Goal: Information Seeking & Learning: Learn about a topic

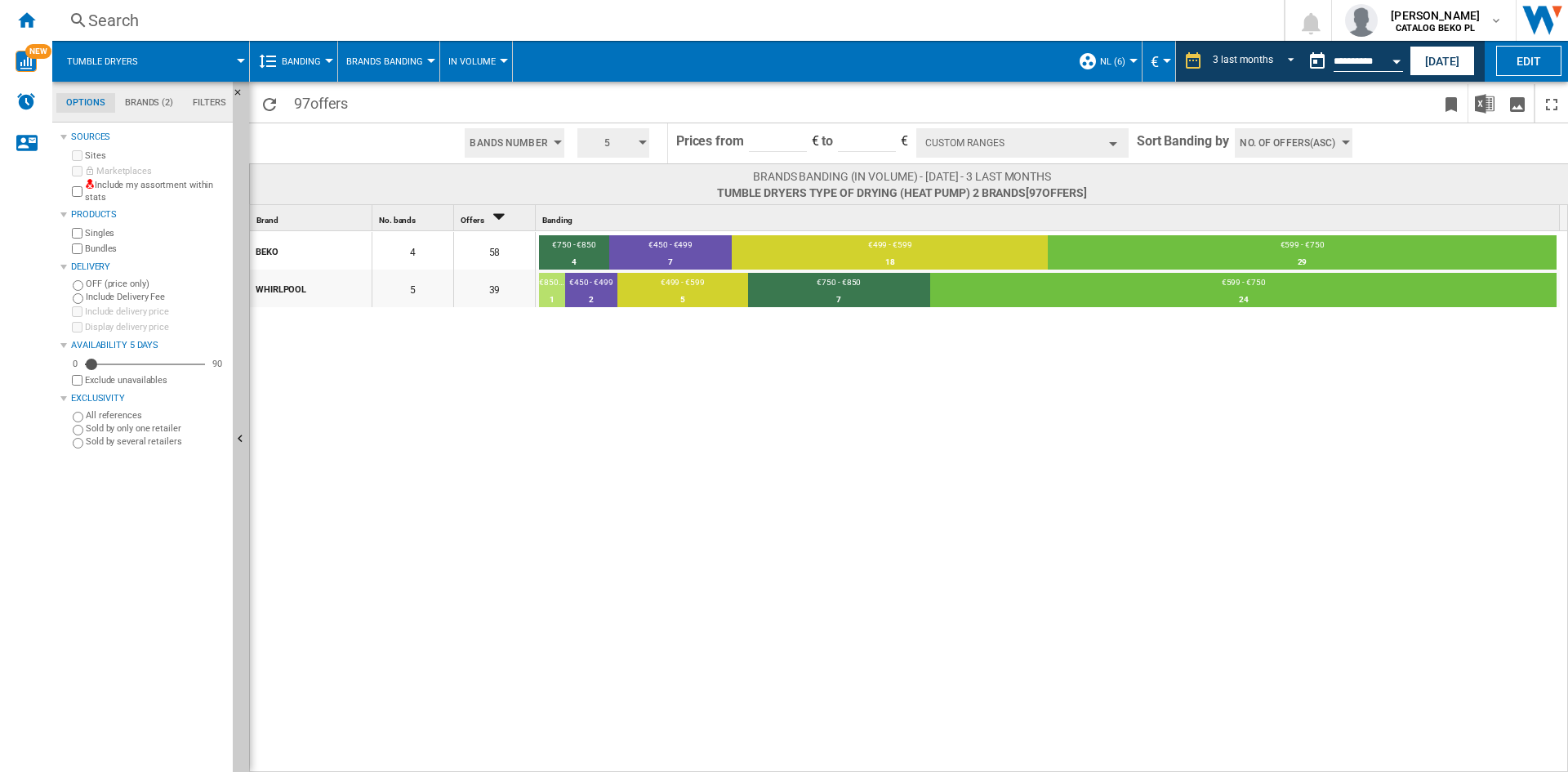
click at [870, 522] on div "BEKO 4 58 €750 - €850 4 6.9% €450 - €499 7 12.07% €499 - €599 18 31.03% €599 - …" at bounding box center [909, 502] width 1319 height 542
click at [499, 473] on div "BEKO 4 58 €750 - €850 4 6.9% €450 - €499 7 12.07% €499 - €599 18 31.03% €599 - …" at bounding box center [909, 502] width 1319 height 542
click at [1142, 647] on div "BEKO 4 58 €750 - €850 4 6.9% €450 - €499 7 12.07% €499 - €599 18 31.03% €599 - …" at bounding box center [909, 502] width 1319 height 542
click at [1049, 484] on div "BEKO 4 58 €750 - €850 4 6.9% €450 - €499 7 12.07% €499 - €599 18 31.03% €599 - …" at bounding box center [909, 502] width 1319 height 542
click at [1044, 768] on div "BEKO 4 58 €750 - €850 4 6.9% €450 - €499 7 12.07% €499 - €599 18 31.03% €599 - …" at bounding box center [909, 502] width 1319 height 542
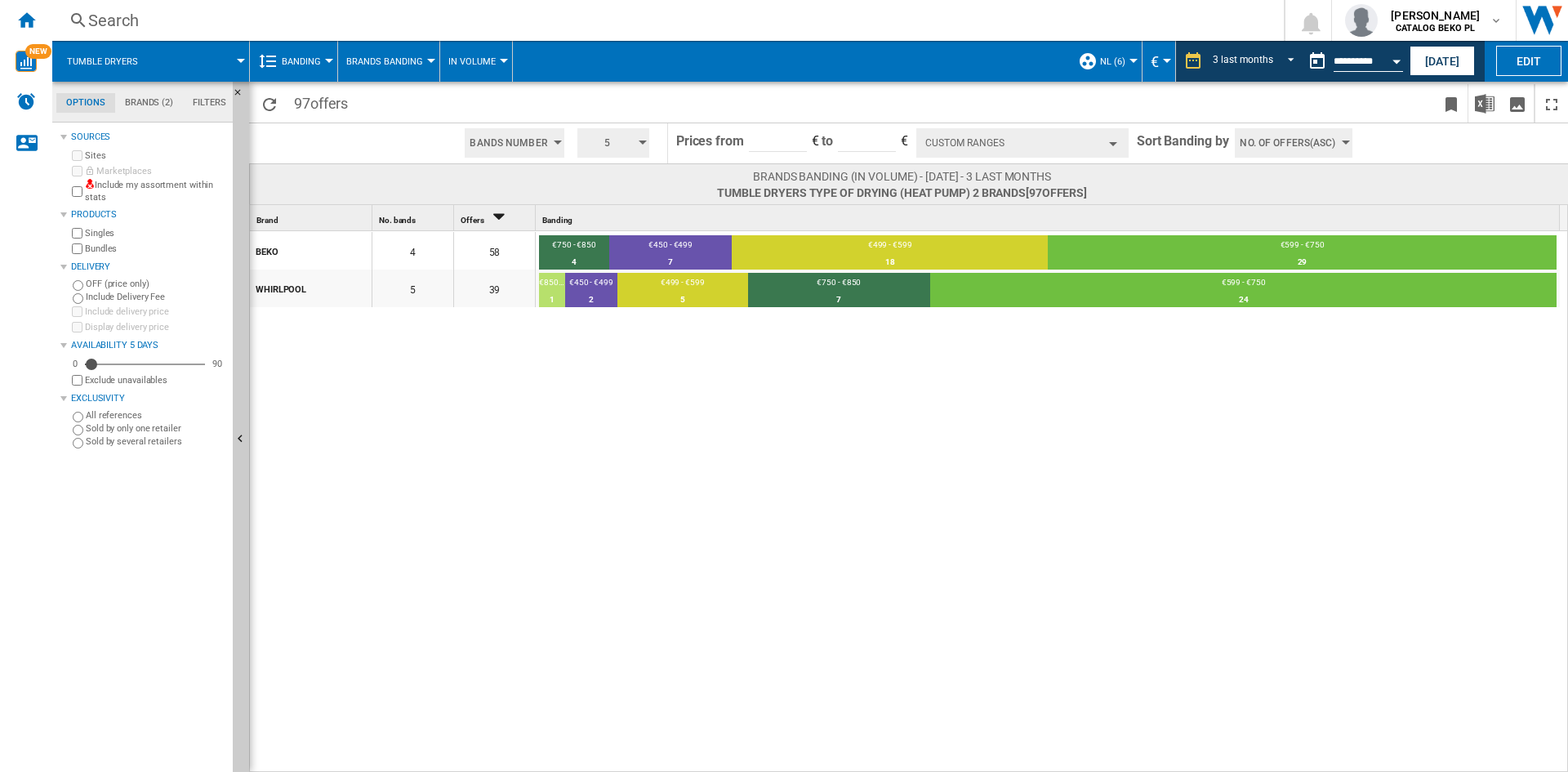
click at [1102, 553] on div "BEKO 4 58 €750 - €850 4 6.9% €450 - €499 7 12.07% €499 - €599 18 31.03% €599 - …" at bounding box center [909, 502] width 1319 height 542
click at [520, 449] on div "BEKO 4 58 €750 - €850 4 6.9% €450 - €499 7 12.07% €499 - €599 18 31.03% €599 - …" at bounding box center [909, 502] width 1319 height 542
click at [1172, 569] on div "BEKO 4 58 €750 - €850 4 6.9% €450 - €499 7 12.07% €499 - €599 18 31.03% €599 - …" at bounding box center [909, 502] width 1319 height 542
click at [767, 437] on div "BEKO 4 58 €750 - €850 4 6.9% €450 - €499 7 12.07% €499 - €599 18 31.03% €599 - …" at bounding box center [909, 502] width 1319 height 542
click at [579, 538] on div "BEKO 4 58 €750 - €850 4 6.9% €450 - €499 7 12.07% €499 - €599 18 31.03% €599 - …" at bounding box center [909, 502] width 1319 height 542
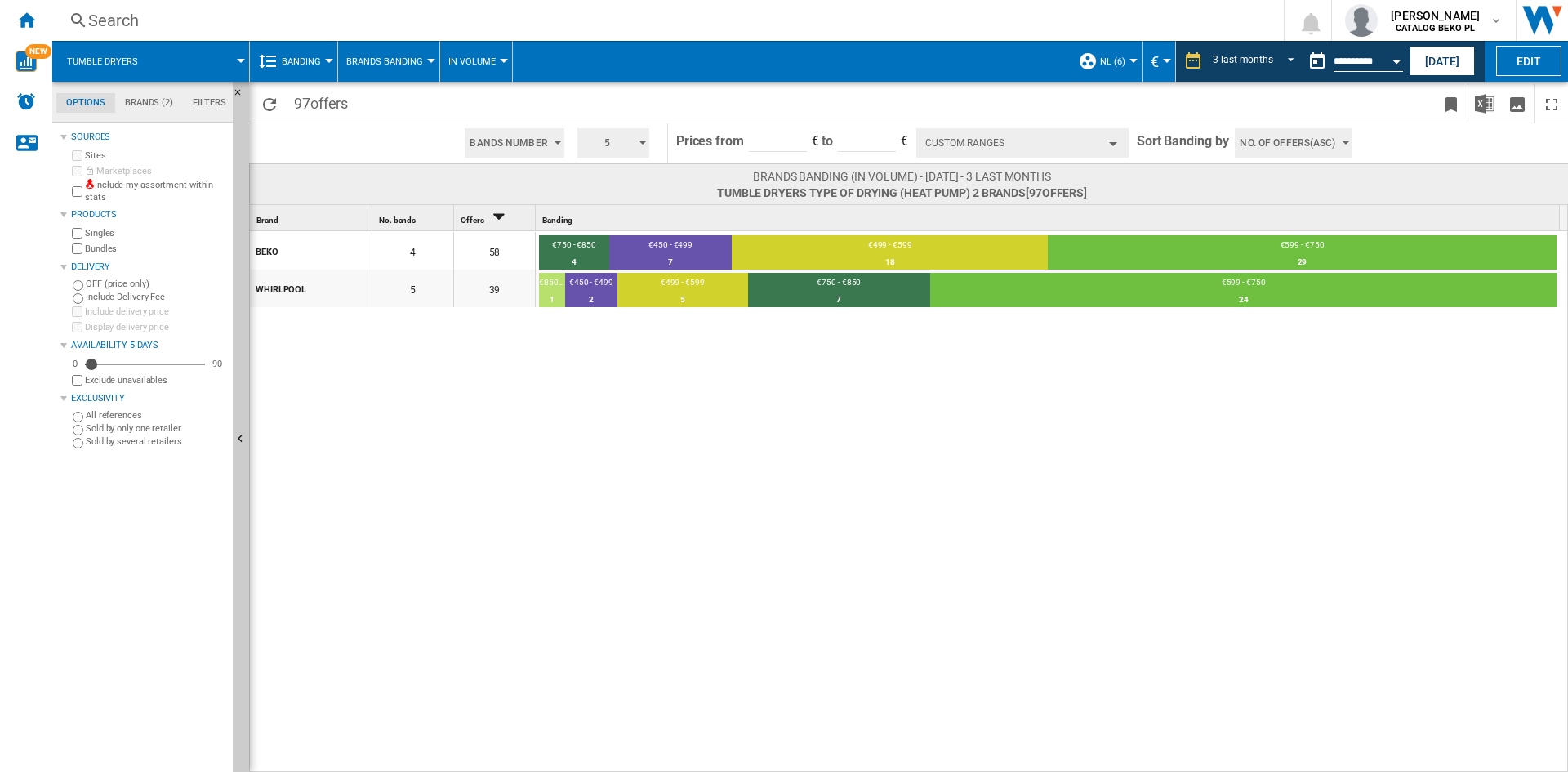
click at [508, 398] on div "BEKO 4 58 €750 - €850 4 6.9% €450 - €499 7 12.07% €499 - €599 18 31.03% €599 - …" at bounding box center [909, 502] width 1319 height 542
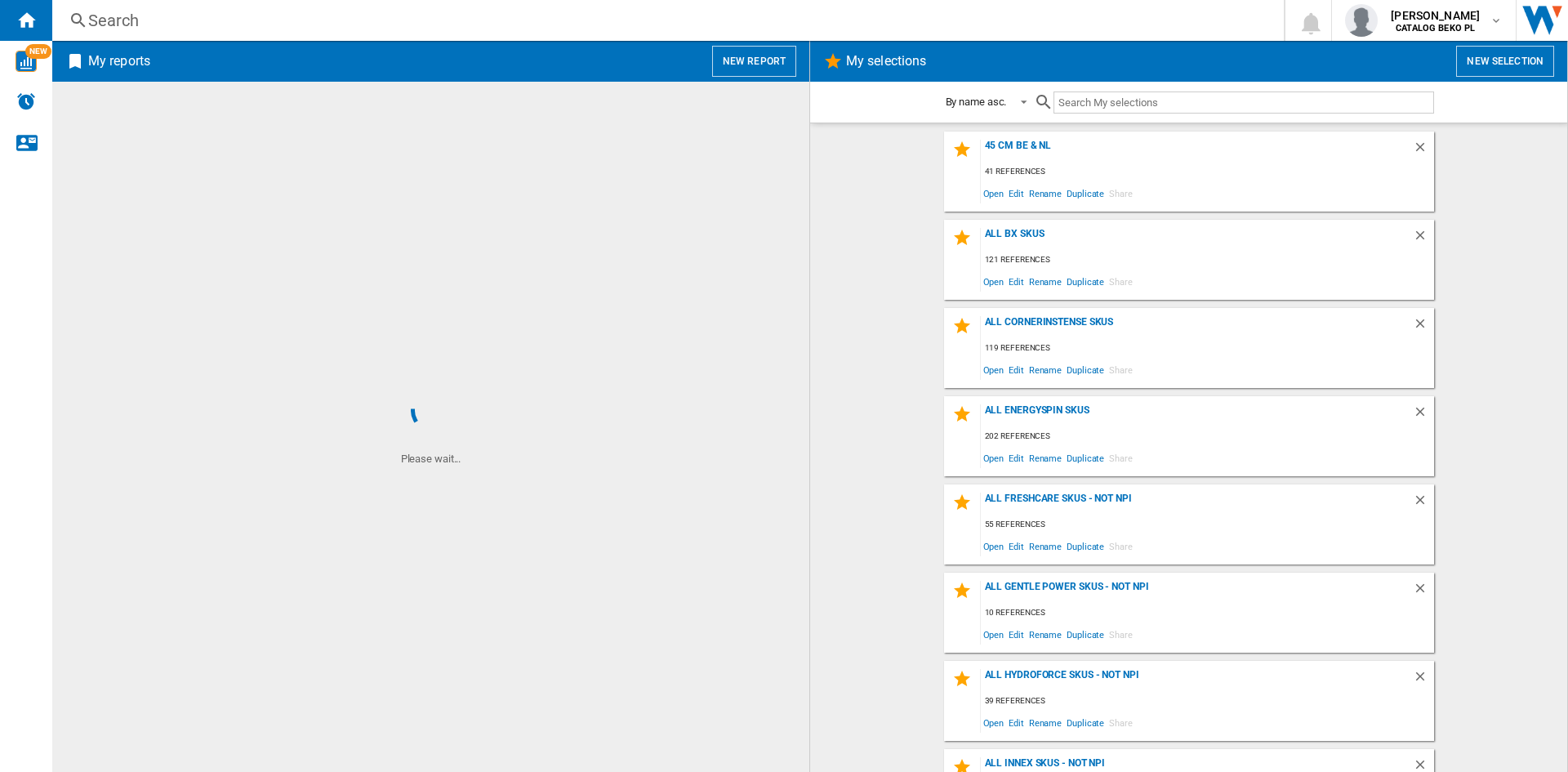
click at [764, 50] on button "New report" at bounding box center [754, 61] width 84 height 31
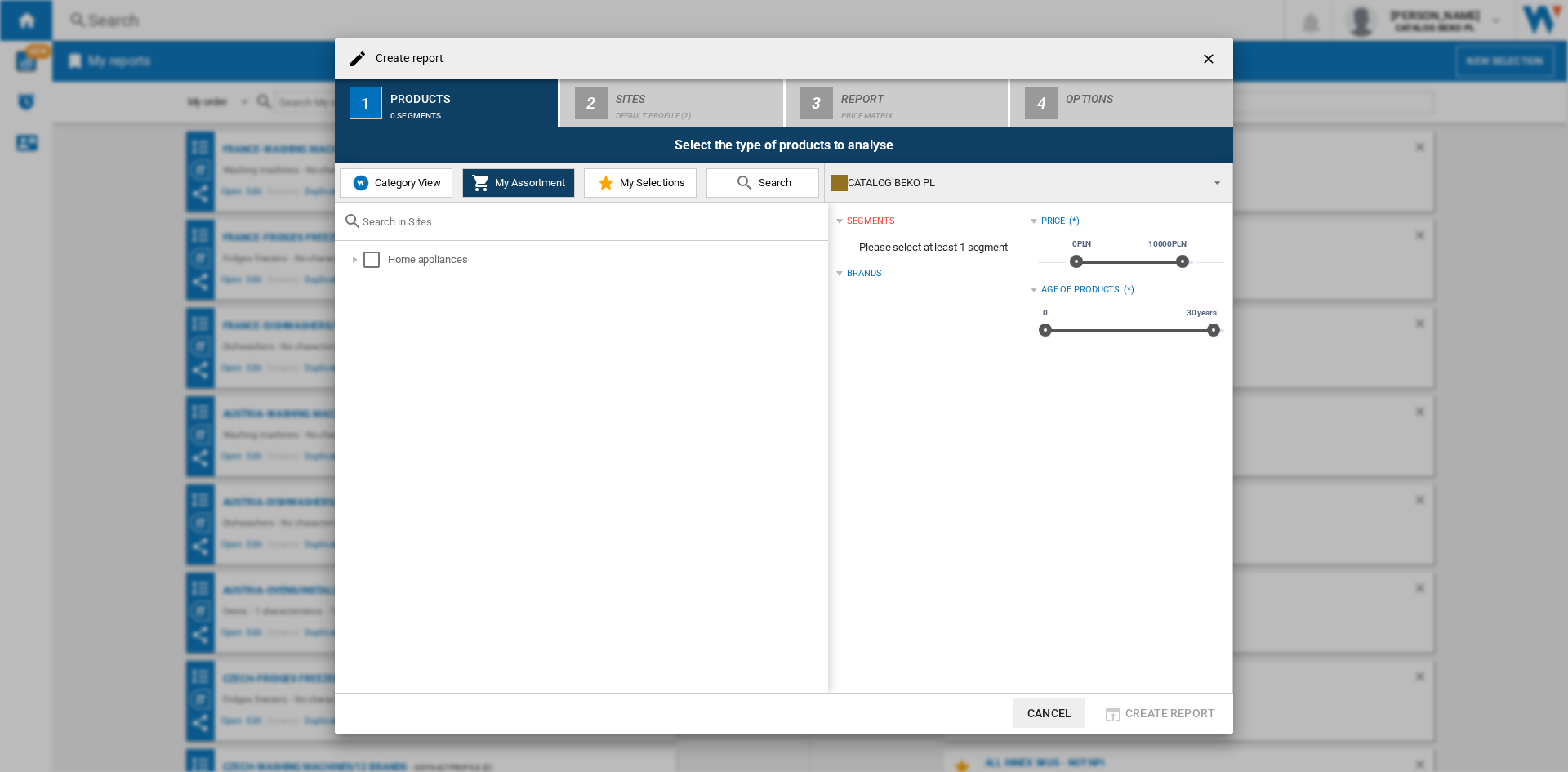
click at [416, 179] on span "Category View" at bounding box center [406, 183] width 70 height 12
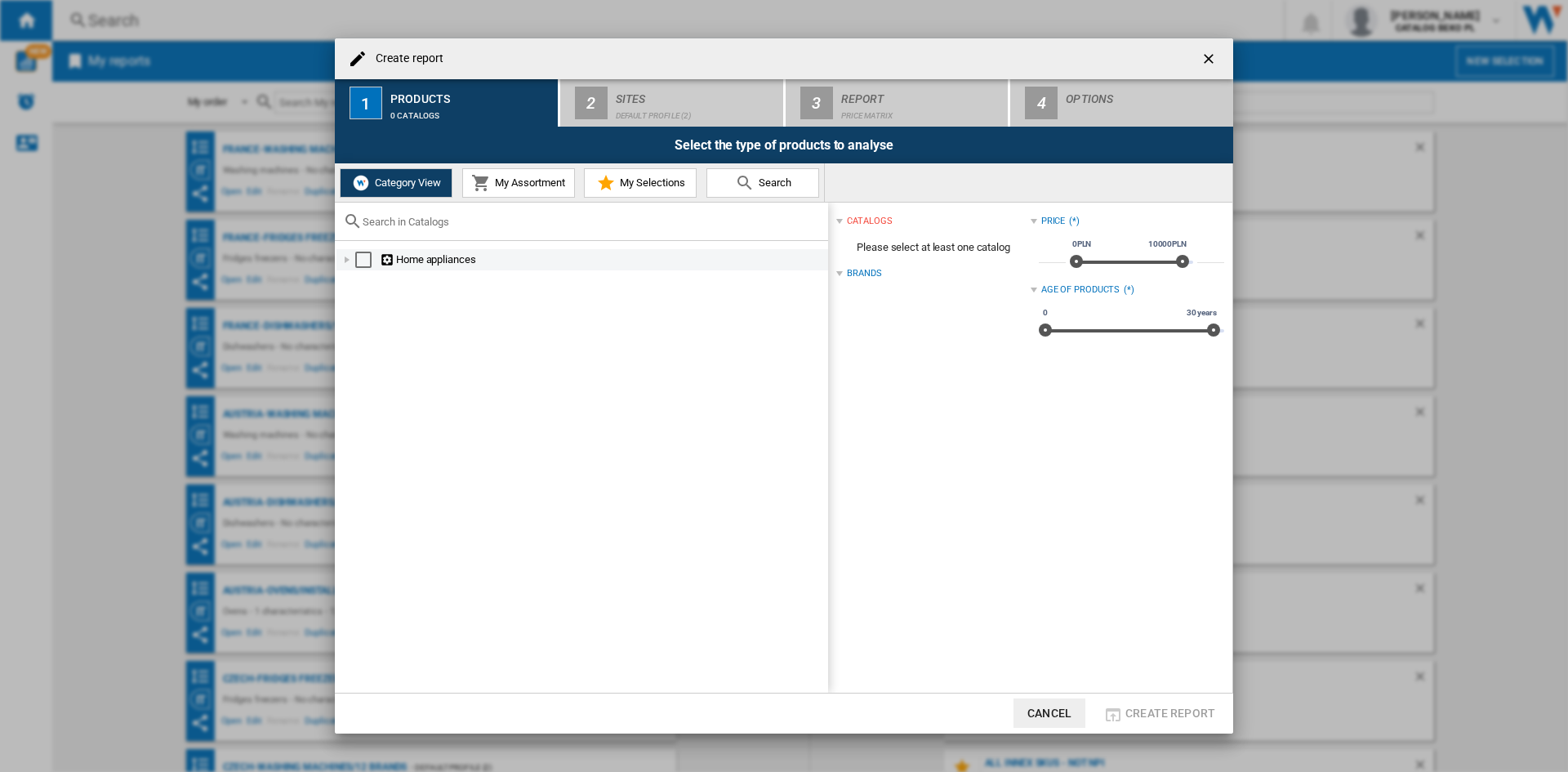
click at [350, 259] on div at bounding box center [346, 260] width 16 height 16
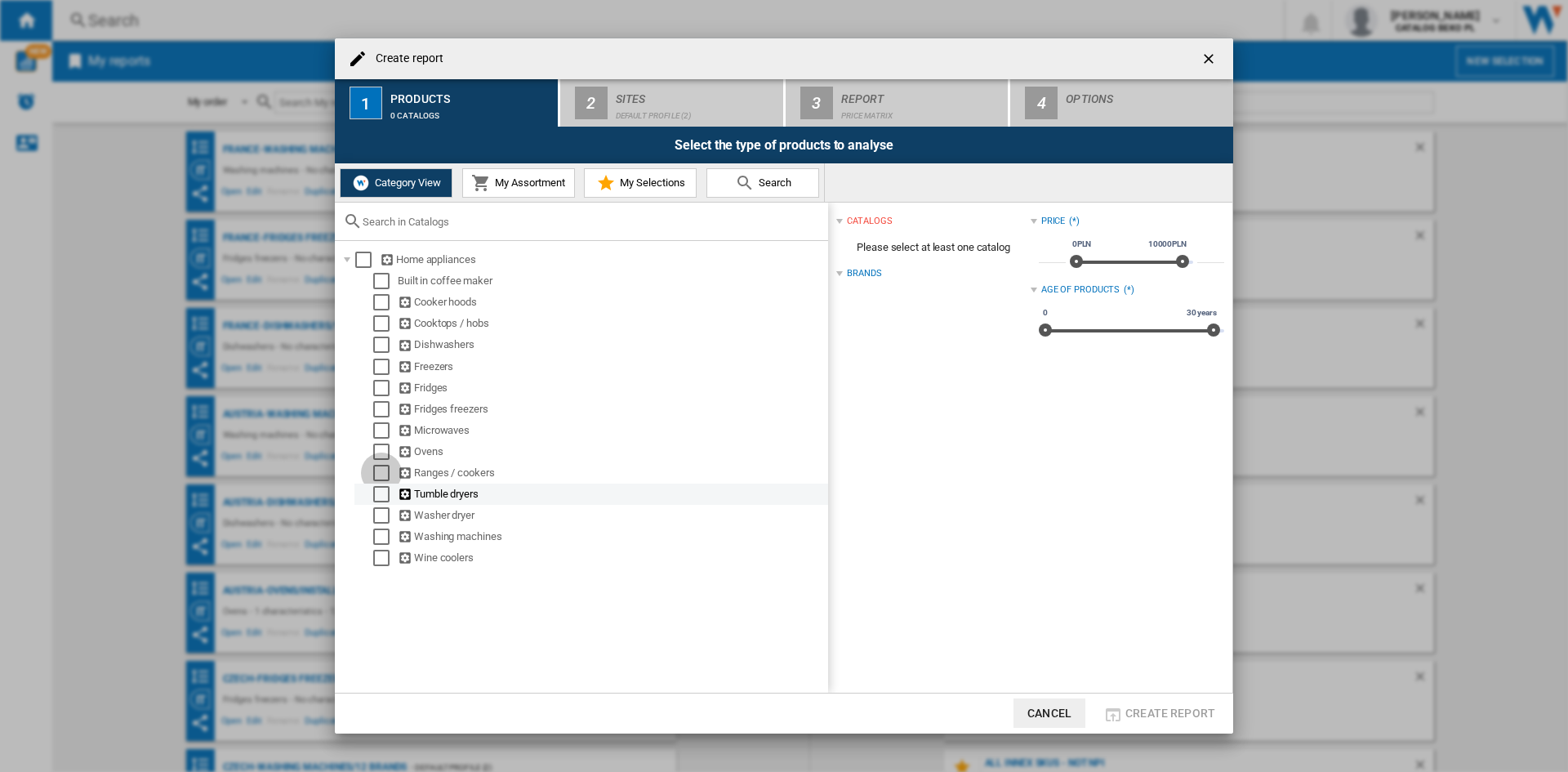
drag, startPoint x: 384, startPoint y: 479, endPoint x: 381, endPoint y: 493, distance: 14.3
click at [384, 479] on div "Select" at bounding box center [381, 473] width 16 height 16
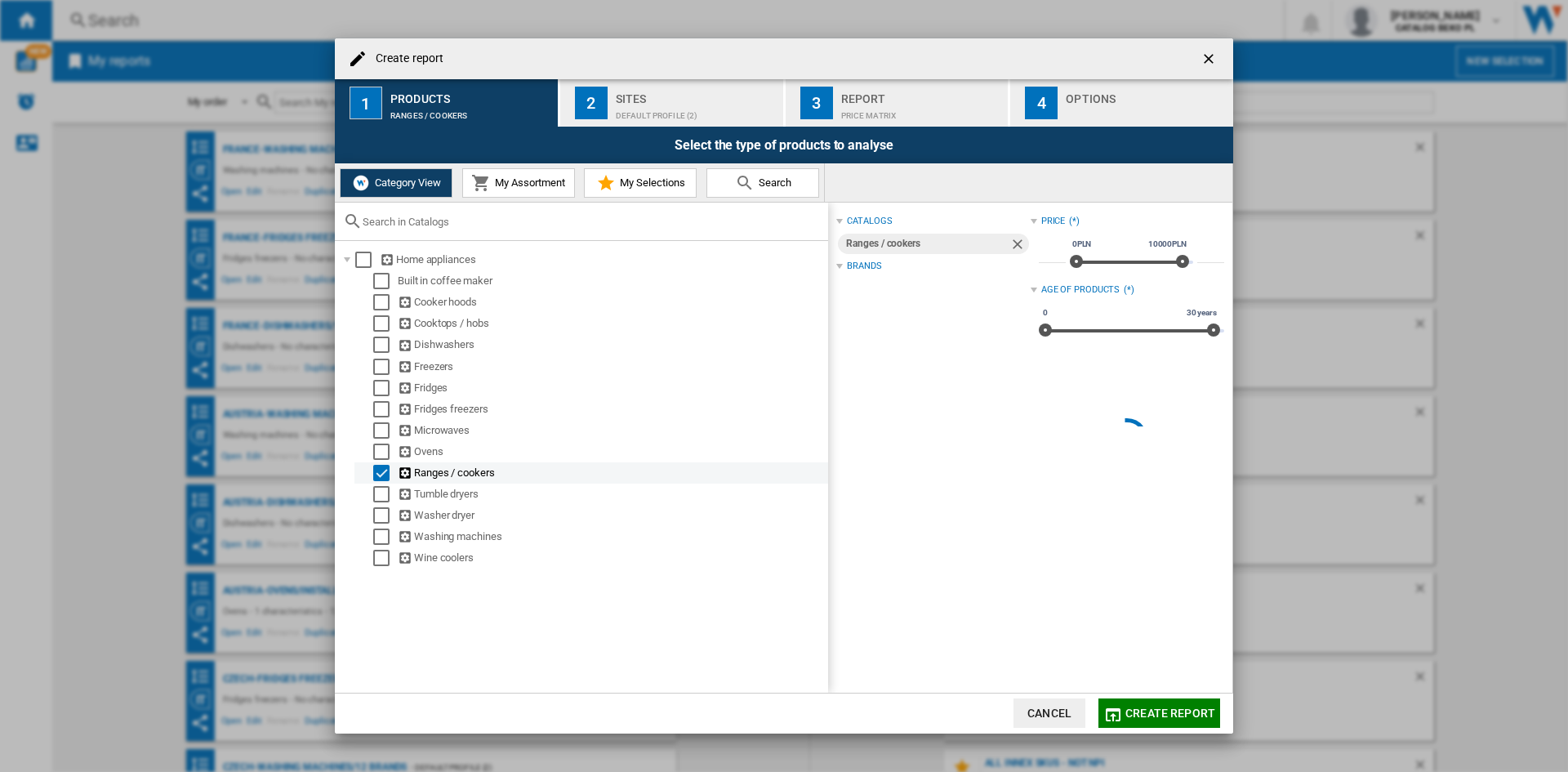
click at [381, 477] on div "Select" at bounding box center [381, 473] width 16 height 16
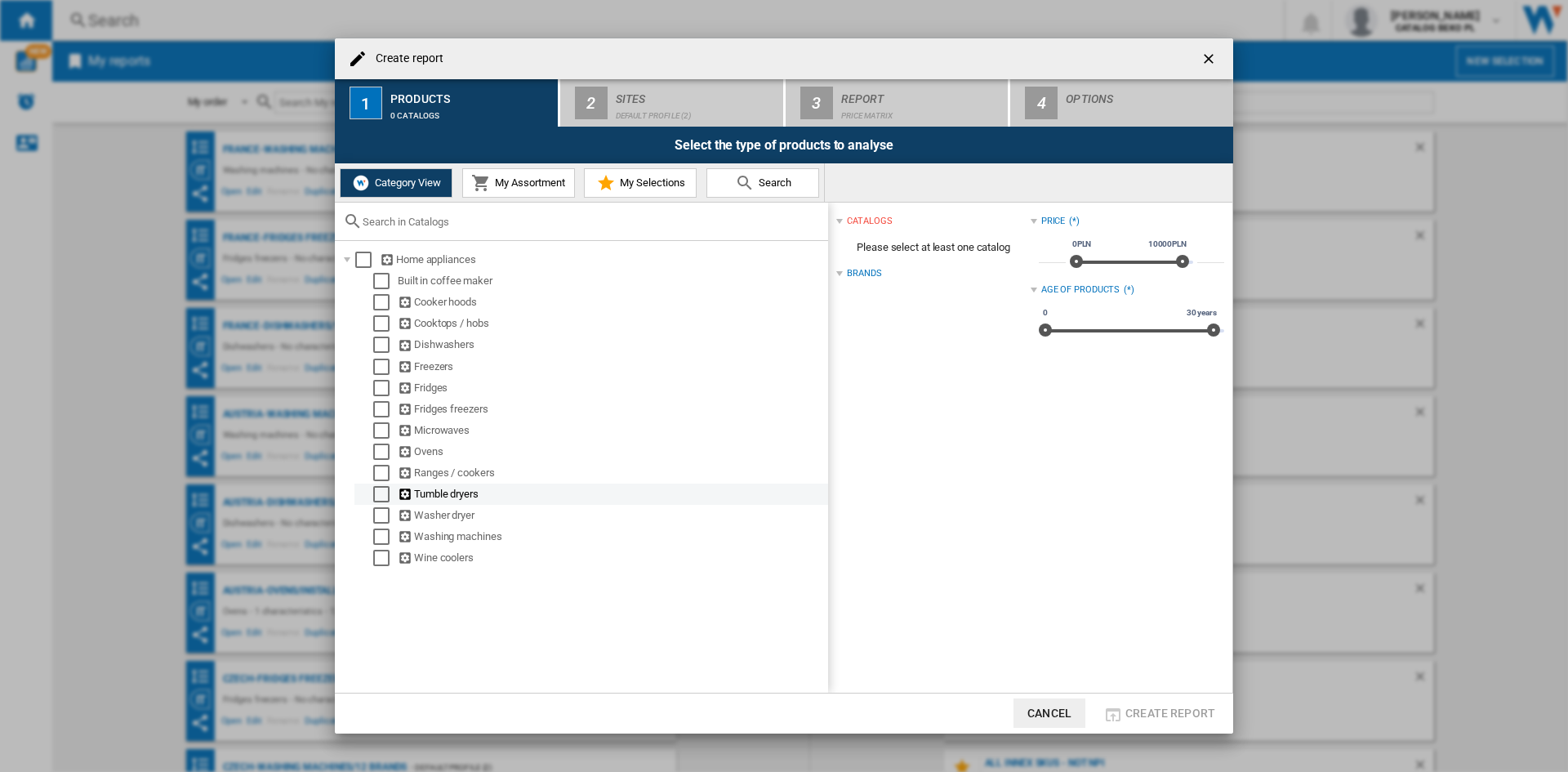
click at [384, 490] on div "Select" at bounding box center [381, 493] width 16 height 16
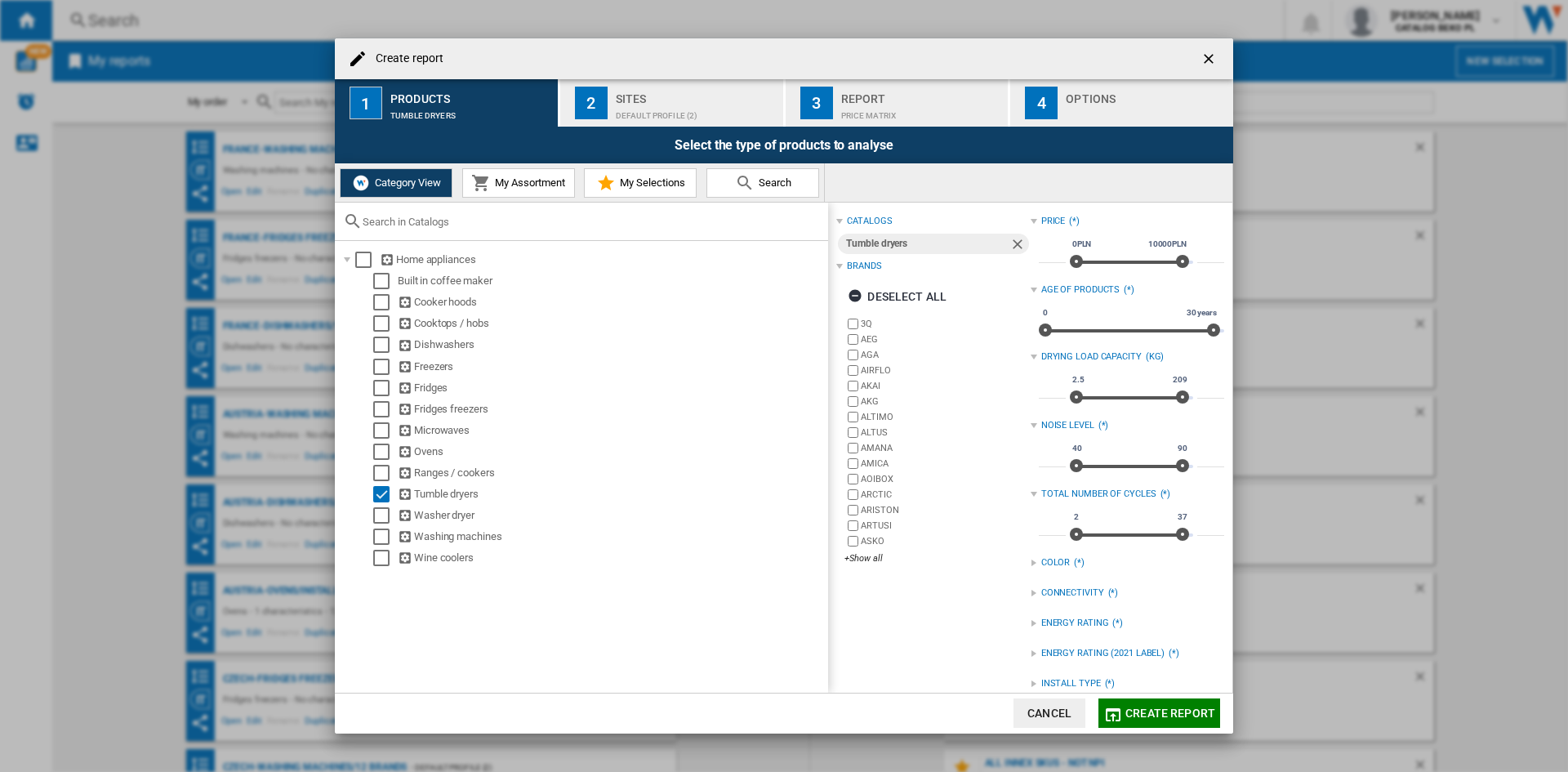
click at [899, 295] on div "Deselect all" at bounding box center [898, 296] width 99 height 29
click at [872, 557] on div "+Show all" at bounding box center [937, 558] width 185 height 12
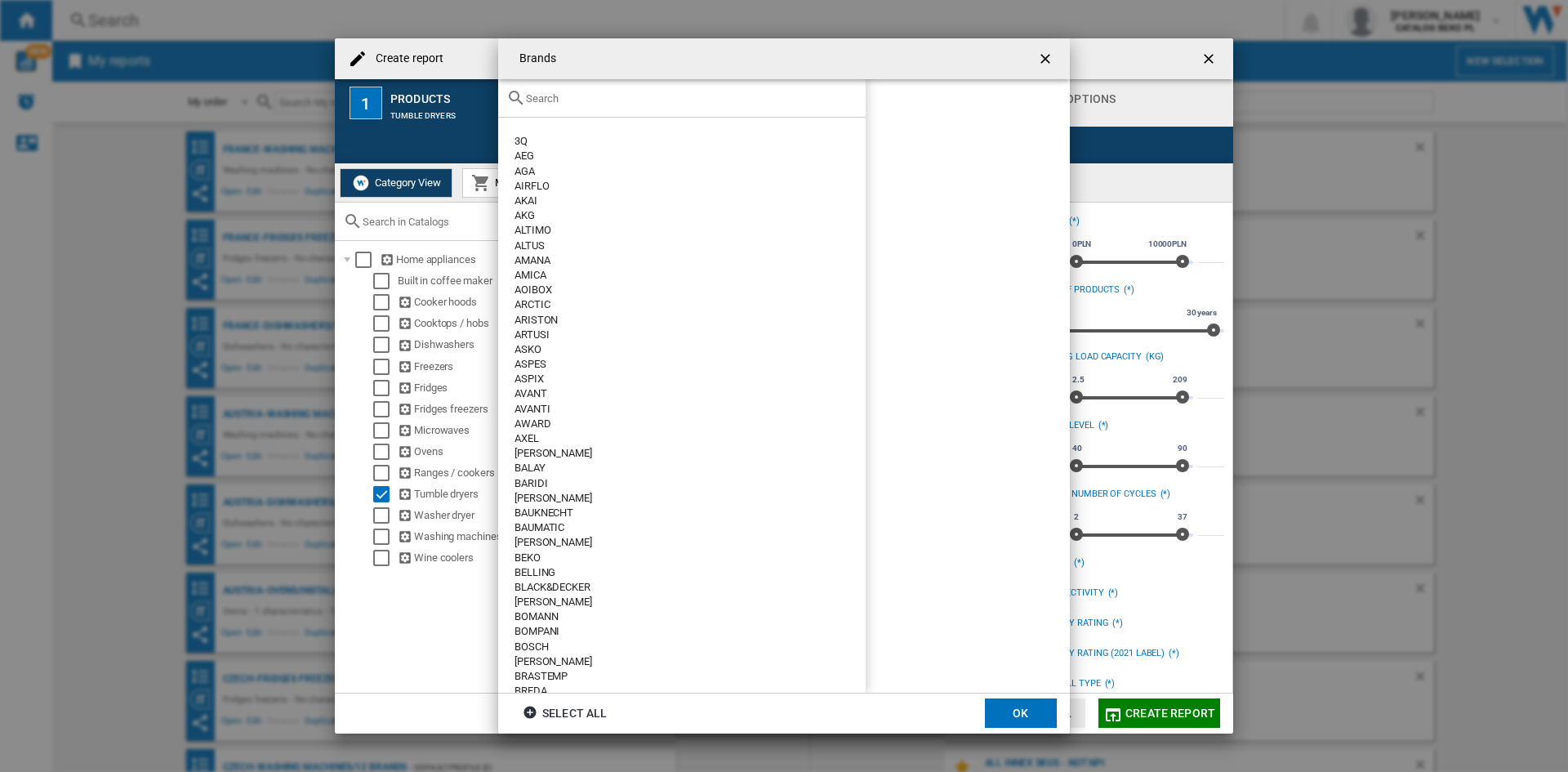
click at [715, 104] on input "text" at bounding box center [691, 98] width 332 height 12
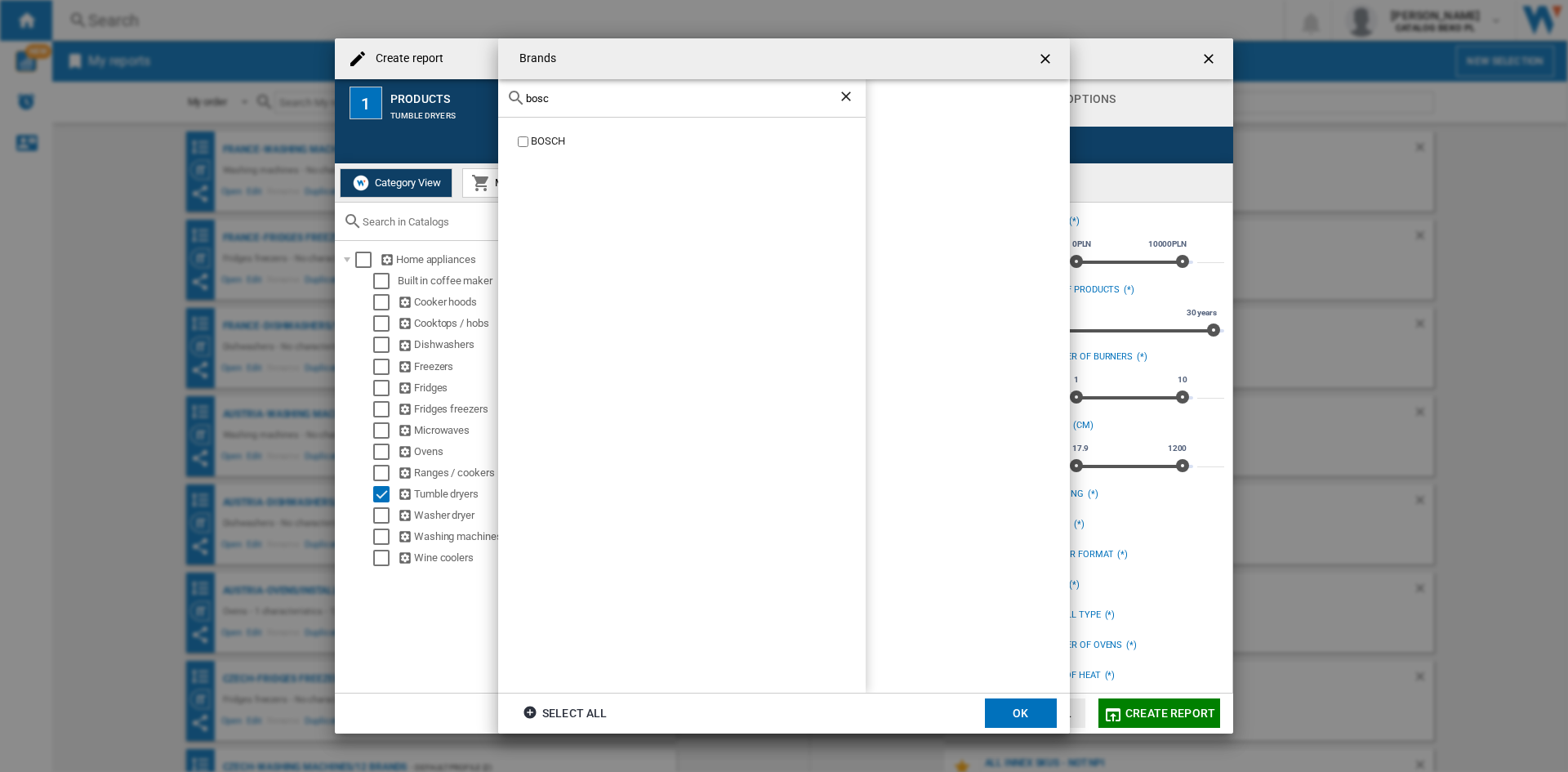
type input "bosc"
click at [547, 144] on div "BOSCH" at bounding box center [698, 142] width 335 height 15
click at [1015, 720] on button "OK" at bounding box center [1021, 712] width 72 height 29
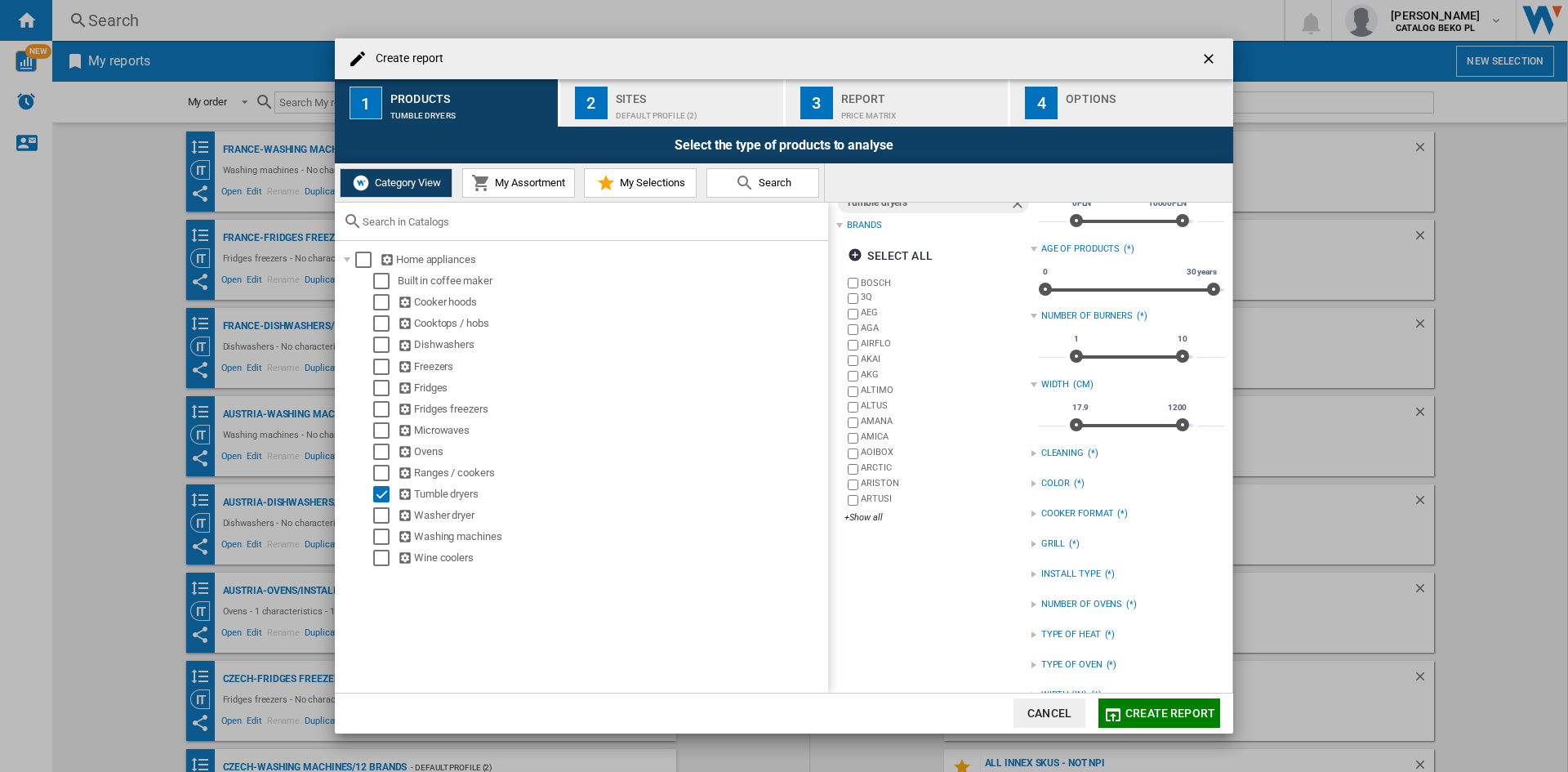
scroll to position [71, 0]
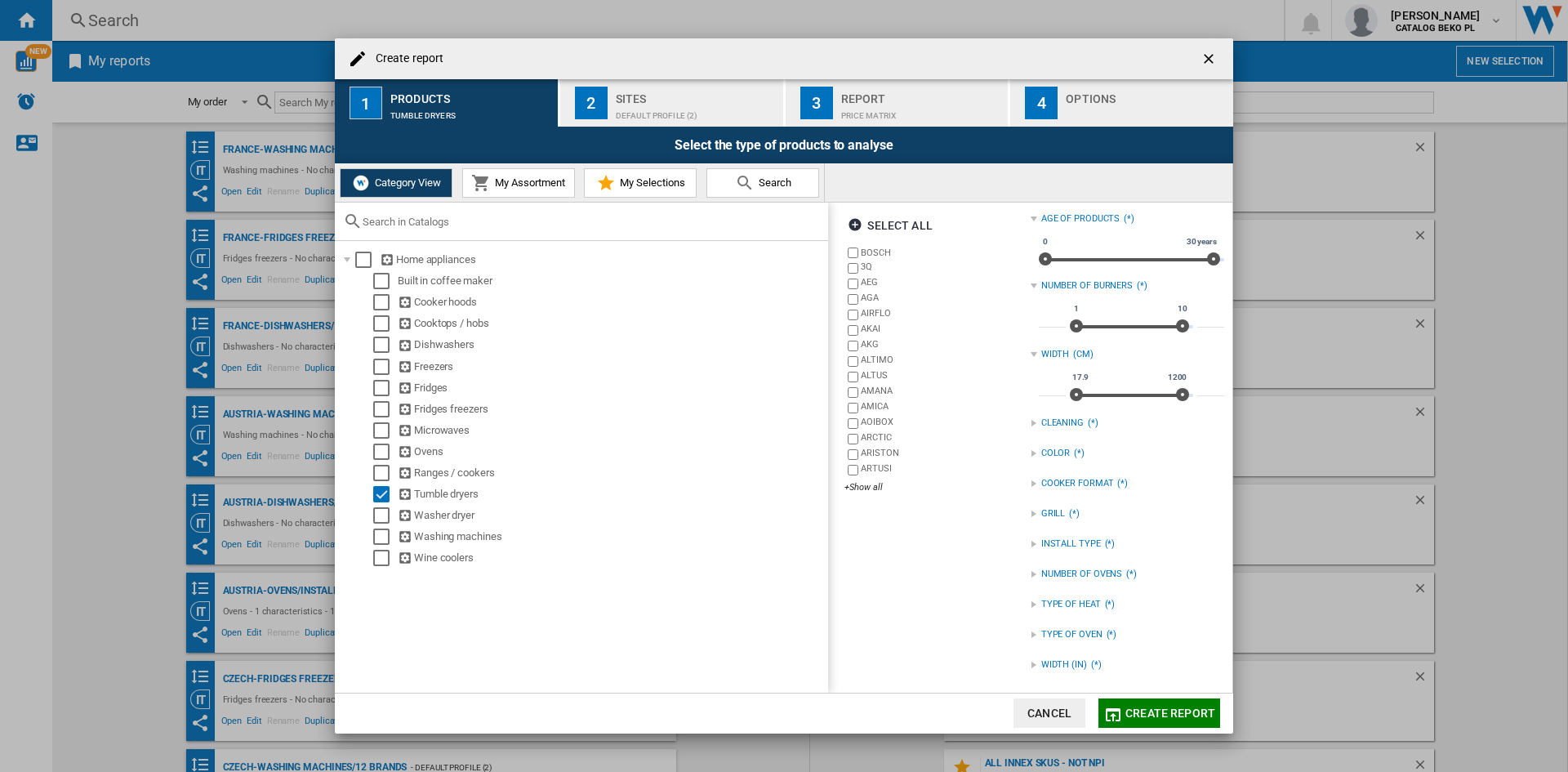
click at [1069, 626] on div "TYPE OF OVEN (*)" at bounding box center [1128, 634] width 194 height 21
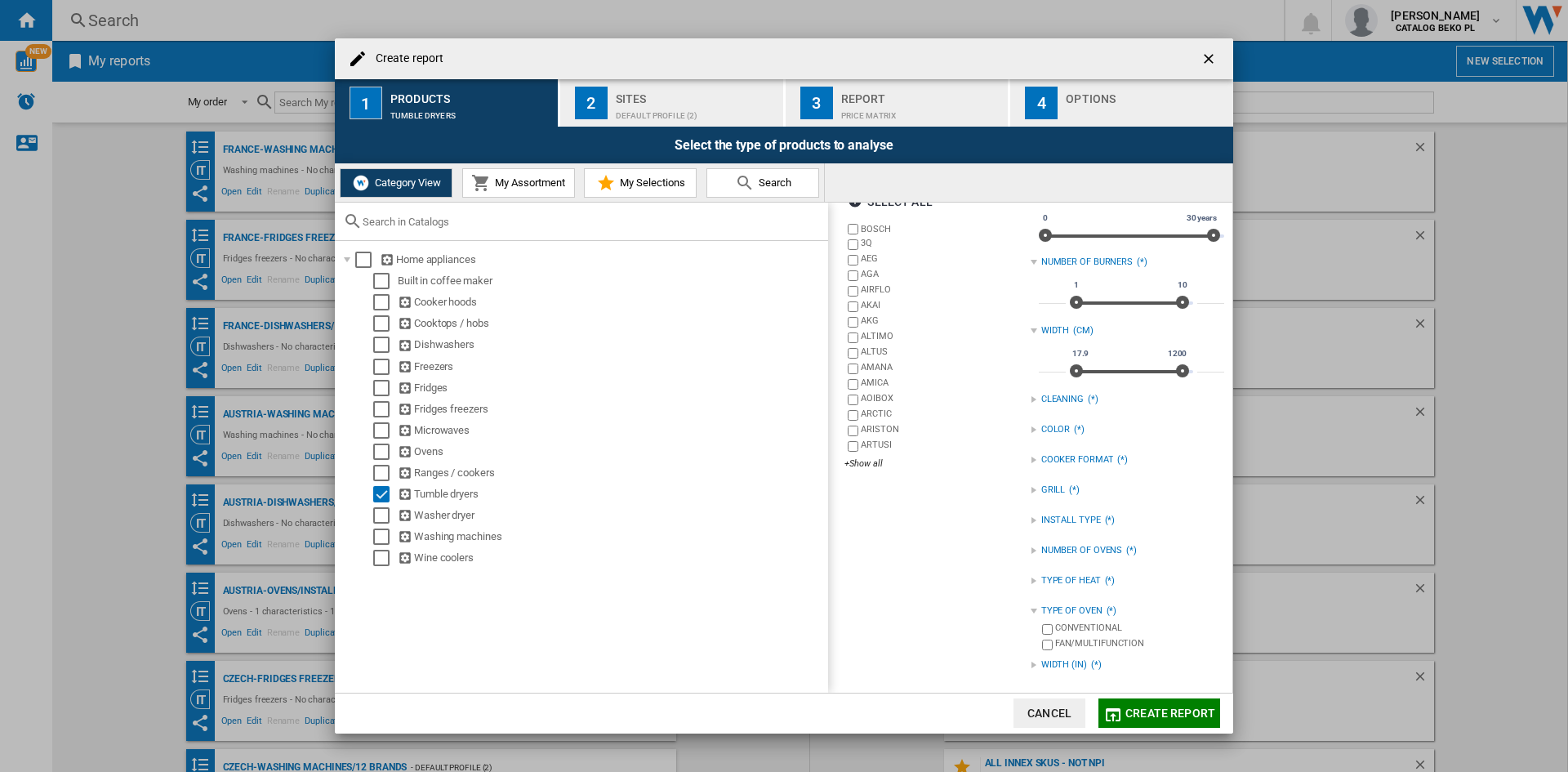
click at [1068, 606] on div "TYPE OF OVEN" at bounding box center [1072, 611] width 61 height 13
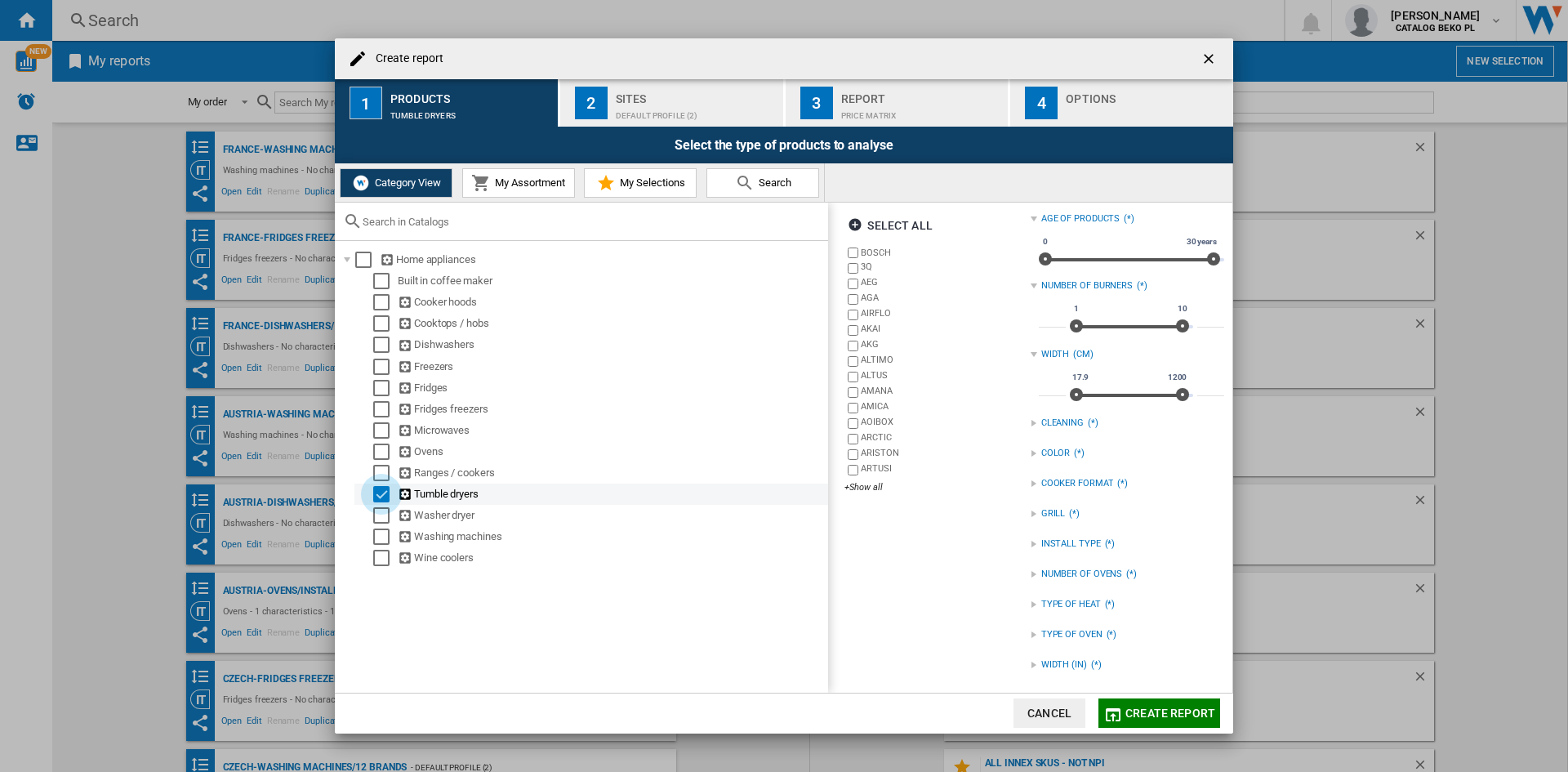
click at [376, 492] on div "Select" at bounding box center [381, 493] width 16 height 16
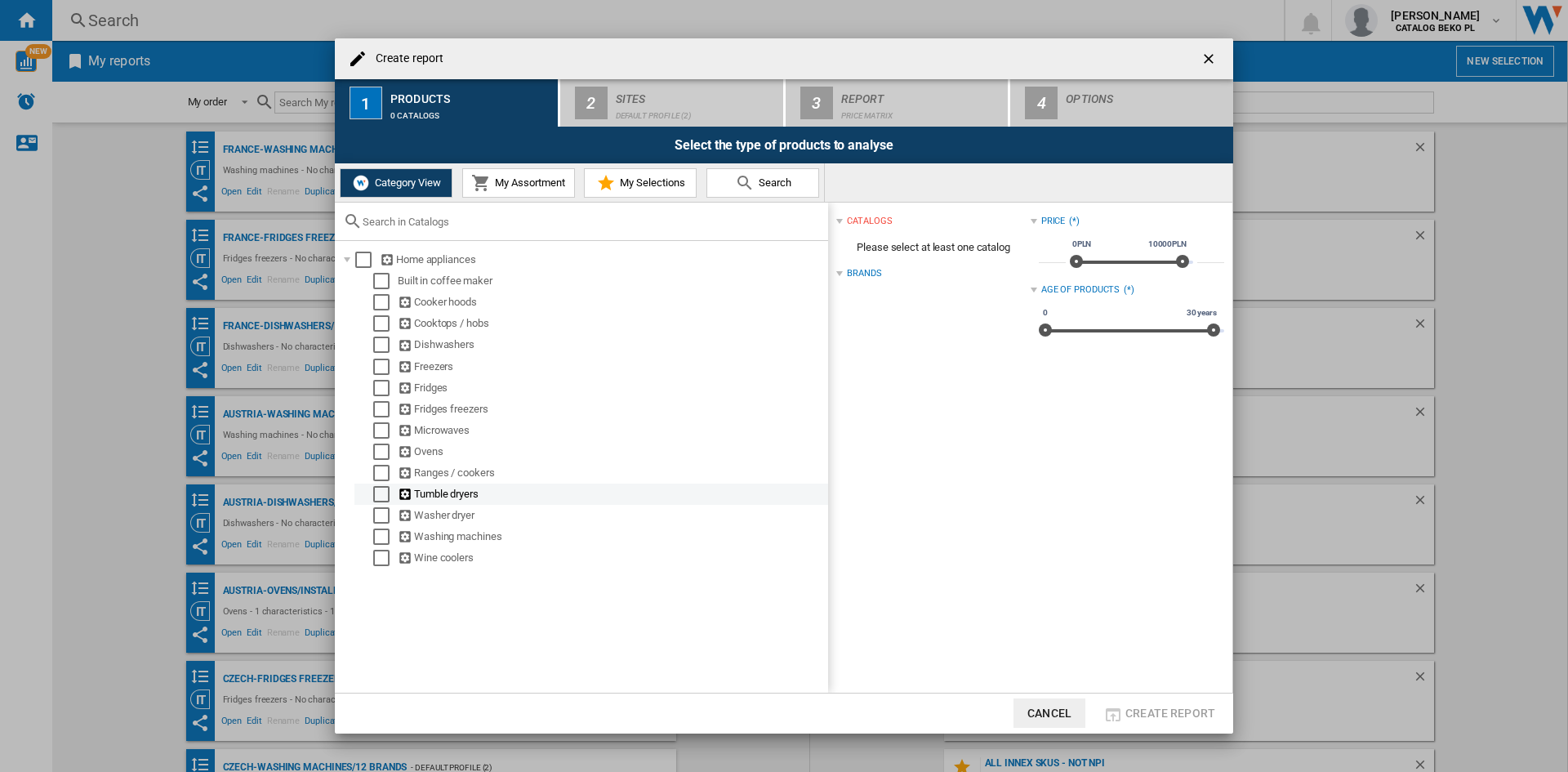
click at [376, 492] on div "Select" at bounding box center [381, 493] width 16 height 16
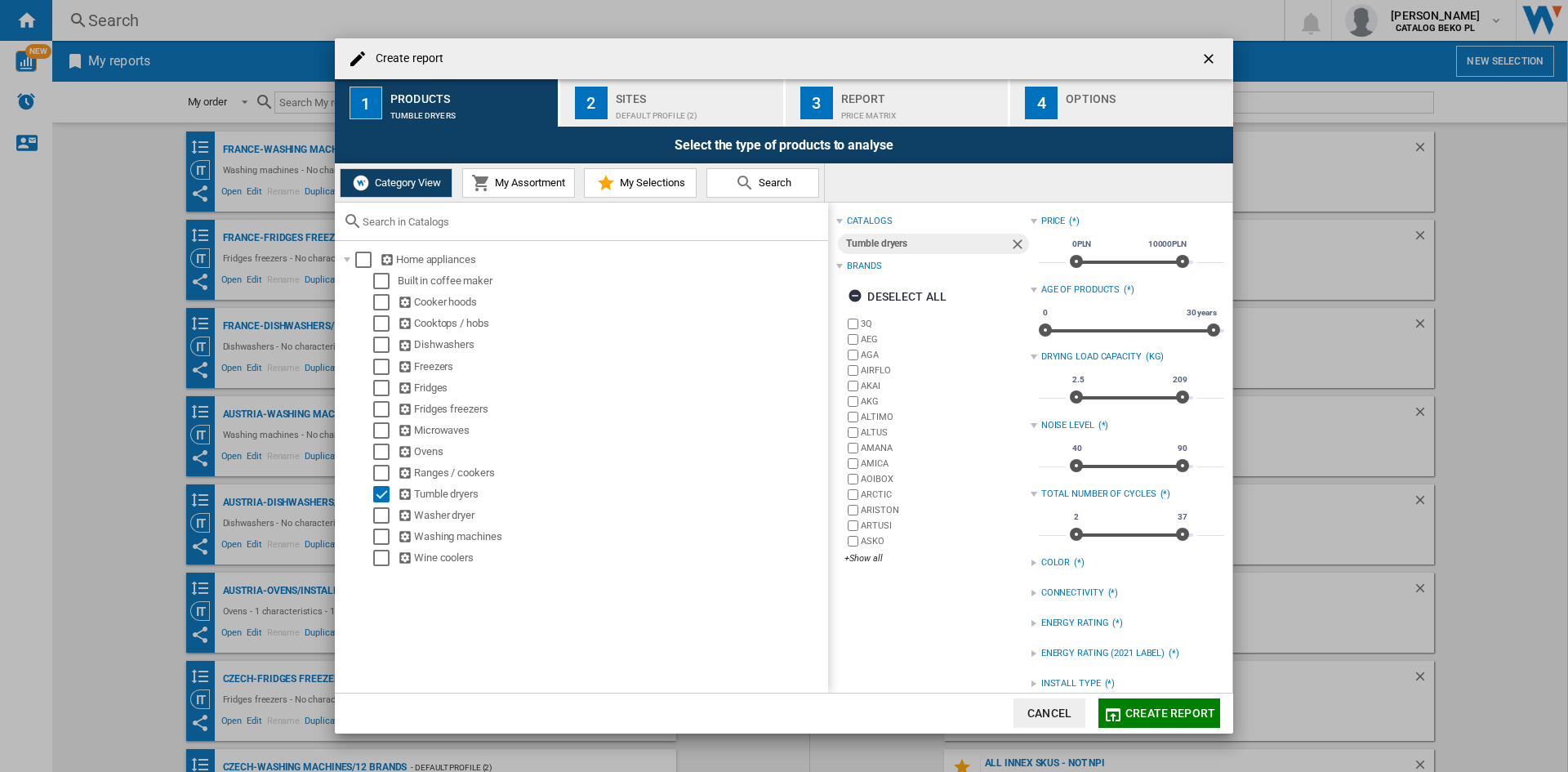
scroll to position [140, 0]
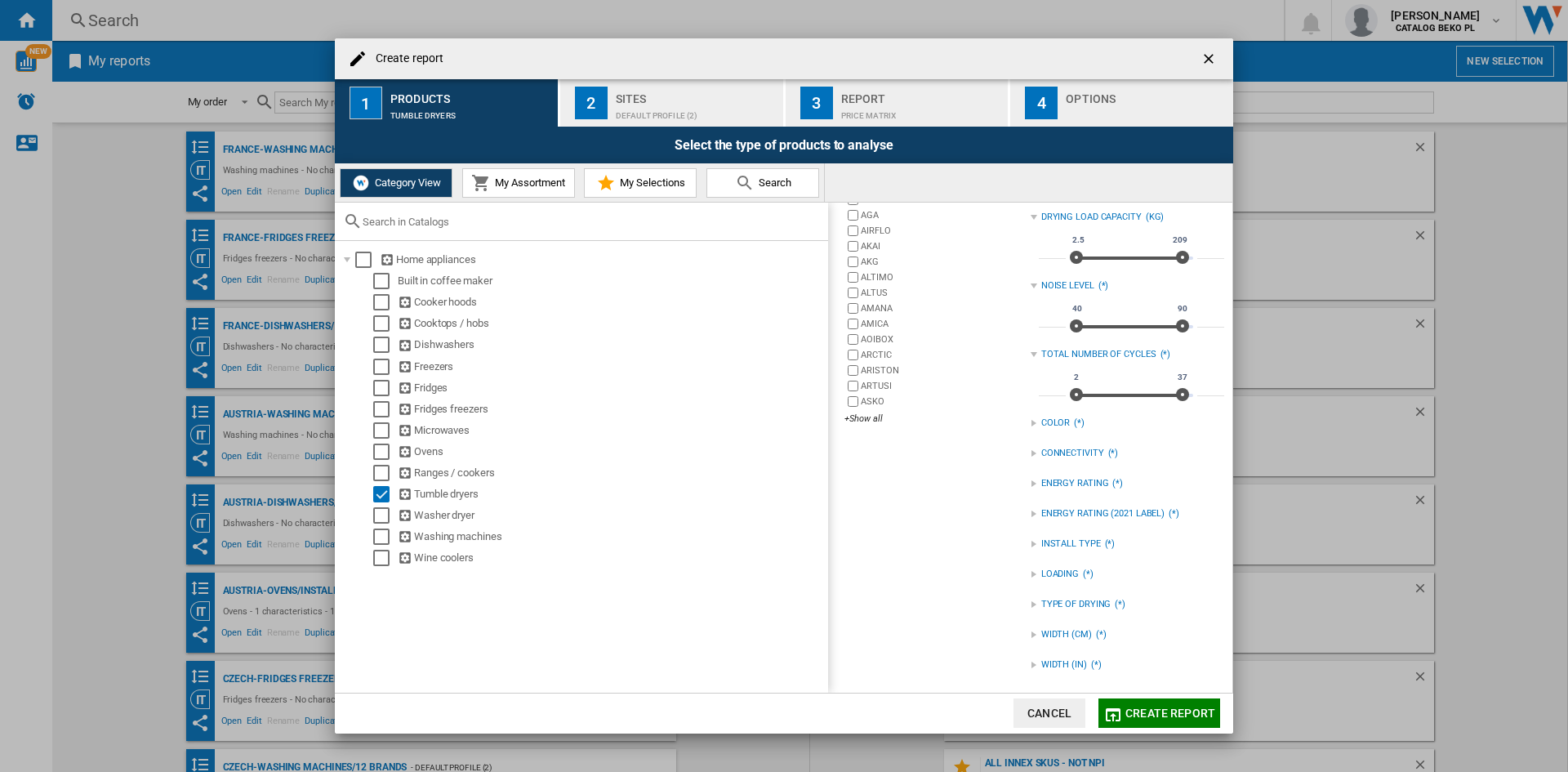
click at [1081, 599] on div "TYPE OF DRYING" at bounding box center [1076, 605] width 70 height 13
click at [1068, 636] on div "HEAT PUMP" at bounding box center [1140, 638] width 169 height 15
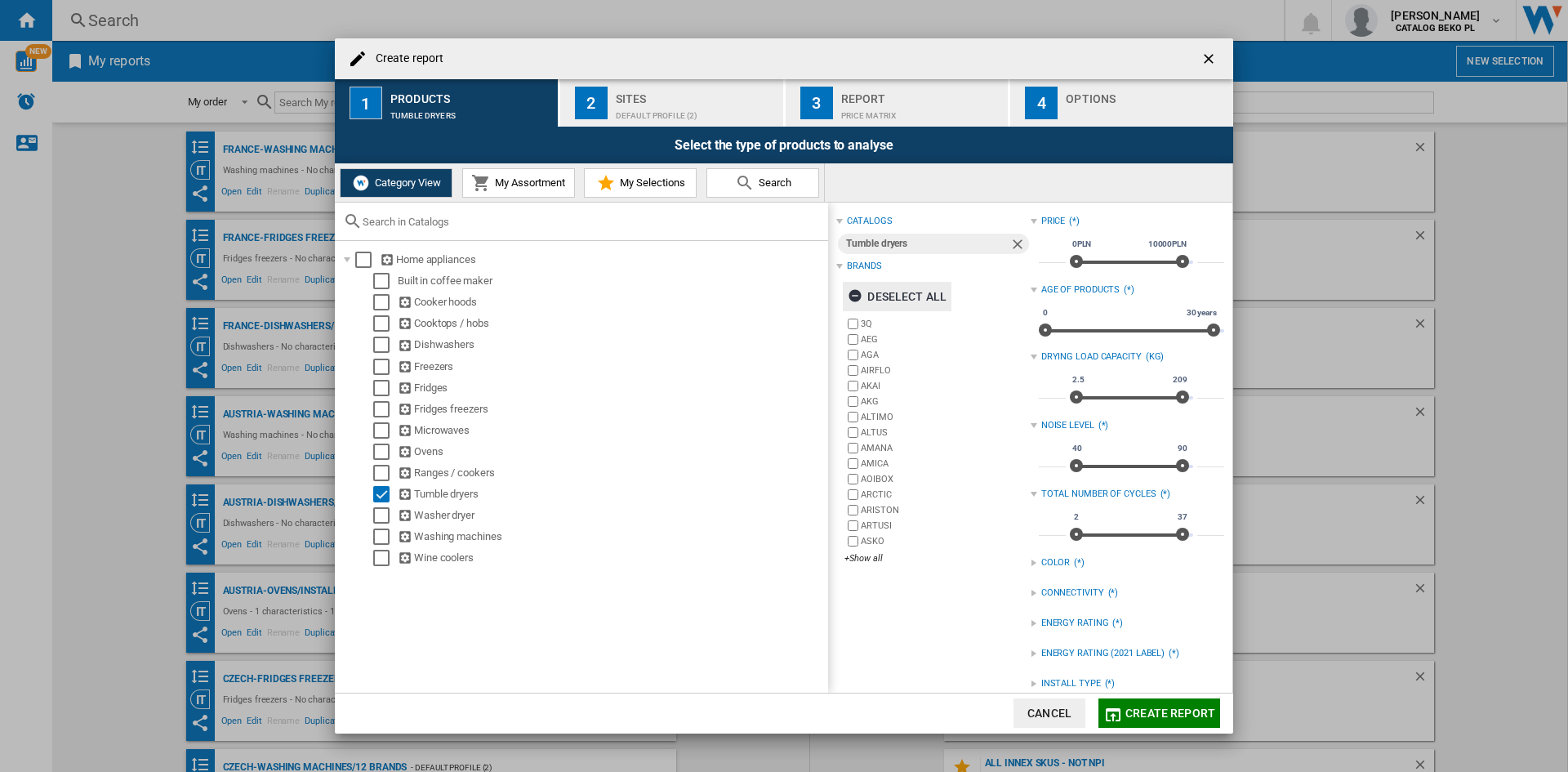
click at [899, 284] on div "Deselect all" at bounding box center [898, 296] width 99 height 29
click at [863, 563] on div "+Show all" at bounding box center [937, 558] width 185 height 12
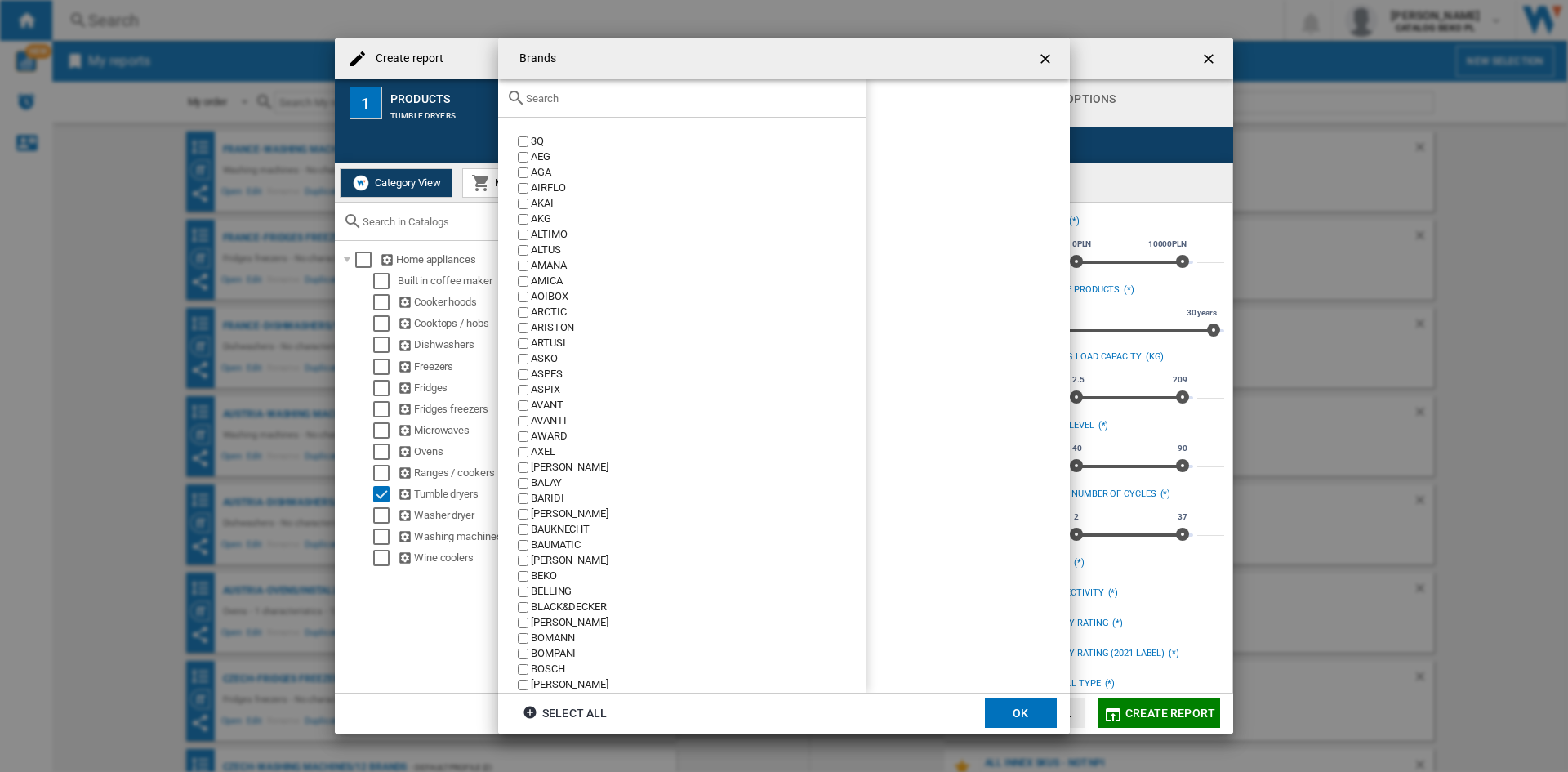
click at [698, 92] on input "{{::title}} OK ..." at bounding box center [691, 98] width 332 height 12
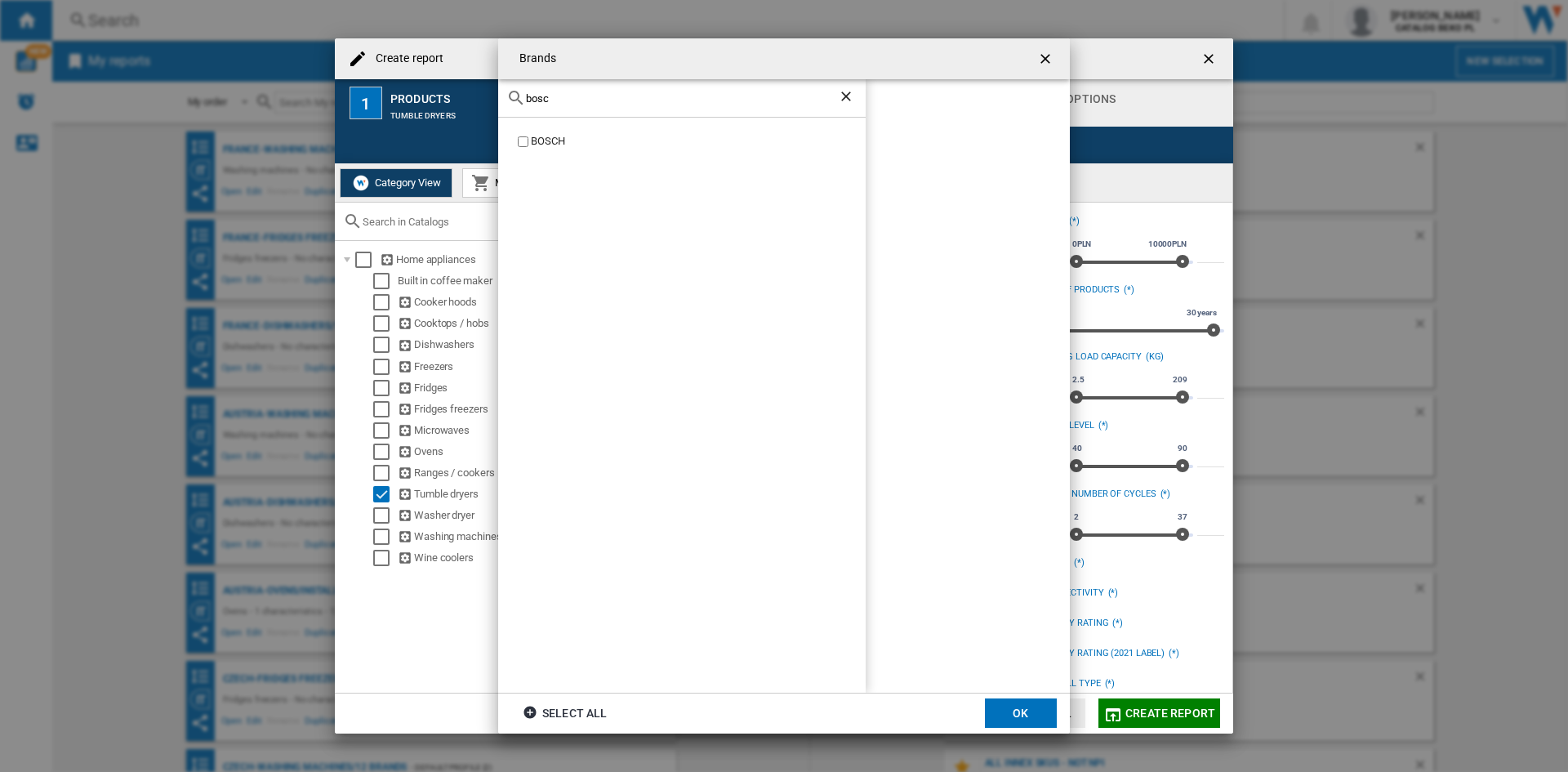
type input "bosc"
click at [548, 145] on div "BOSCH" at bounding box center [698, 142] width 335 height 15
click at [1038, 693] on md-dialog-actions "Select all OK" at bounding box center [784, 712] width 571 height 41
click at [1036, 700] on button "OK" at bounding box center [1021, 712] width 72 height 29
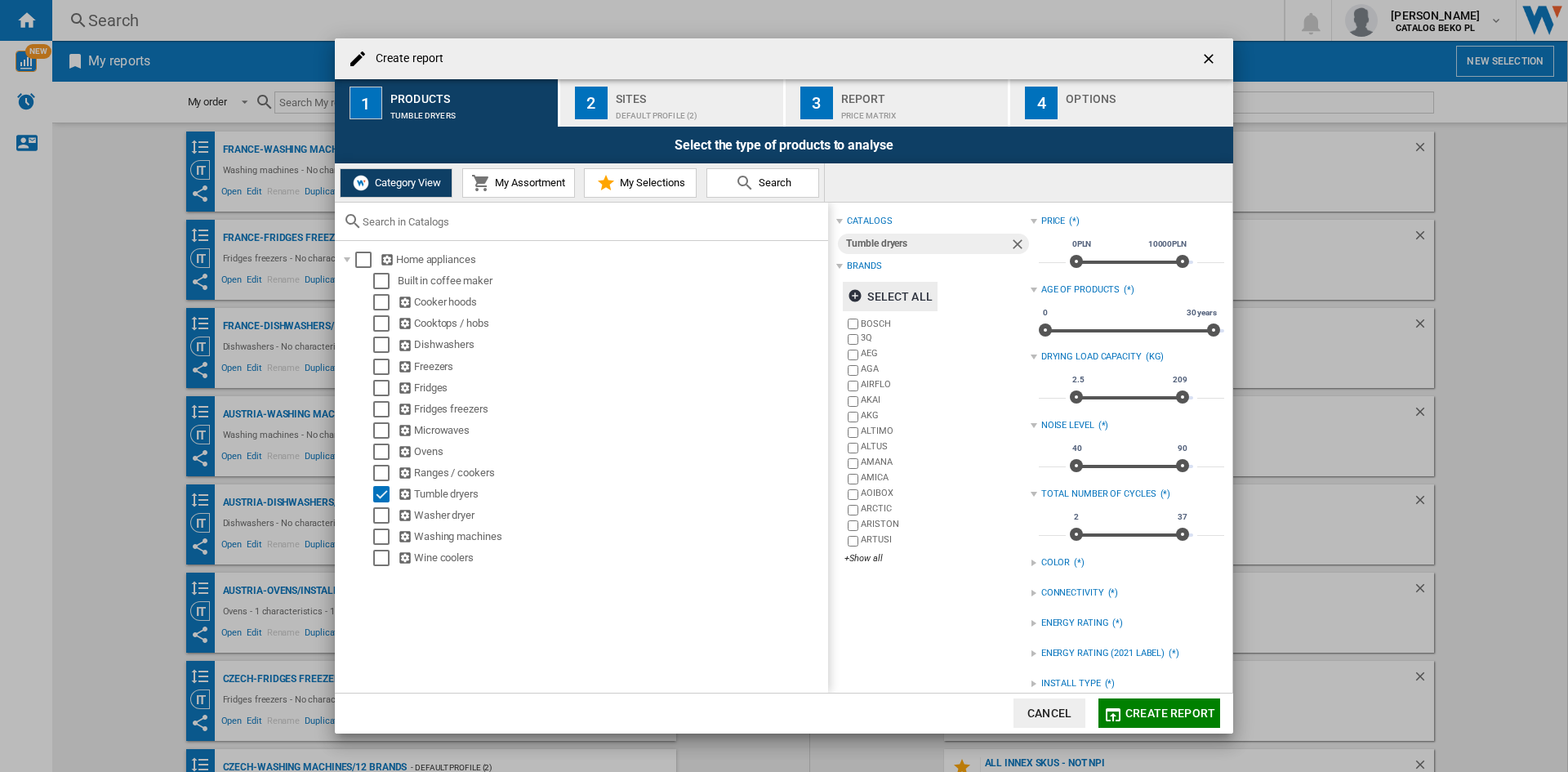
click at [677, 95] on div "Sites" at bounding box center [696, 94] width 161 height 17
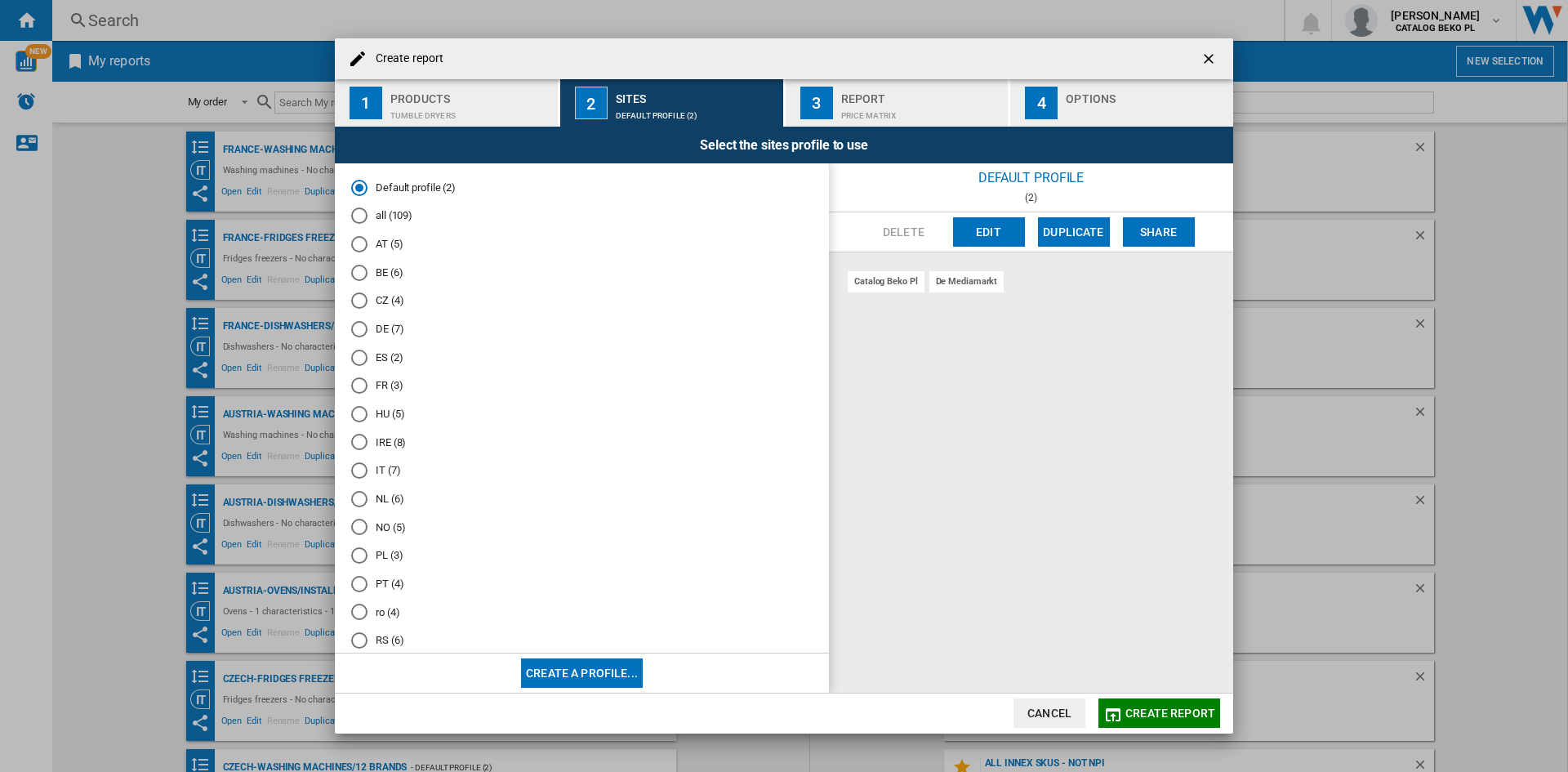
click at [383, 504] on md-radio-button "NL (6)" at bounding box center [581, 498] width 461 height 15
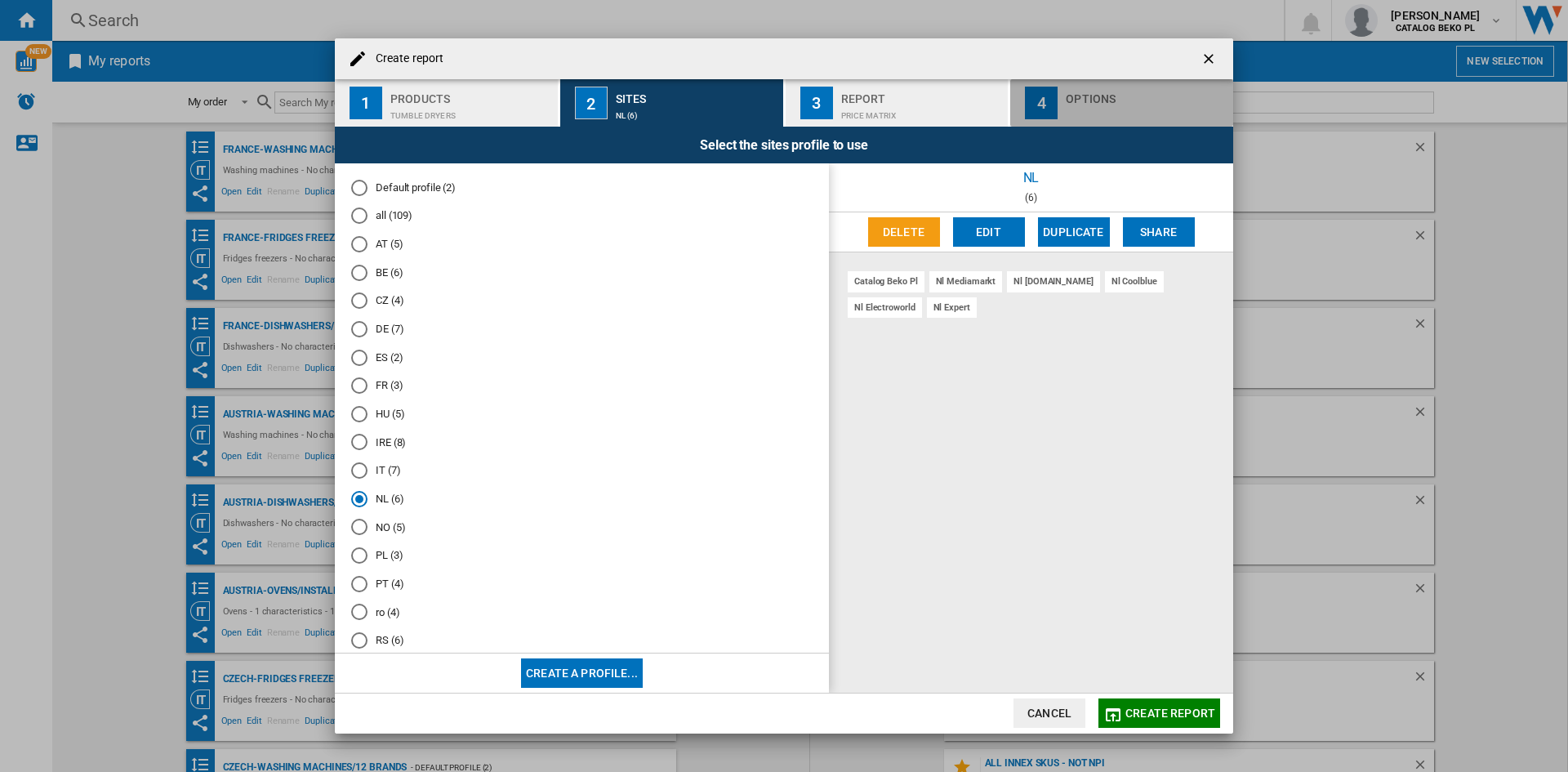
click at [1126, 95] on div "Options" at bounding box center [1146, 94] width 161 height 17
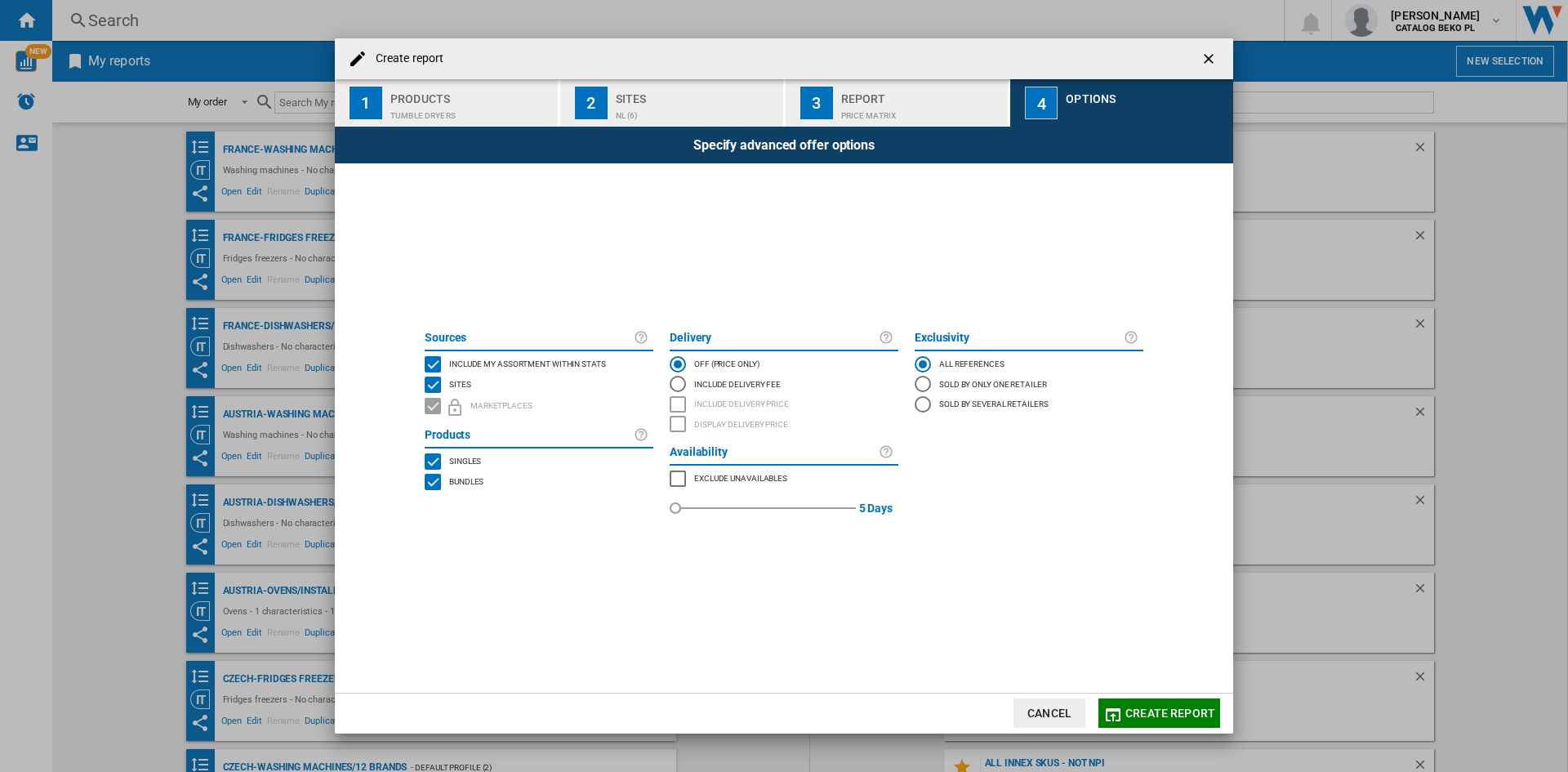
click at [508, 363] on span "Include my assortment within stats" at bounding box center [527, 362] width 157 height 11
click at [1151, 708] on span "Create report" at bounding box center [1171, 713] width 89 height 13
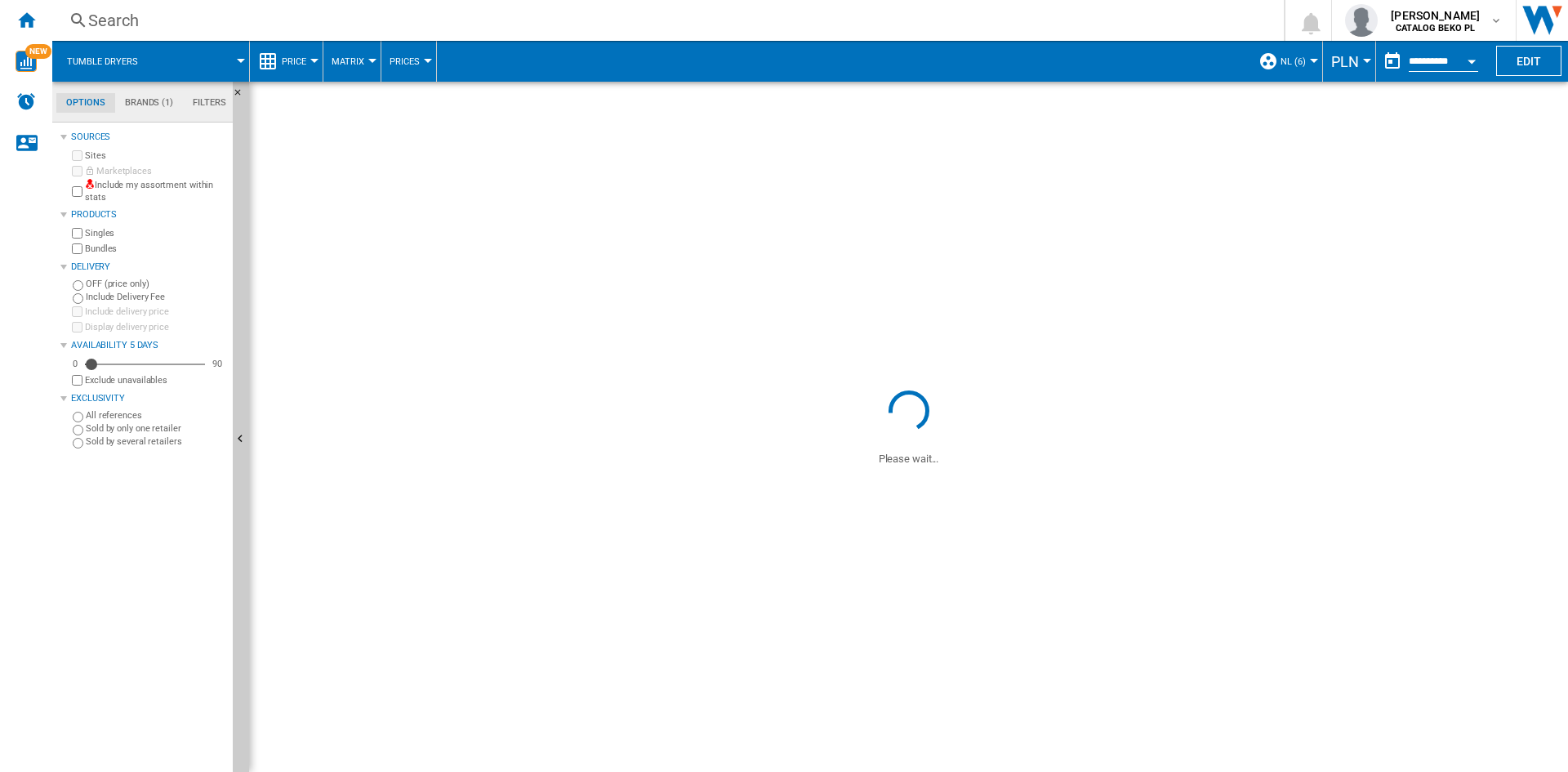
click at [292, 67] on span "Price" at bounding box center [294, 61] width 25 height 10
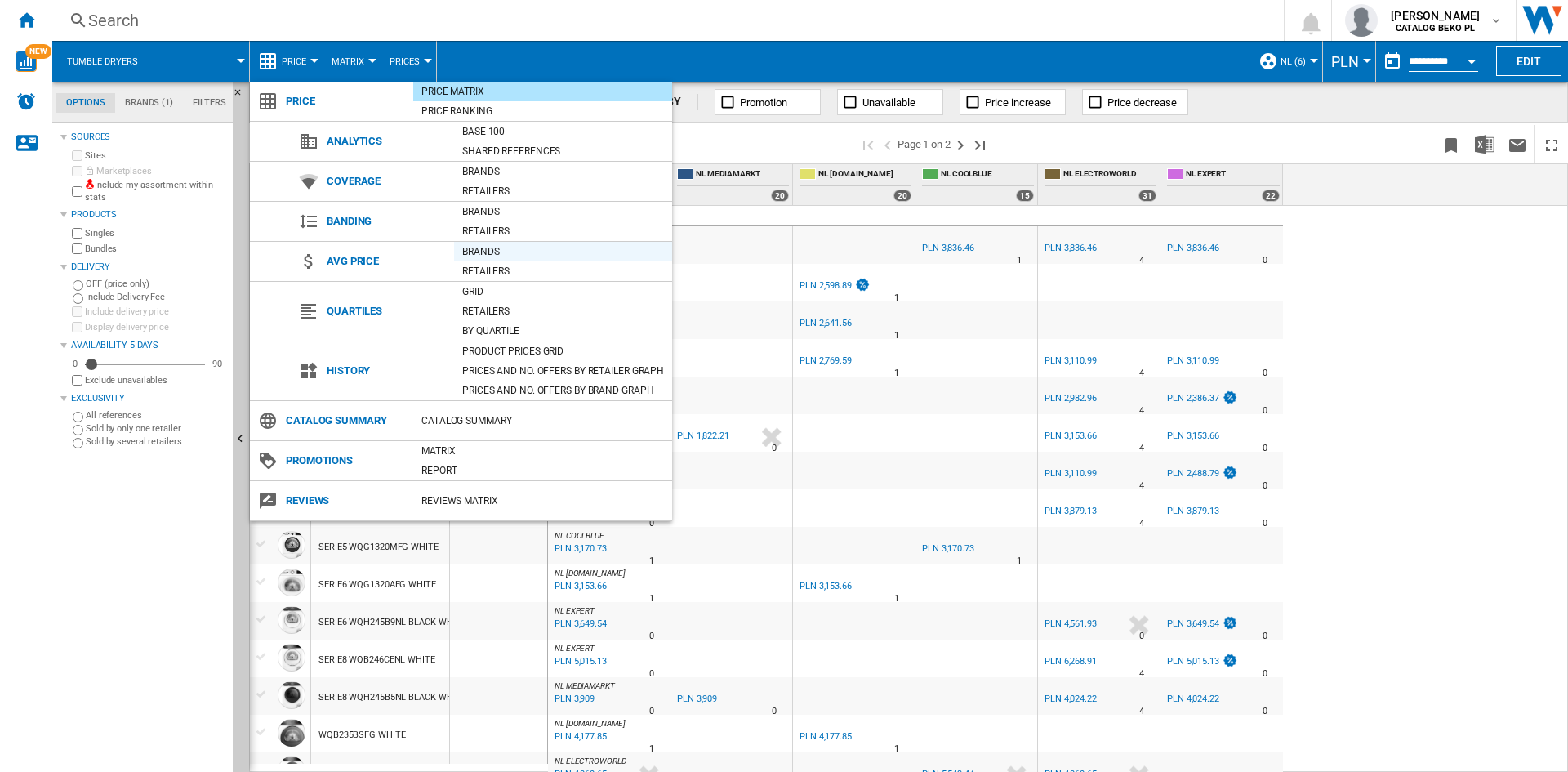
click at [519, 248] on div "Brands" at bounding box center [563, 251] width 218 height 16
click at [519, 263] on div at bounding box center [498, 282] width 97 height 38
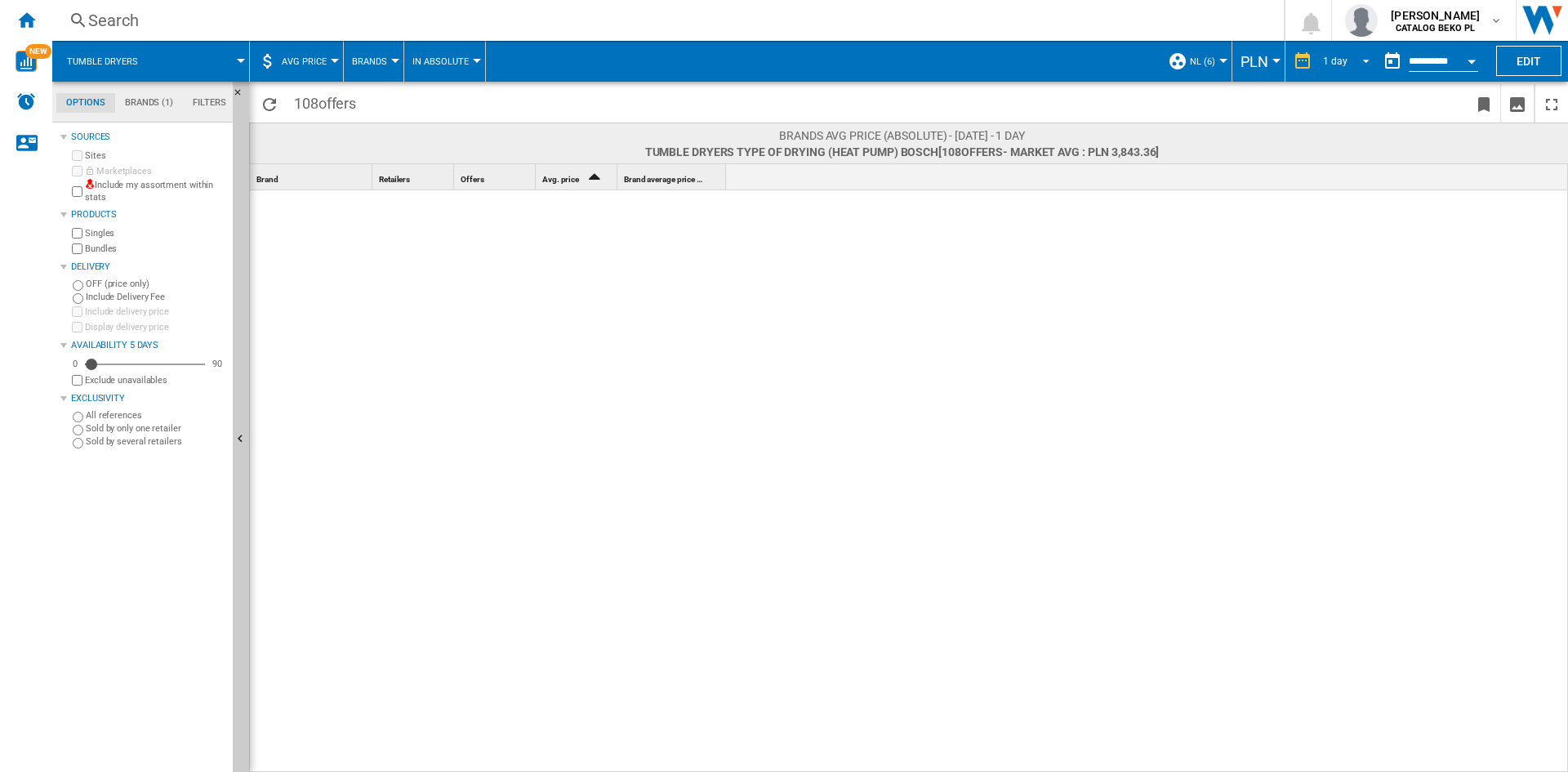
click at [1323, 61] on div "1 day" at bounding box center [1335, 61] width 25 height 11
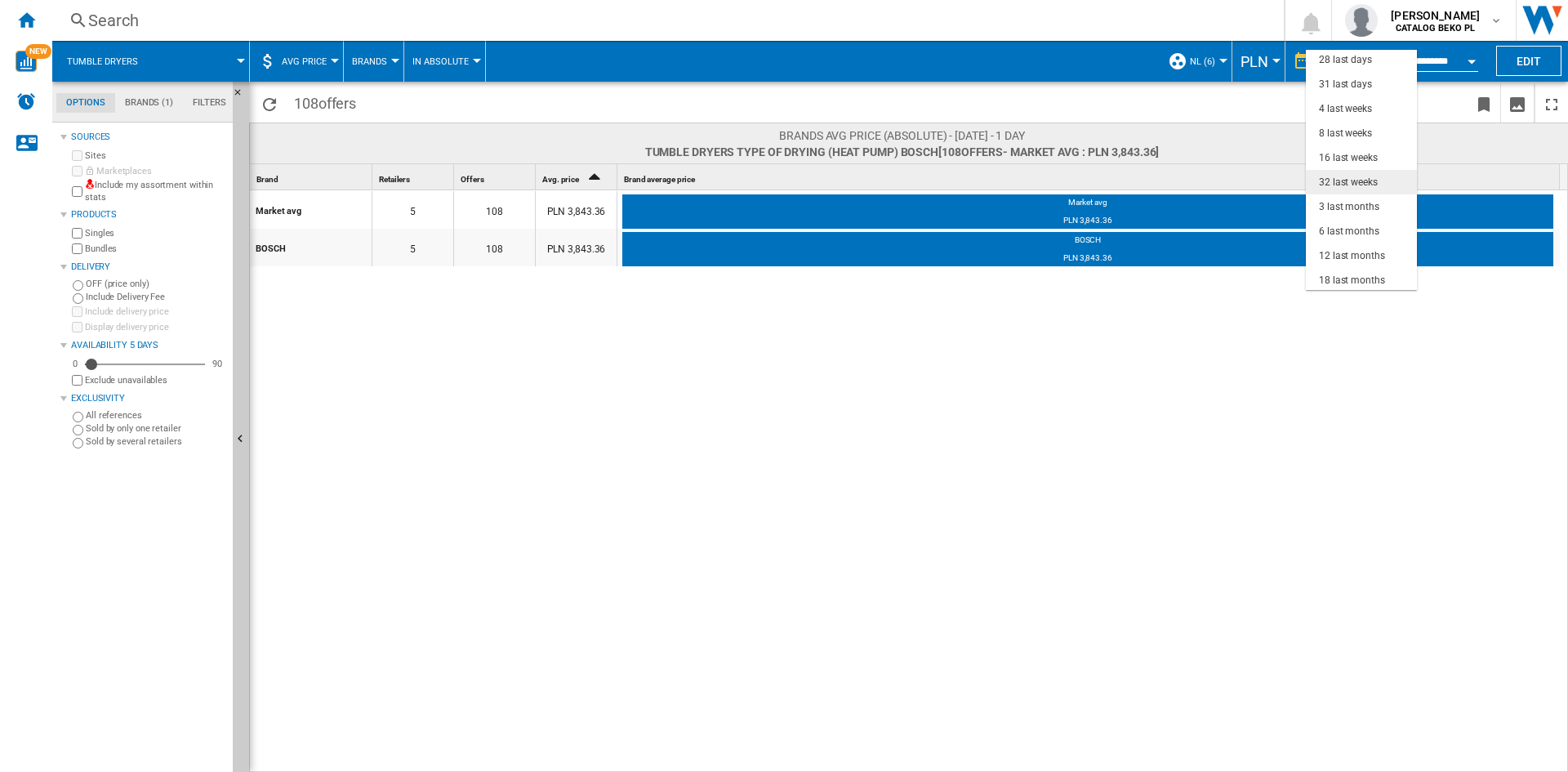
scroll to position [103, 0]
click at [1336, 199] on div "3 last months" at bounding box center [1349, 204] width 61 height 14
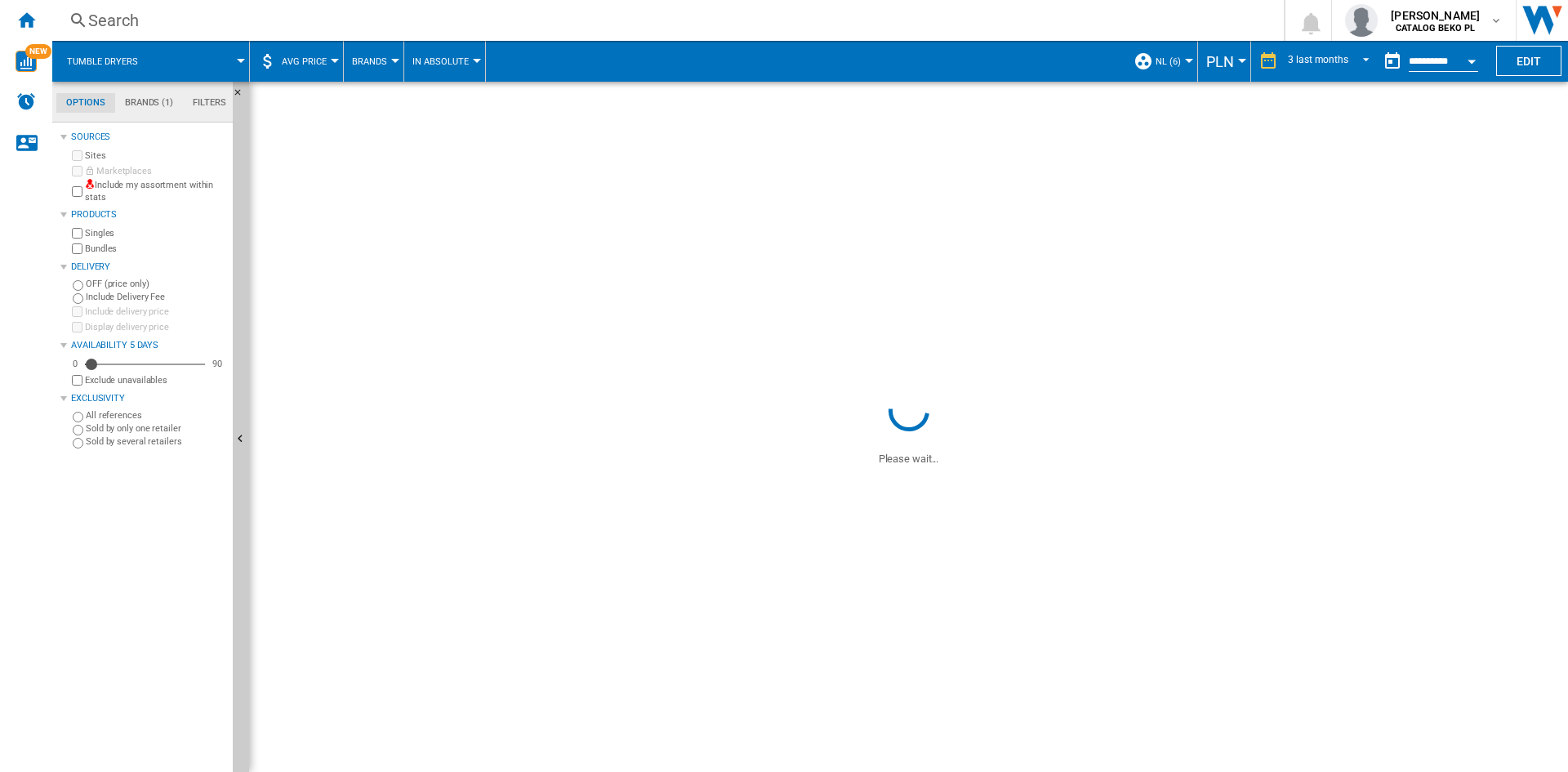
click at [1226, 56] on span "PLN" at bounding box center [1220, 62] width 28 height 17
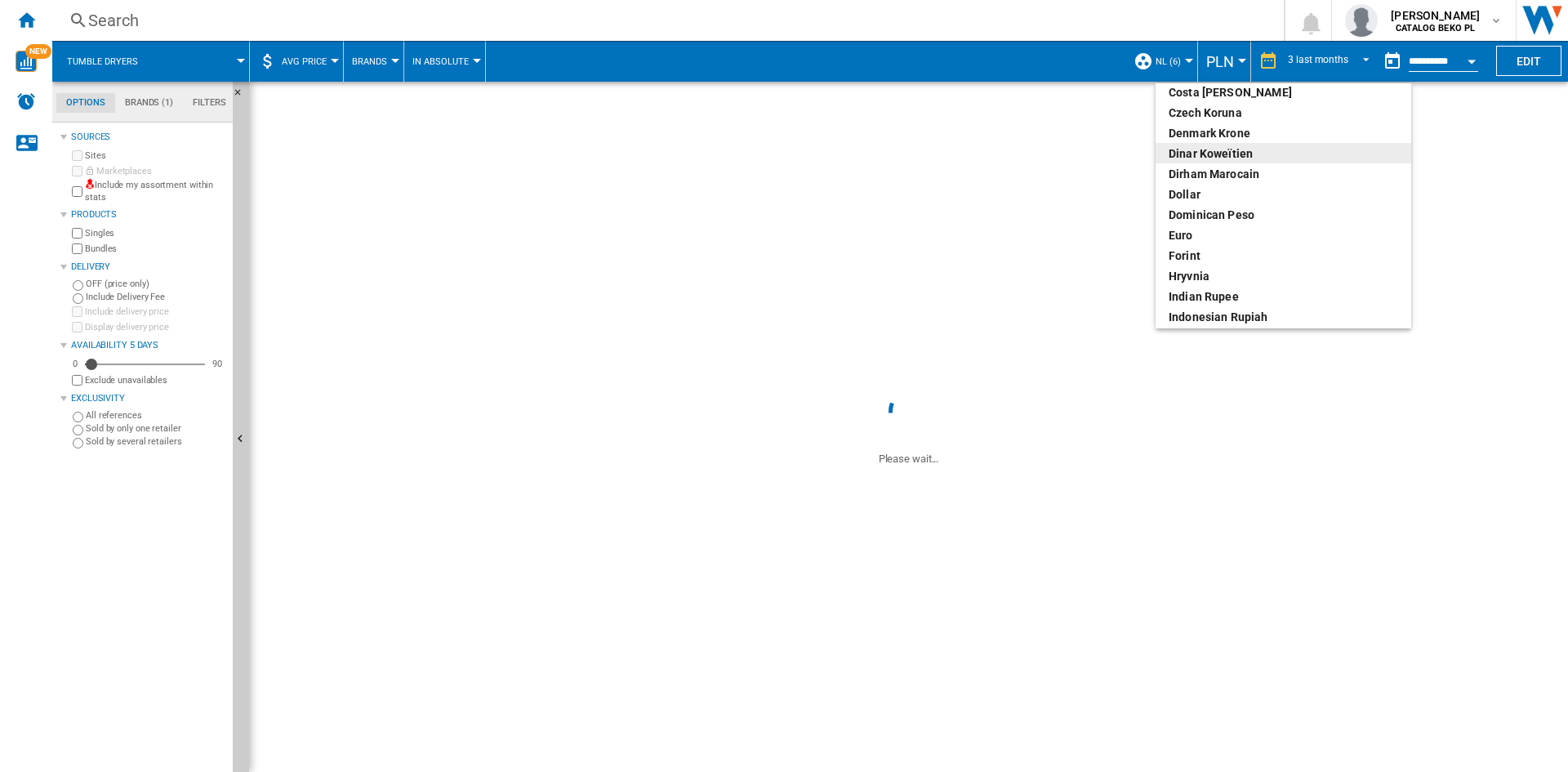
scroll to position [245, 0]
click at [1197, 158] on div "euro" at bounding box center [1283, 161] width 229 height 16
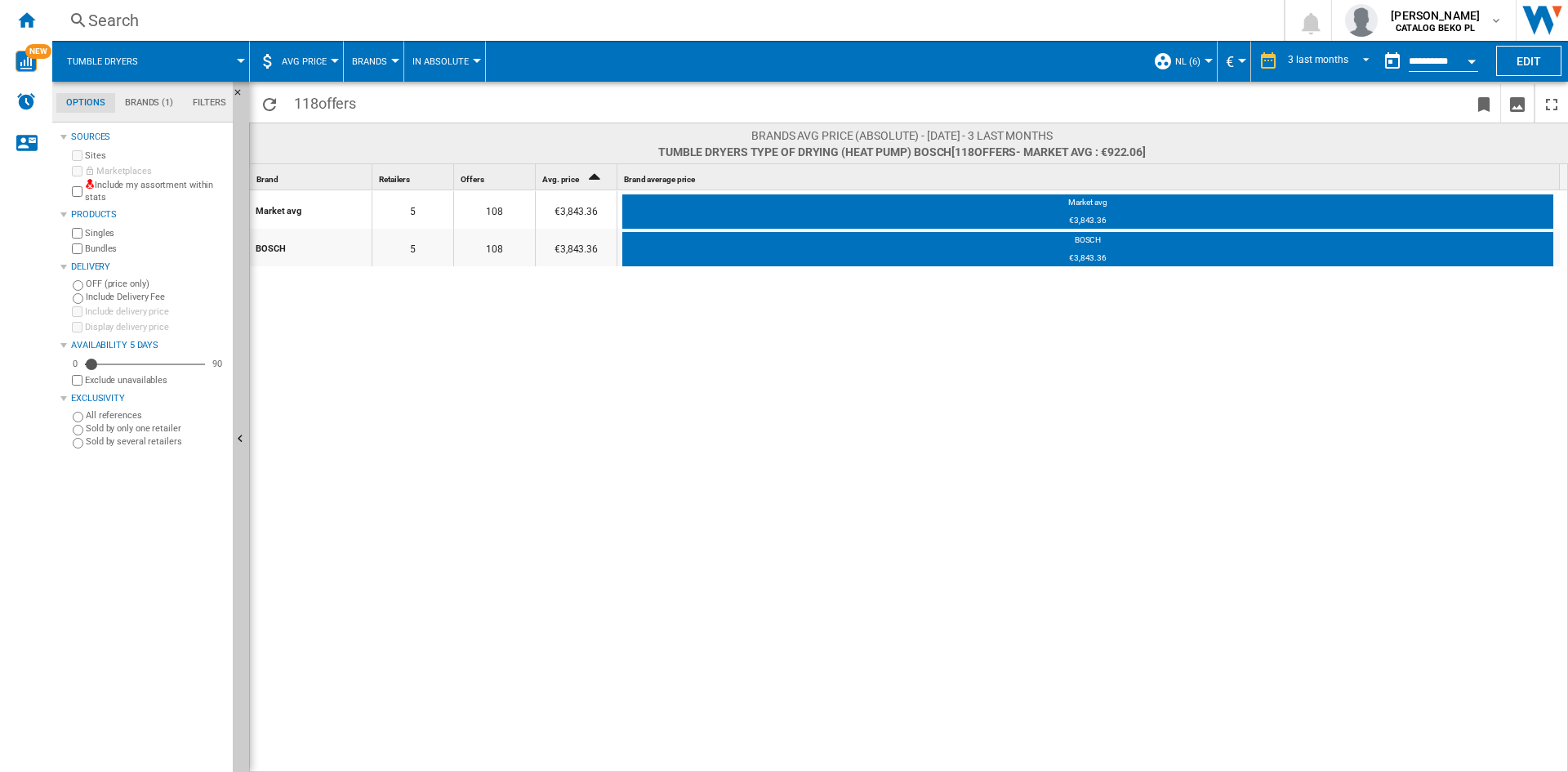
click at [1472, 65] on button "Open calendar" at bounding box center [1471, 58] width 29 height 29
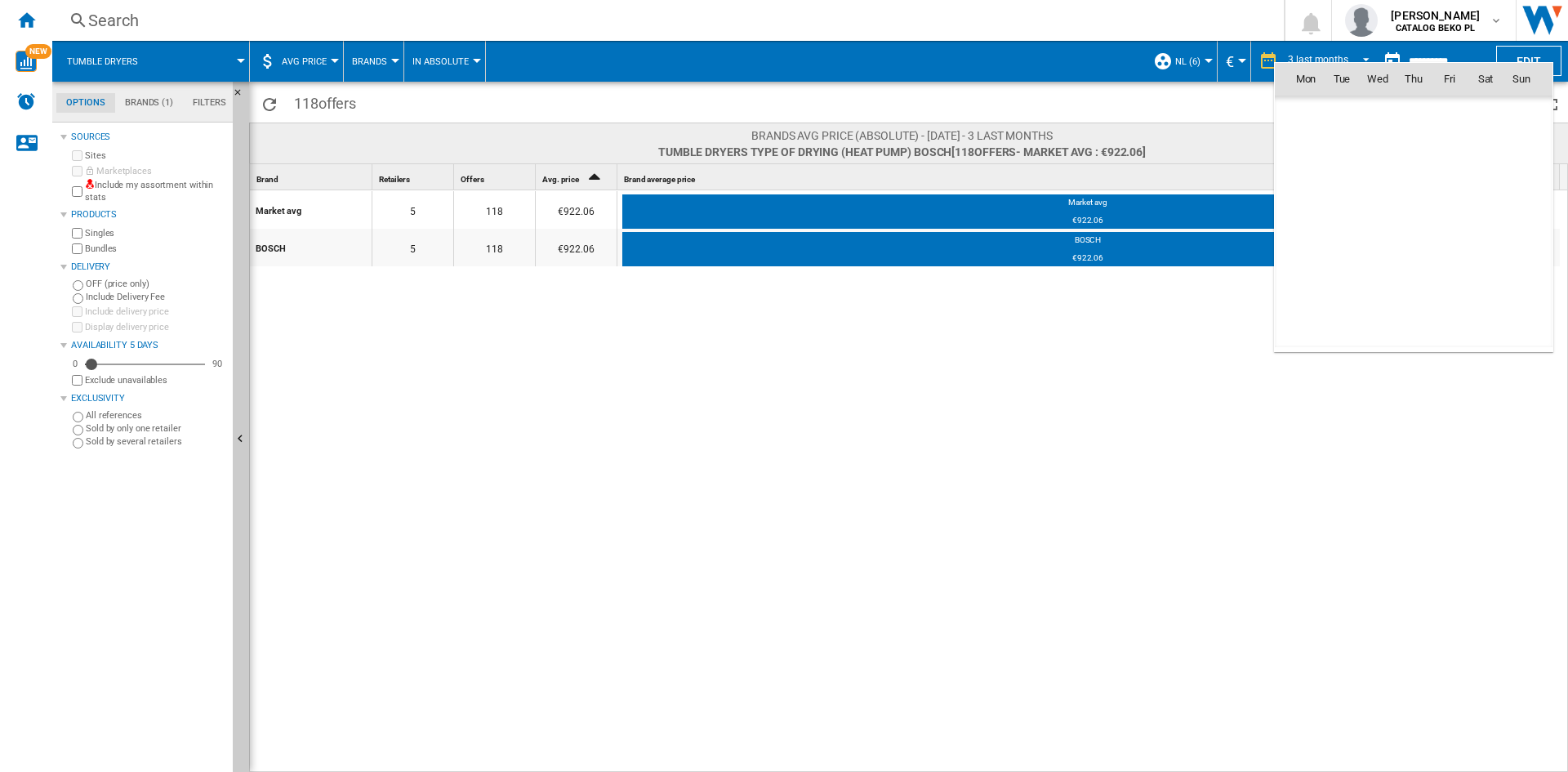
scroll to position [7790, 0]
click at [1381, 149] on span "1" at bounding box center [1378, 150] width 32 height 32
type input "**********"
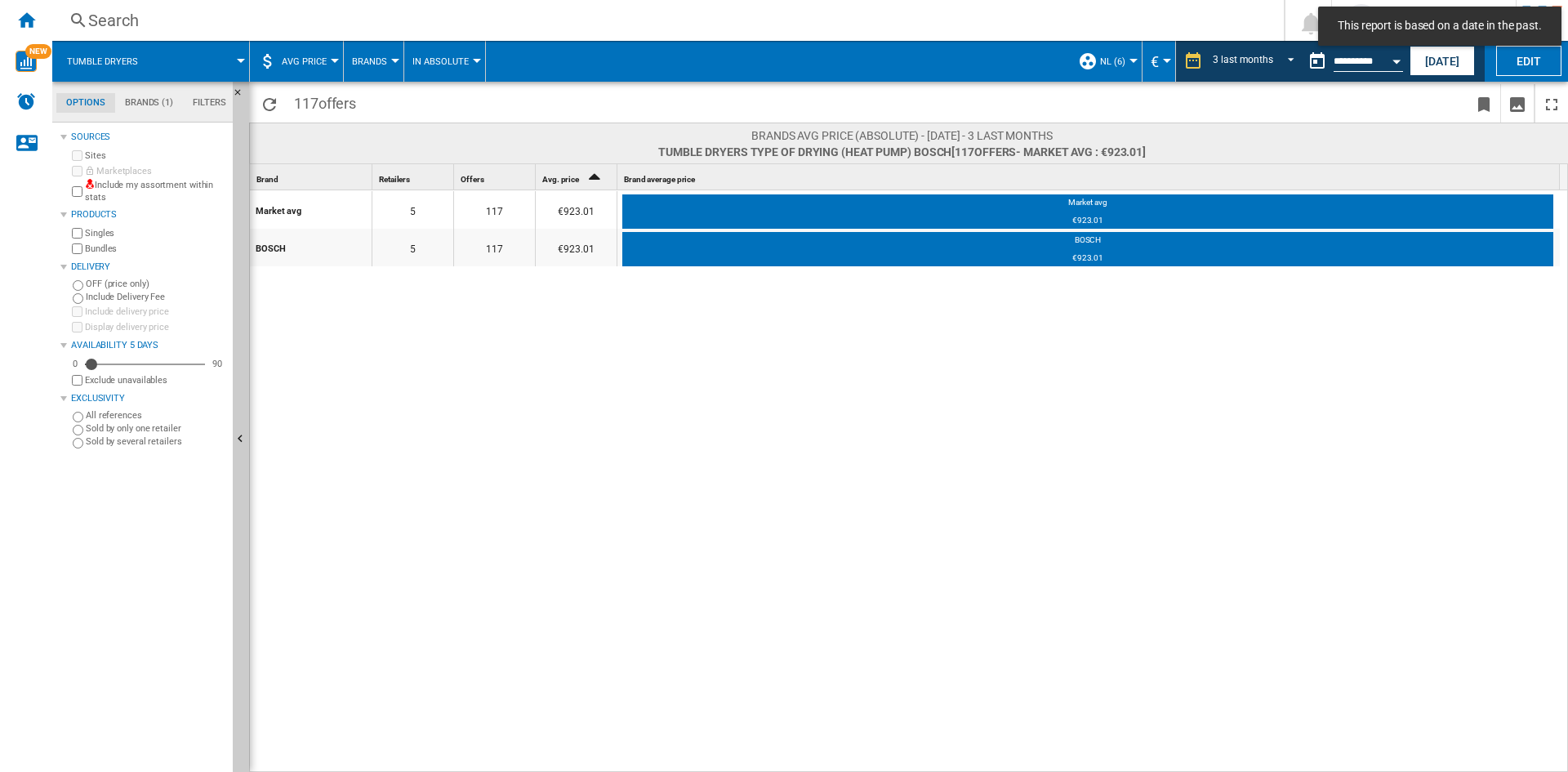
click at [316, 53] on button "AVG Price" at bounding box center [308, 61] width 53 height 41
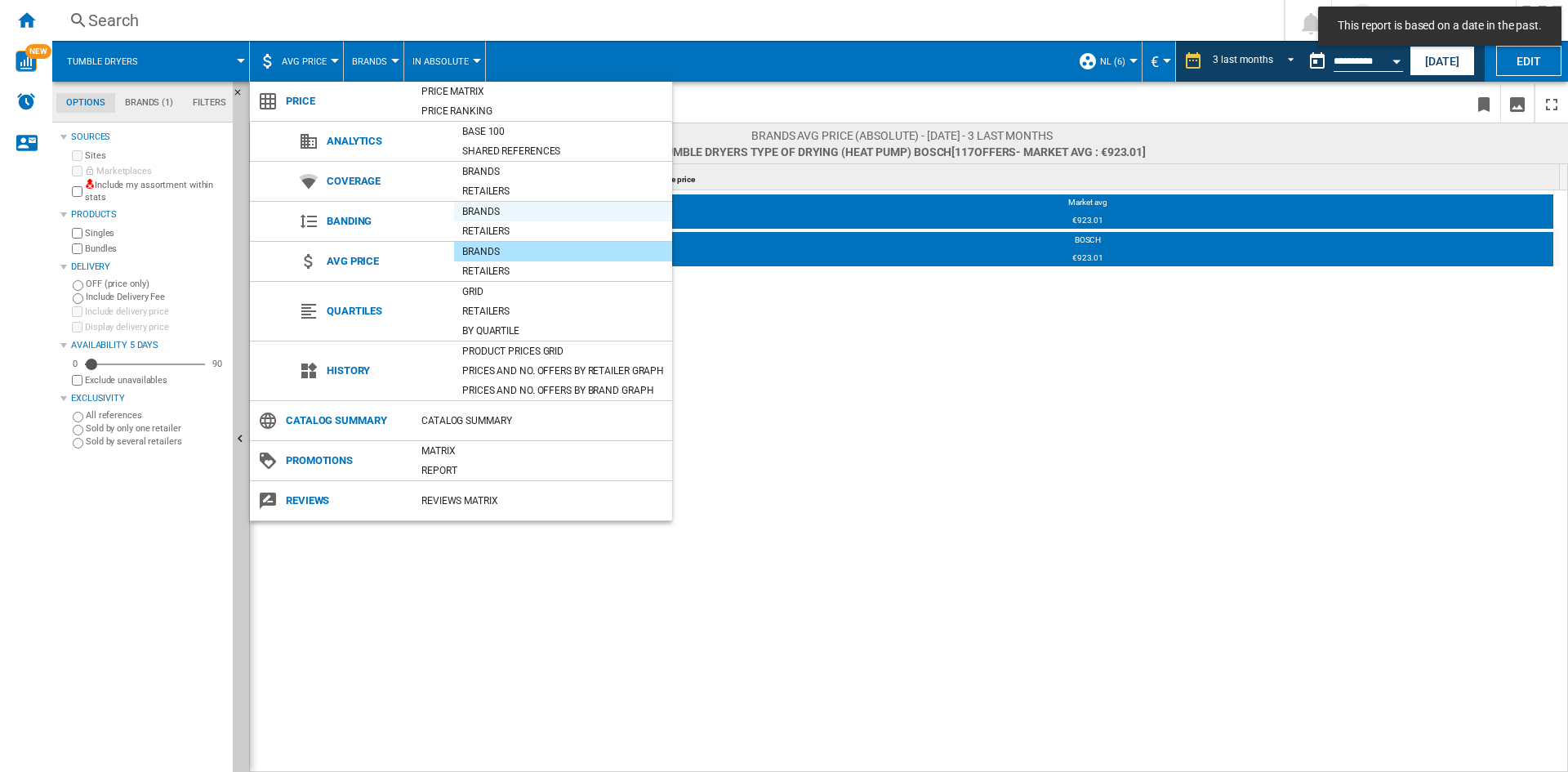
click at [483, 212] on div "Brands" at bounding box center [563, 211] width 218 height 16
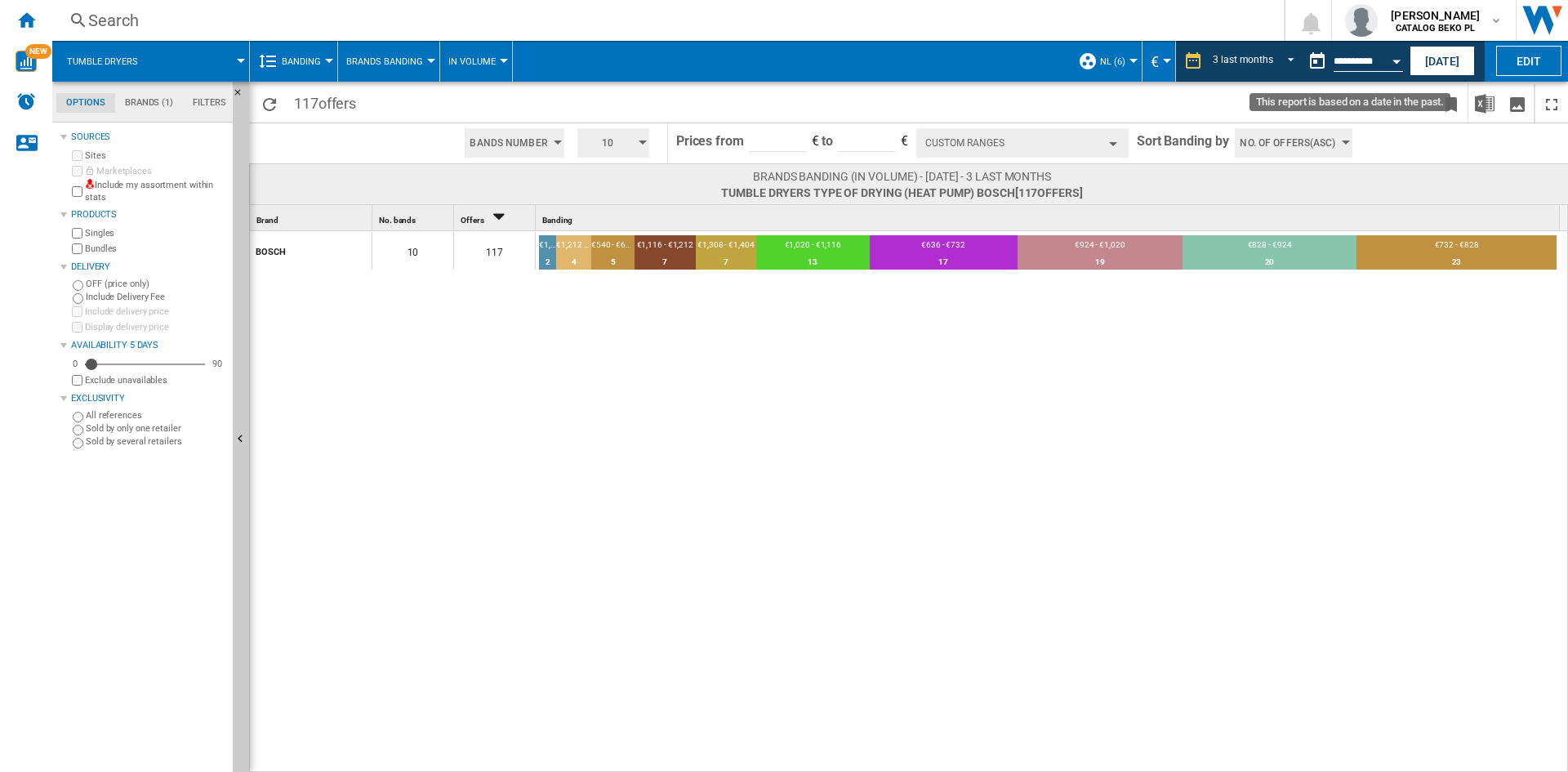
click at [1396, 66] on button "Open calendar" at bounding box center [1396, 58] width 29 height 29
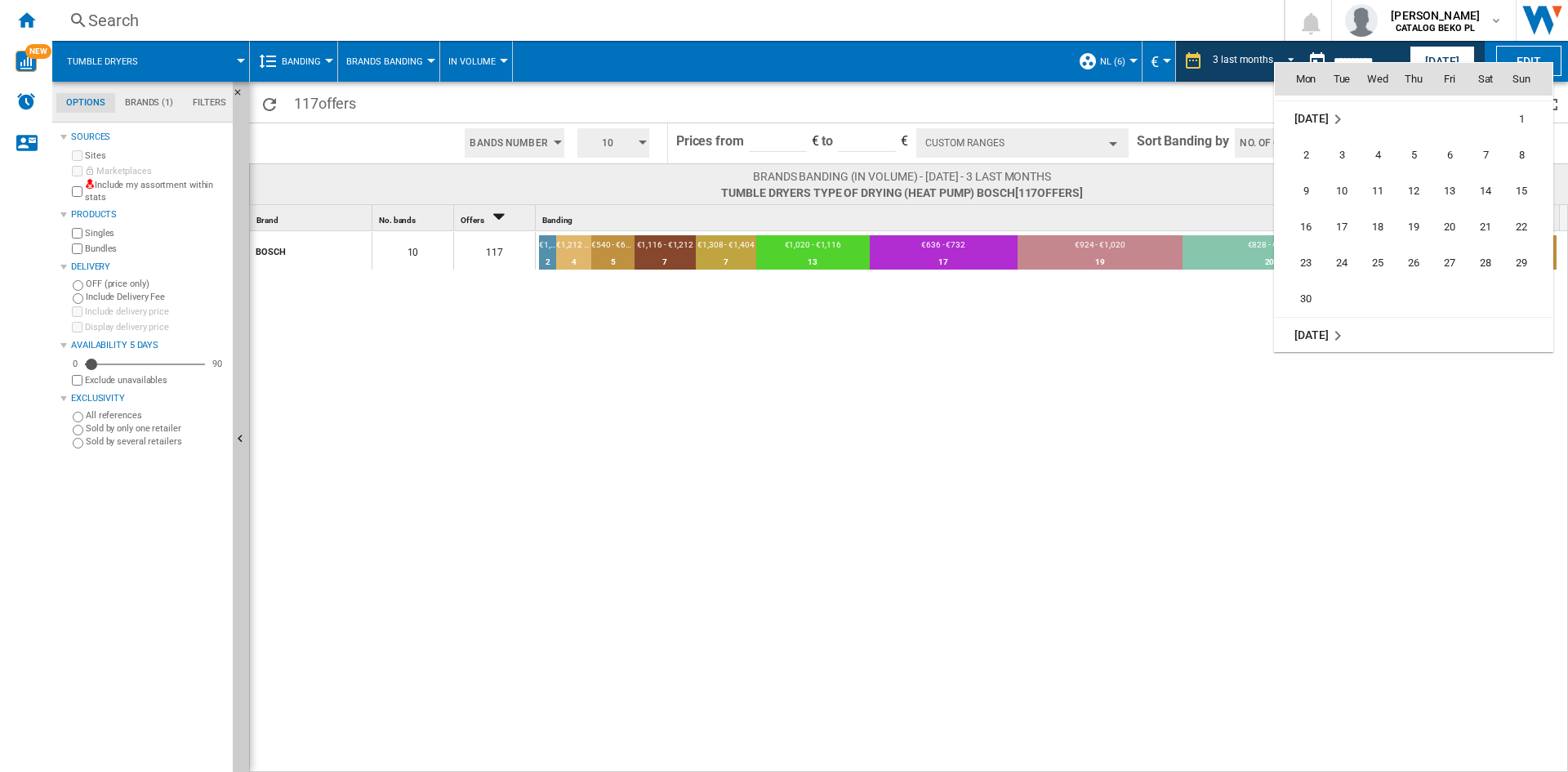
scroll to position [6892, 0]
click at [1310, 316] on span "30" at bounding box center [1306, 326] width 32 height 32
type input "**********"
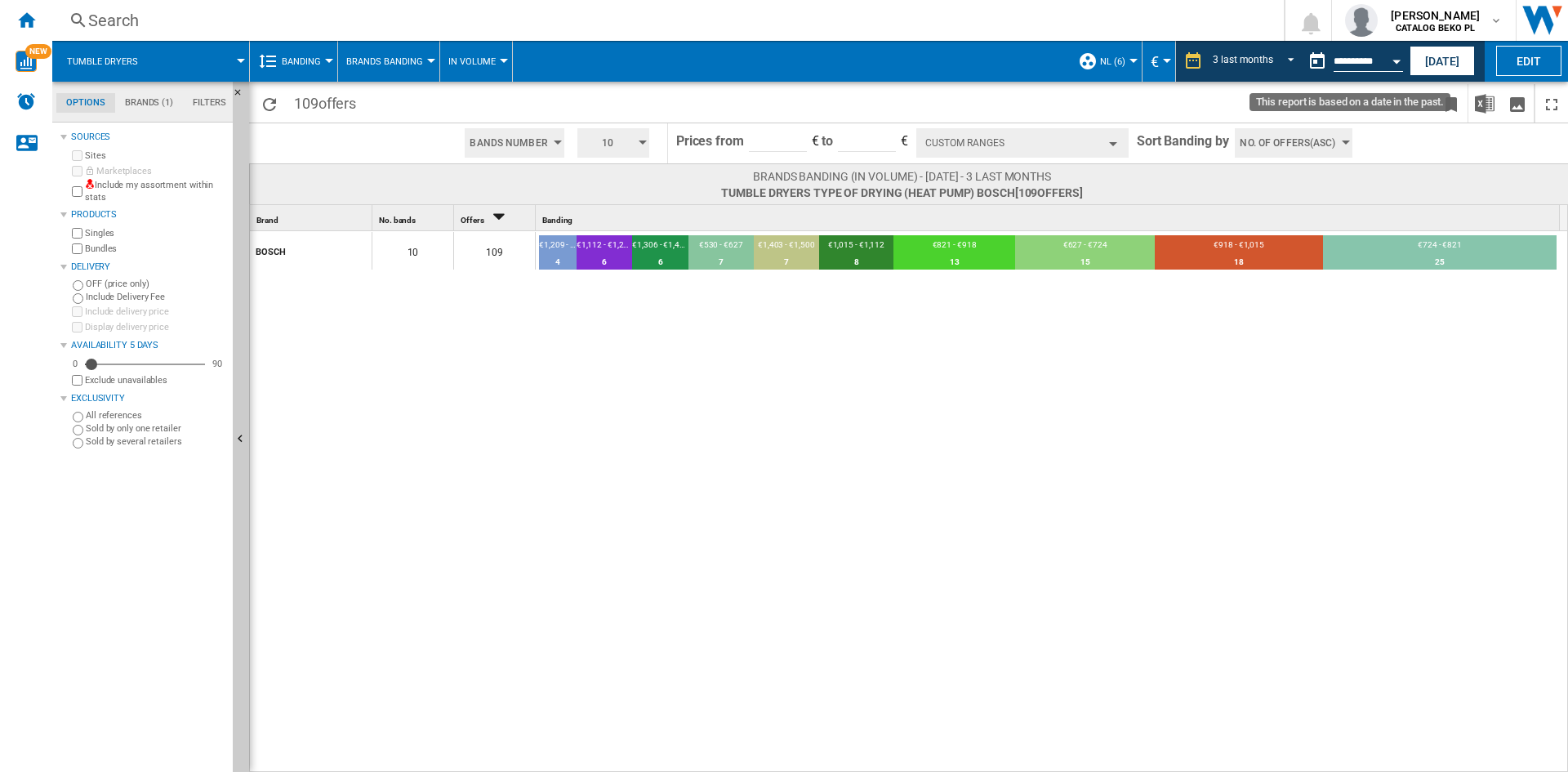
click at [1398, 69] on button "Open calendar" at bounding box center [1396, 58] width 29 height 29
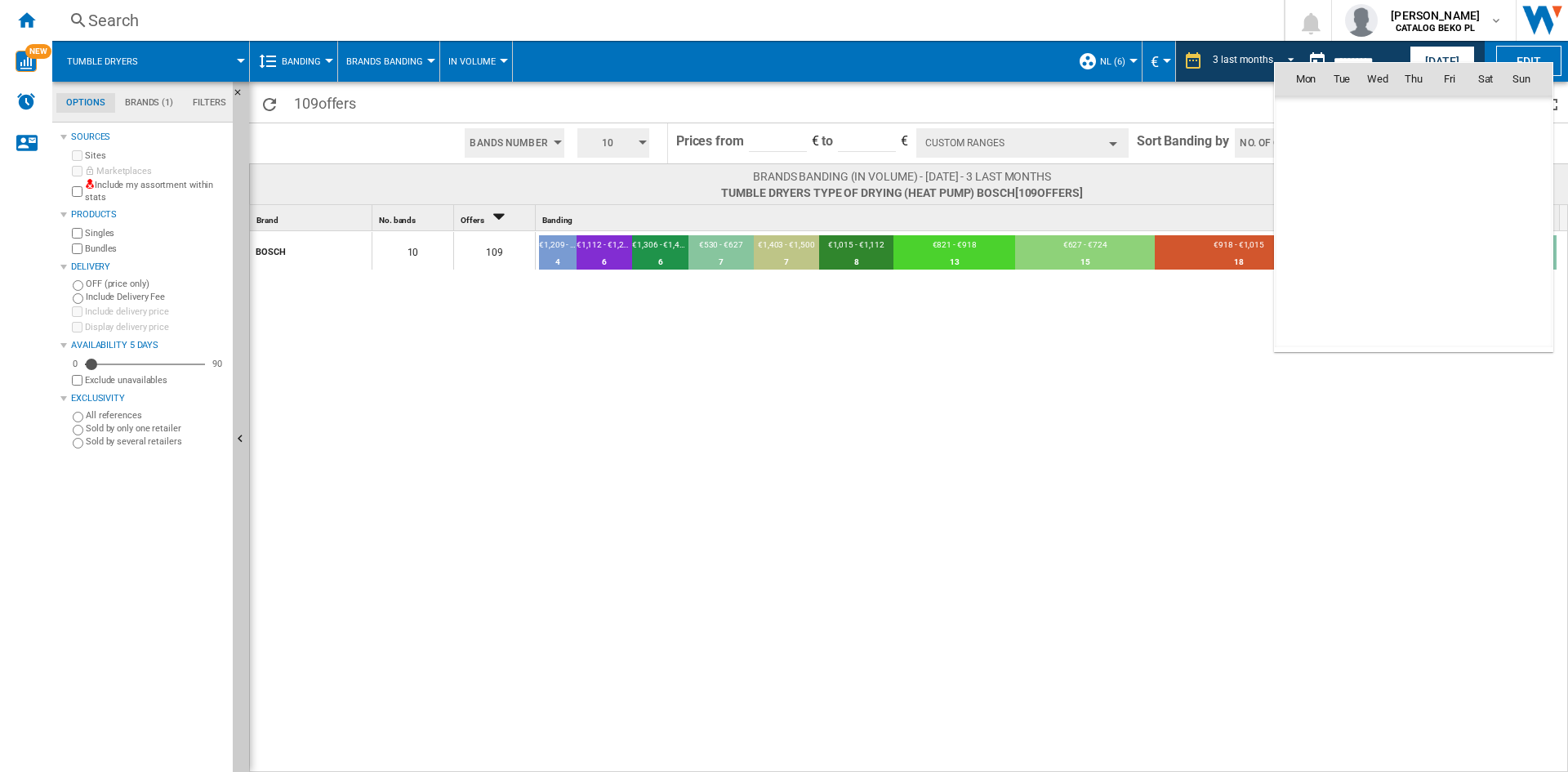
scroll to position [6925, 0]
click at [872, 448] on div at bounding box center [784, 386] width 1568 height 772
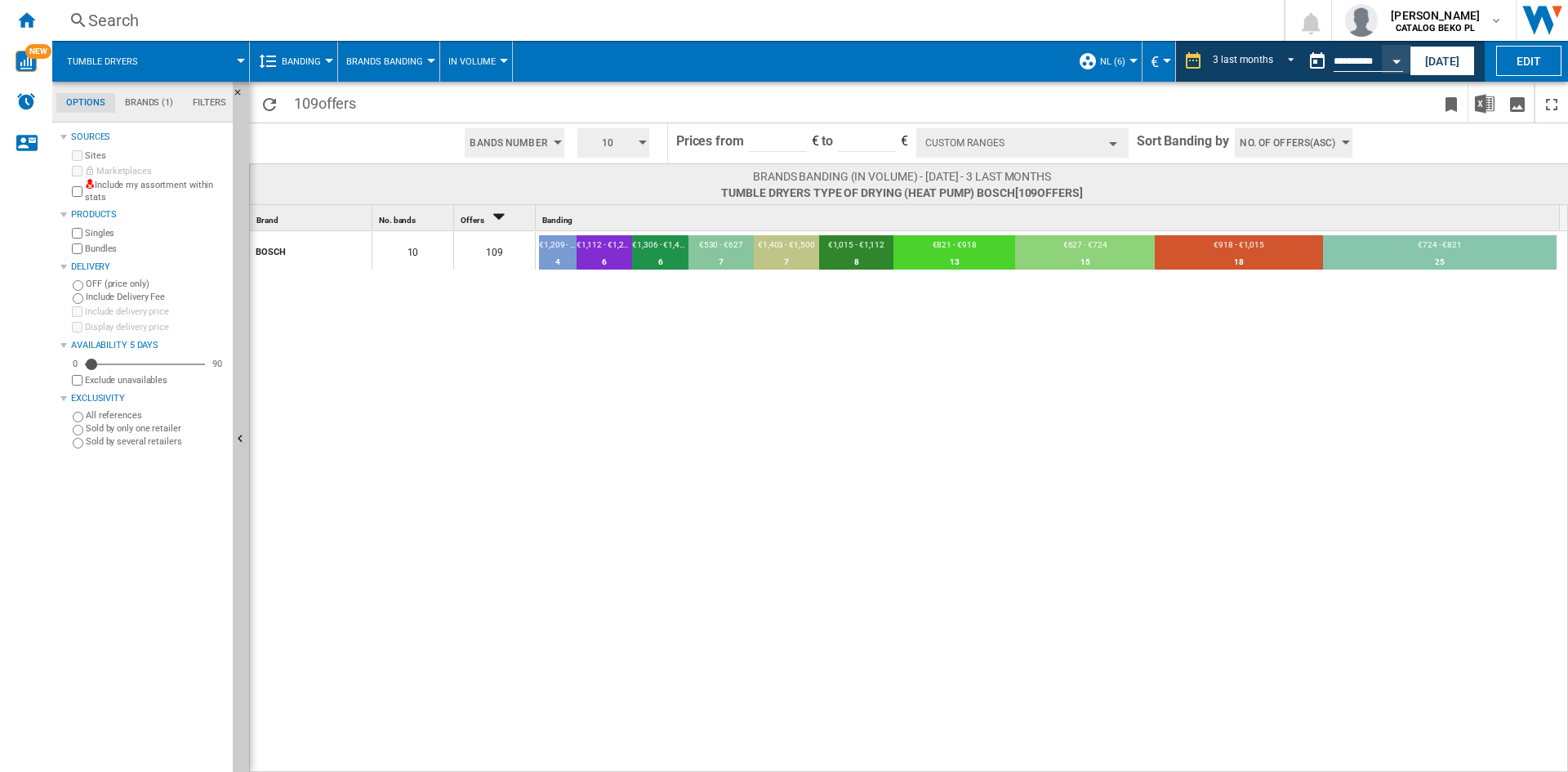
click at [1119, 58] on span "NL (6)" at bounding box center [1113, 61] width 26 height 10
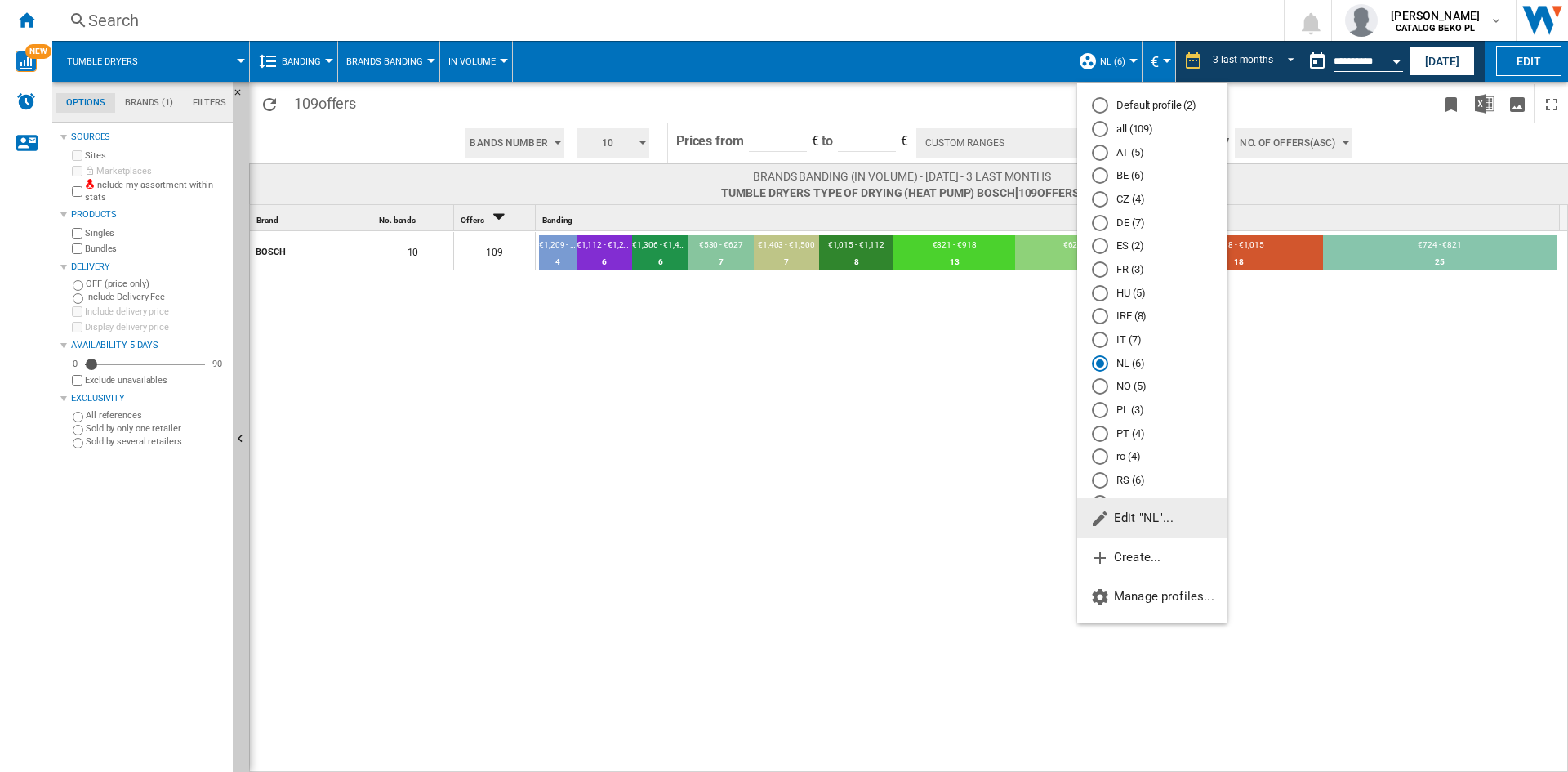
click at [1137, 412] on md-radio-button "PL (3)" at bounding box center [1152, 410] width 121 height 15
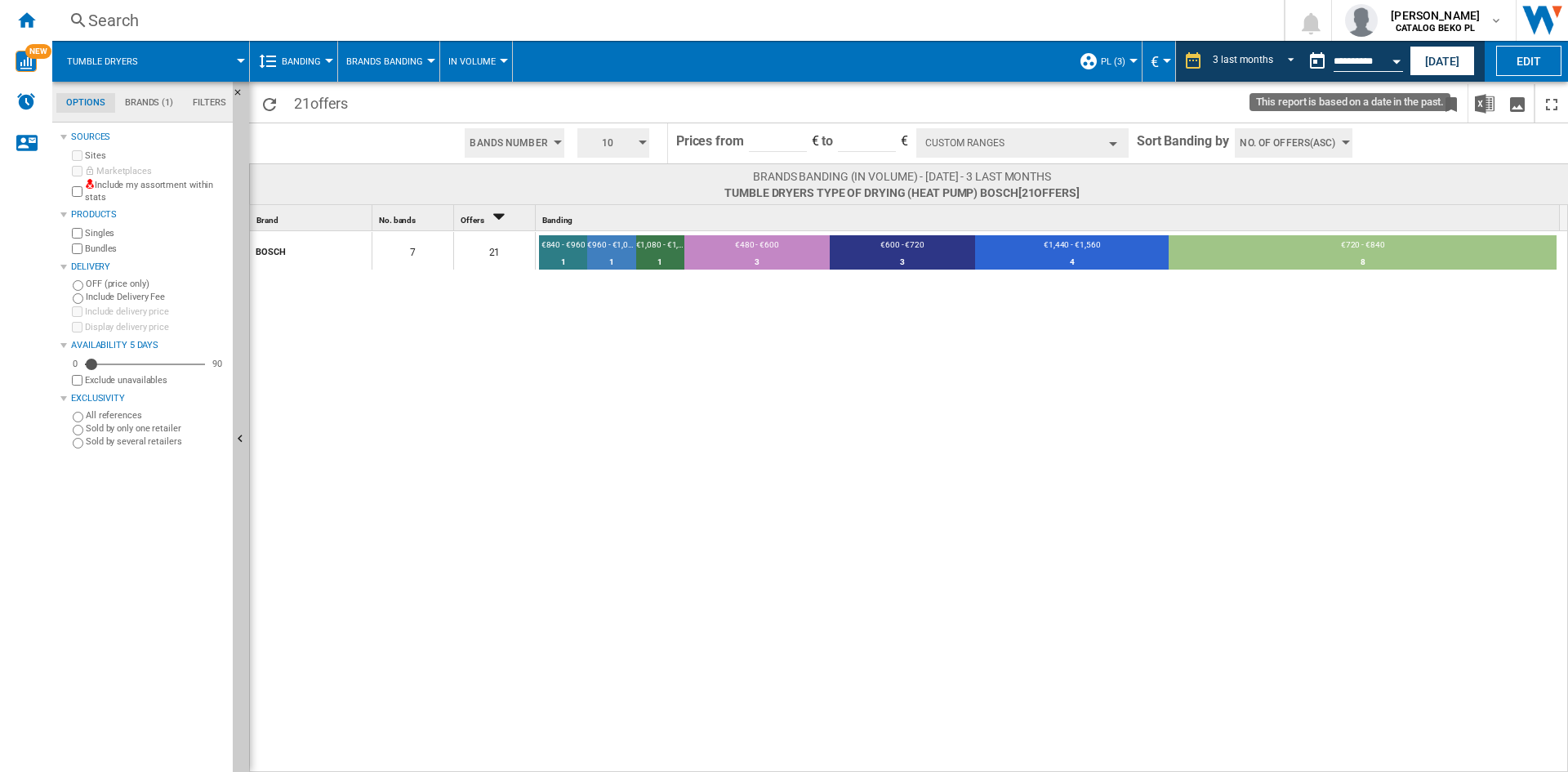
click at [1392, 66] on button "Open calendar" at bounding box center [1396, 58] width 29 height 29
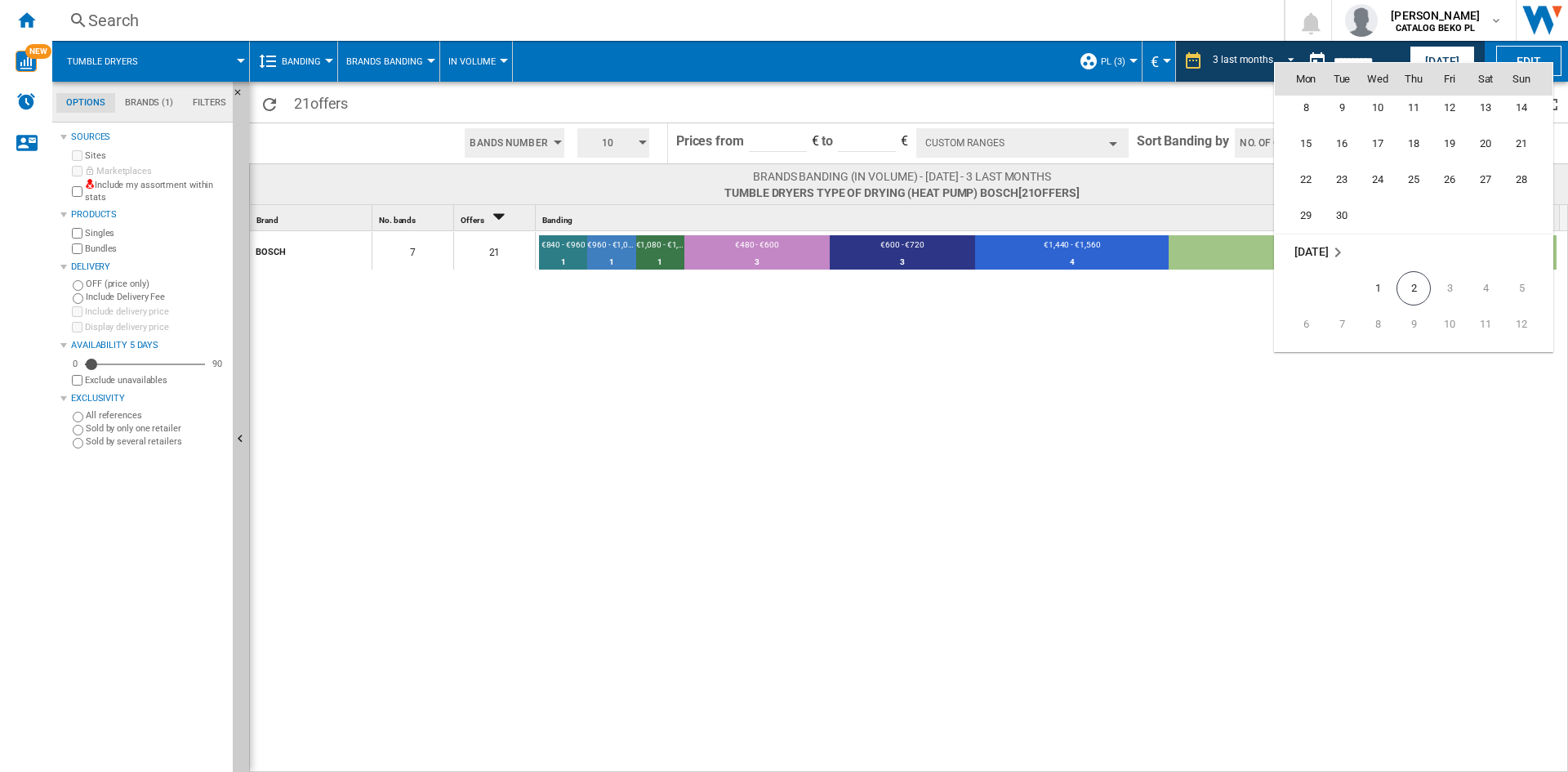
scroll to position [7660, 0]
click at [1367, 275] on span "1" at bounding box center [1378, 280] width 32 height 32
type input "**********"
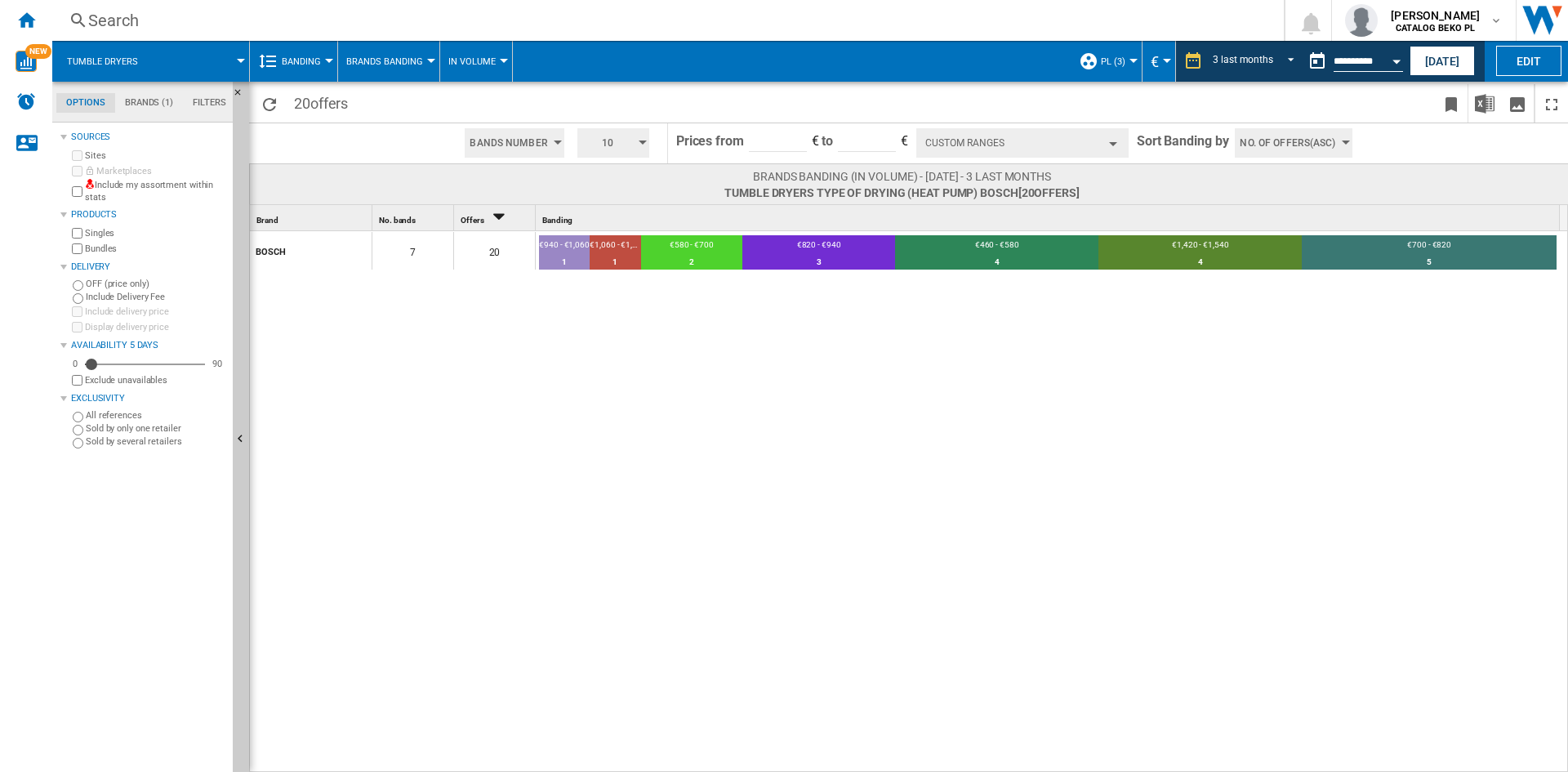
click at [1114, 338] on div "BOSCH 7 20 €940 - €1,060 1 5% €1,060 - €1,180 1 5% €580 - €700 2 10% €820 - €94…" at bounding box center [909, 502] width 1319 height 542
click at [44, 22] on div "Home" at bounding box center [26, 20] width 52 height 41
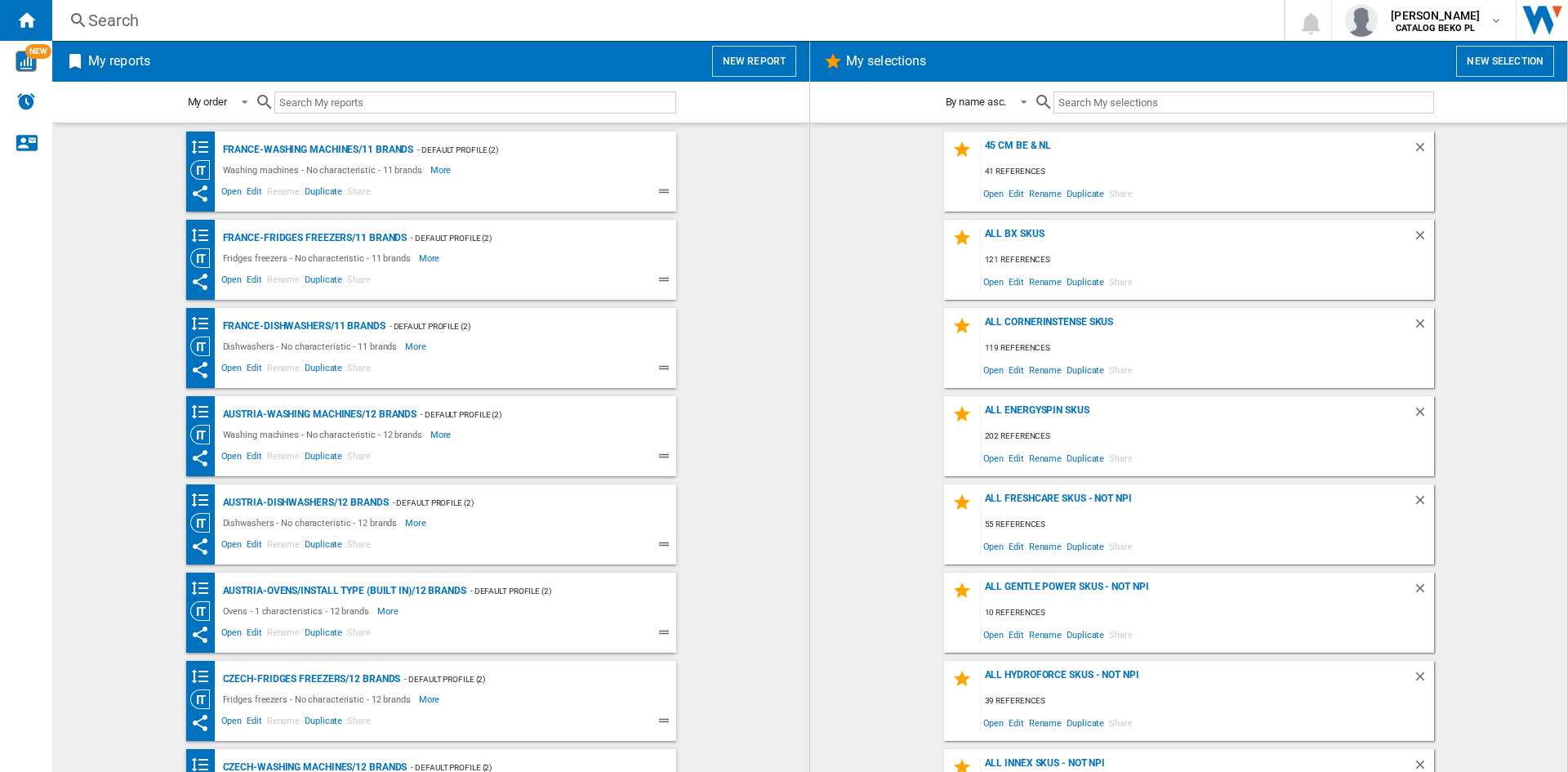
click at [761, 68] on button "New report" at bounding box center [754, 61] width 84 height 31
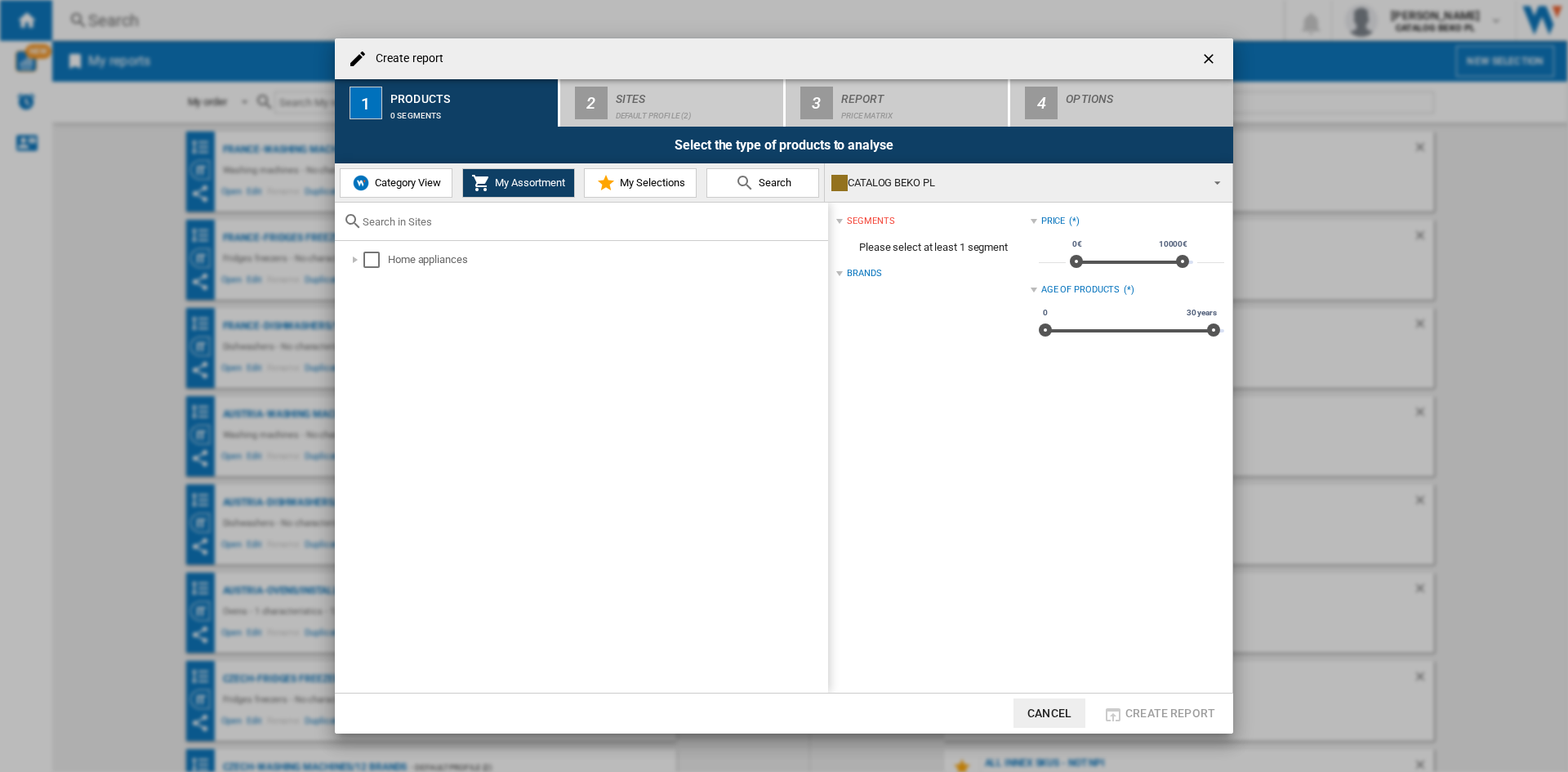
click at [373, 184] on span "Category View" at bounding box center [406, 183] width 70 height 12
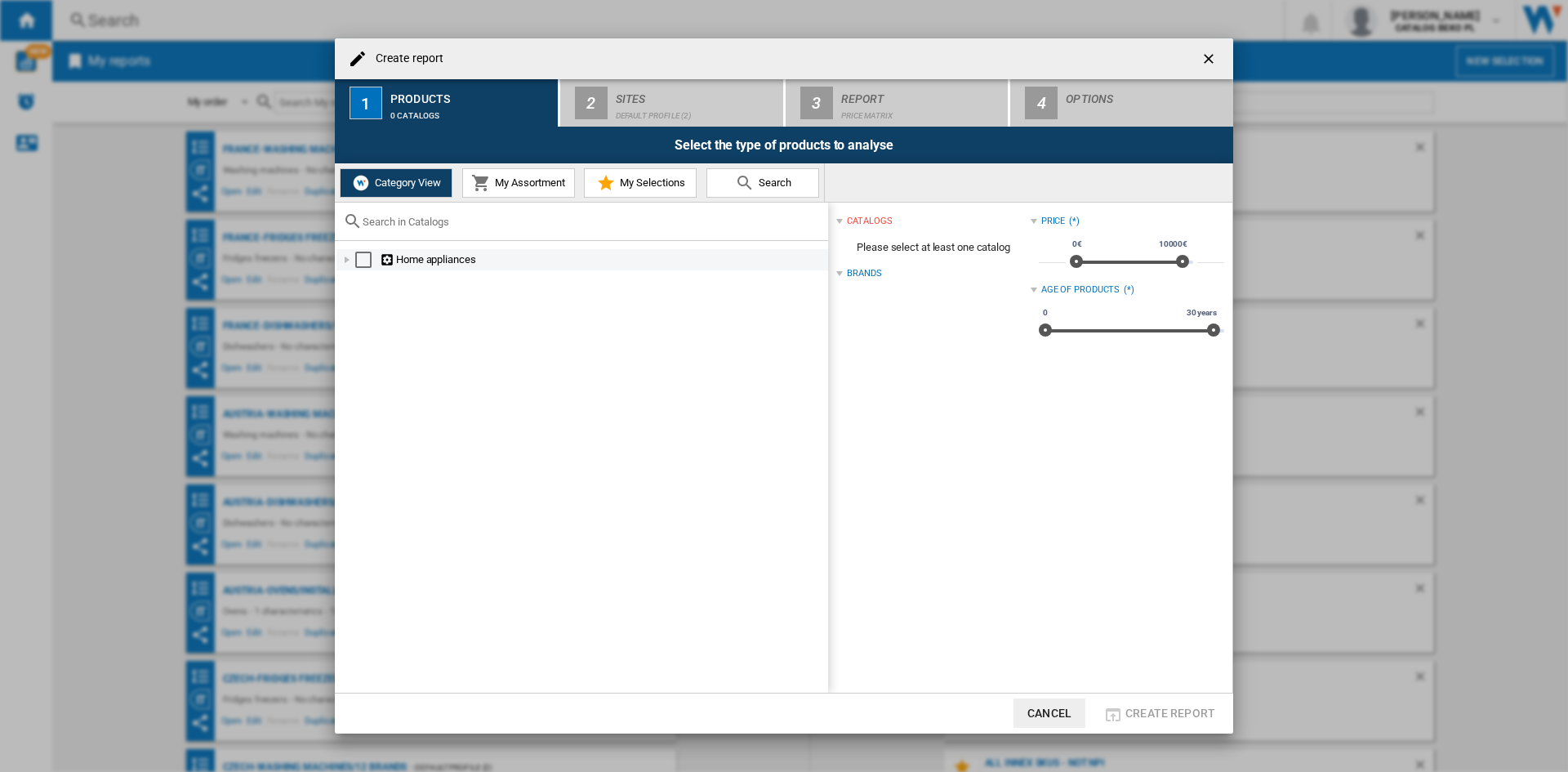
click at [339, 257] on div "Create report ..." at bounding box center [346, 260] width 16 height 16
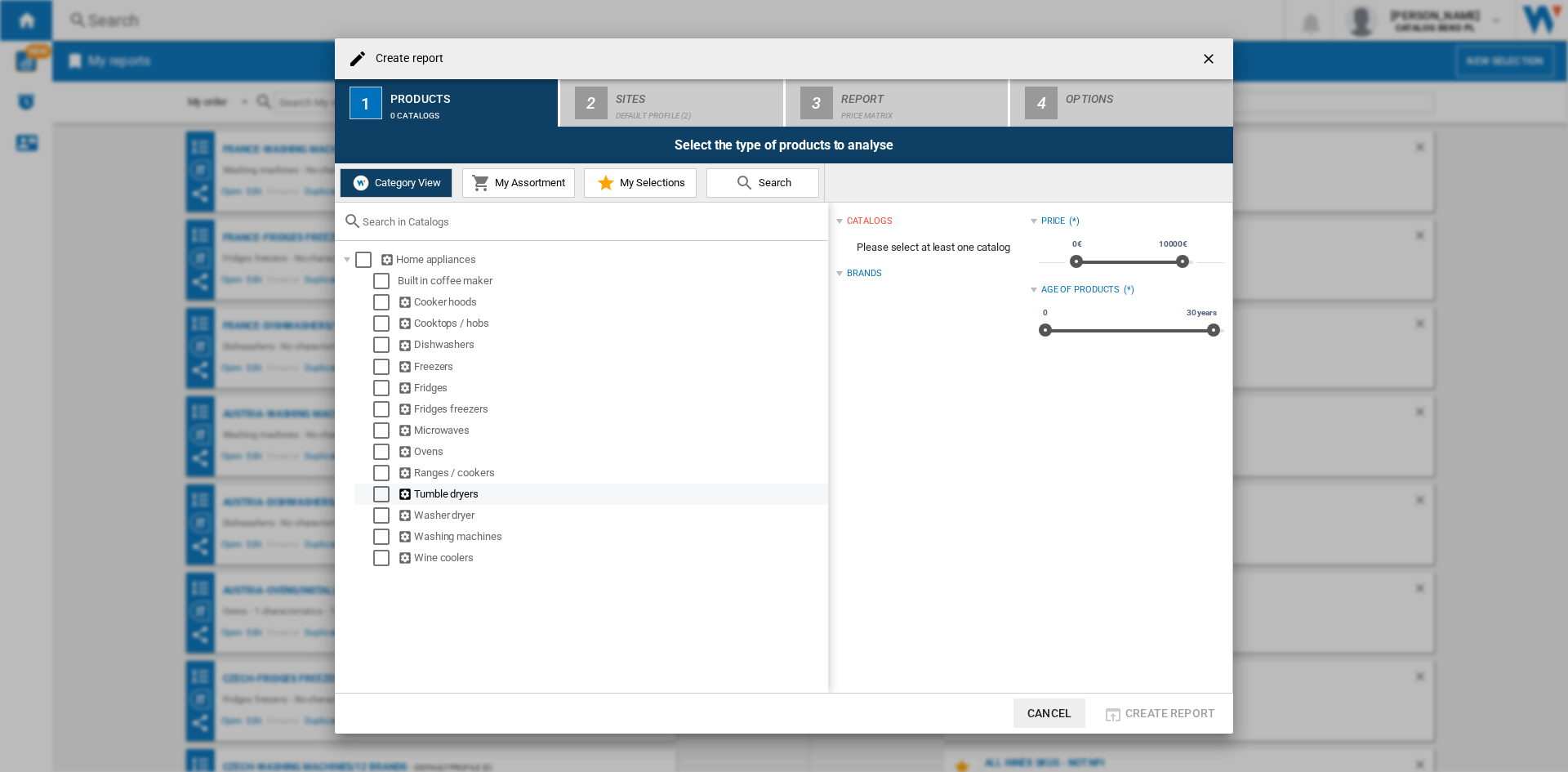
click at [375, 501] on div "Select" at bounding box center [381, 493] width 16 height 16
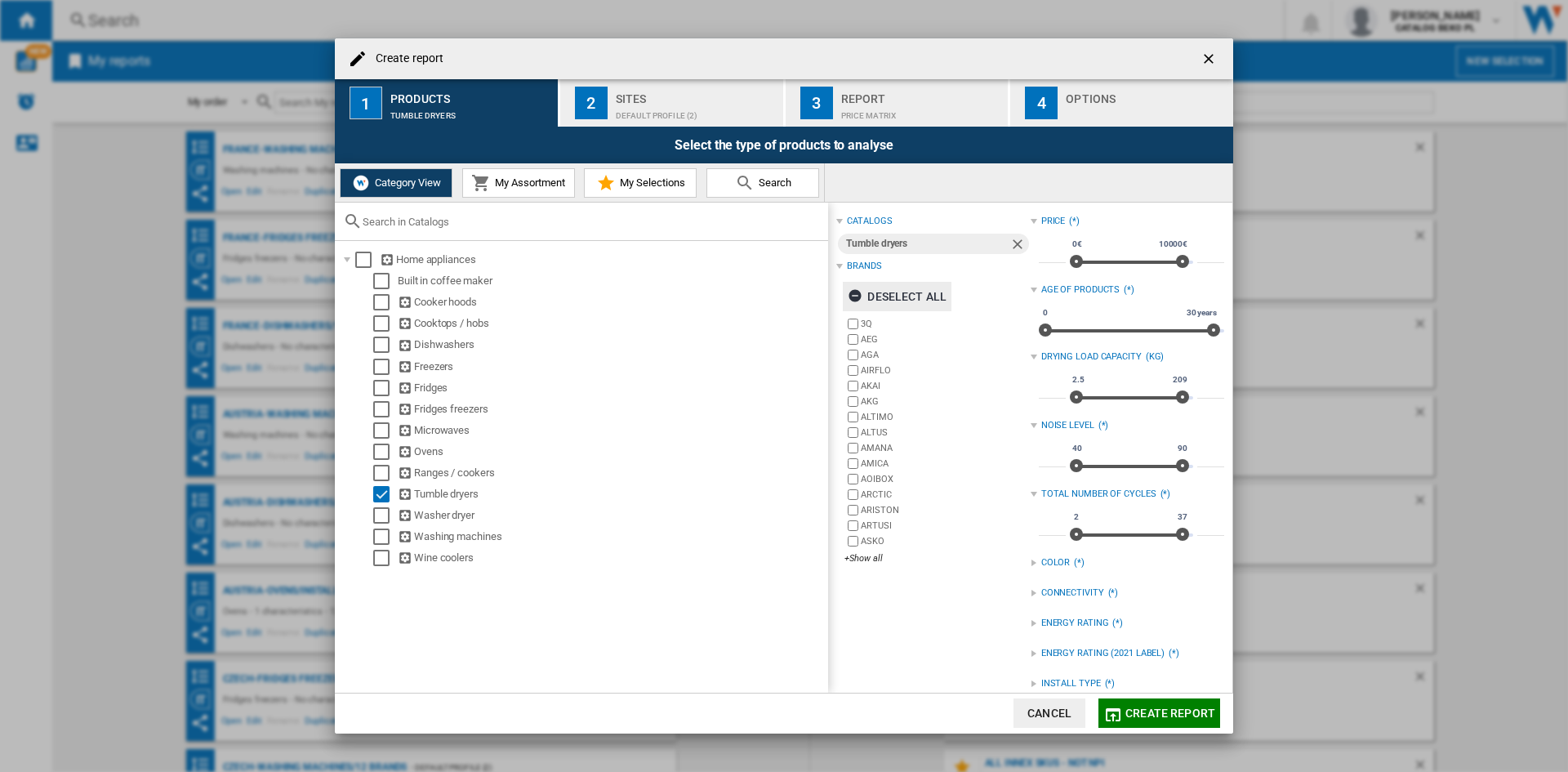
click at [926, 292] on div "Deselect all" at bounding box center [898, 296] width 99 height 29
click at [855, 559] on div "+Show all" at bounding box center [937, 558] width 185 height 12
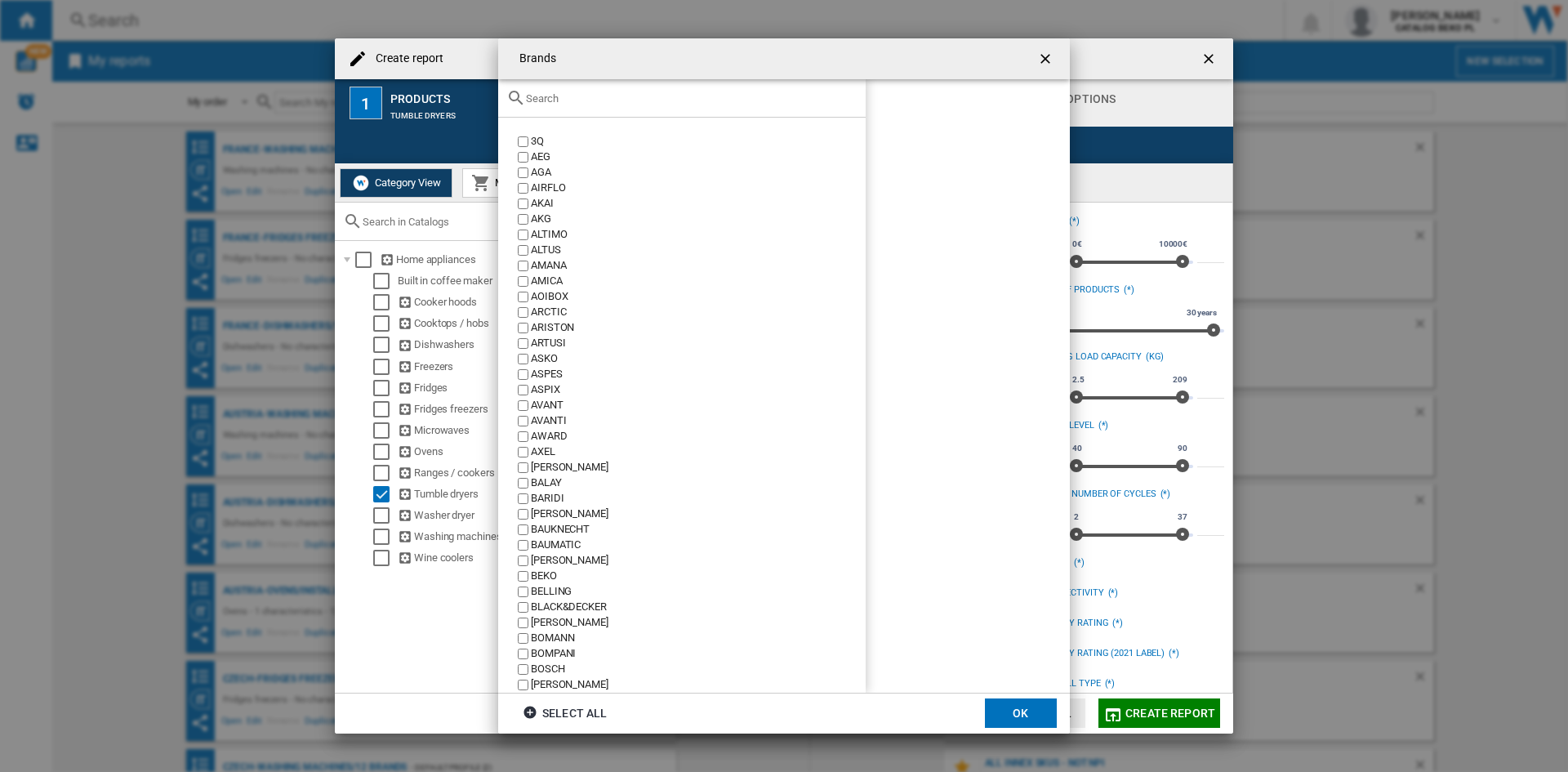
click at [638, 100] on input "Brands 3Q ..." at bounding box center [691, 98] width 332 height 12
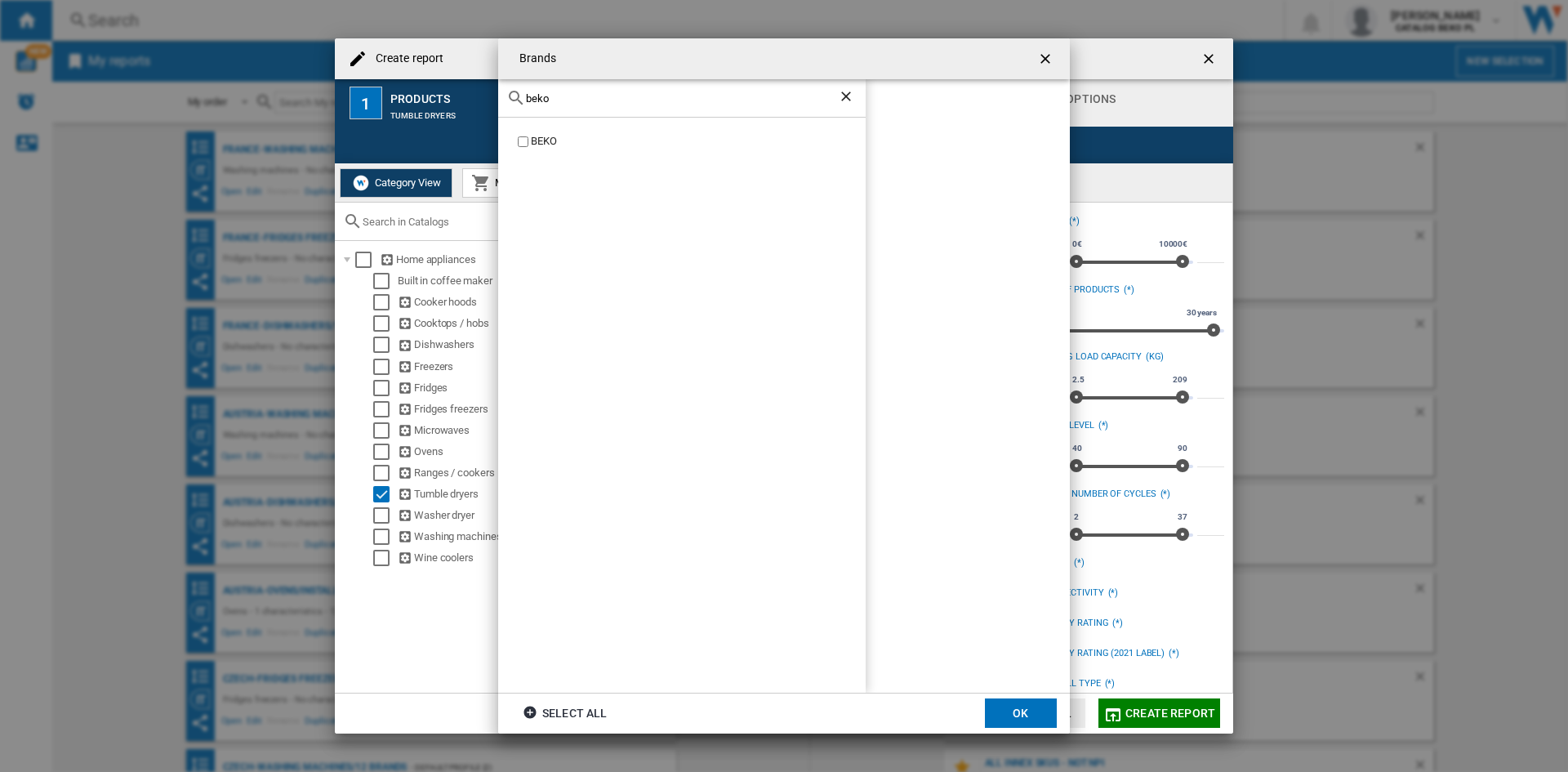
click at [531, 147] on div "BEKO" at bounding box center [698, 142] width 335 height 15
click at [594, 89] on div "beko" at bounding box center [682, 98] width 368 height 38
click at [596, 92] on input "beko" at bounding box center [682, 98] width 312 height 12
click at [596, 95] on input "beko" at bounding box center [682, 98] width 312 height 12
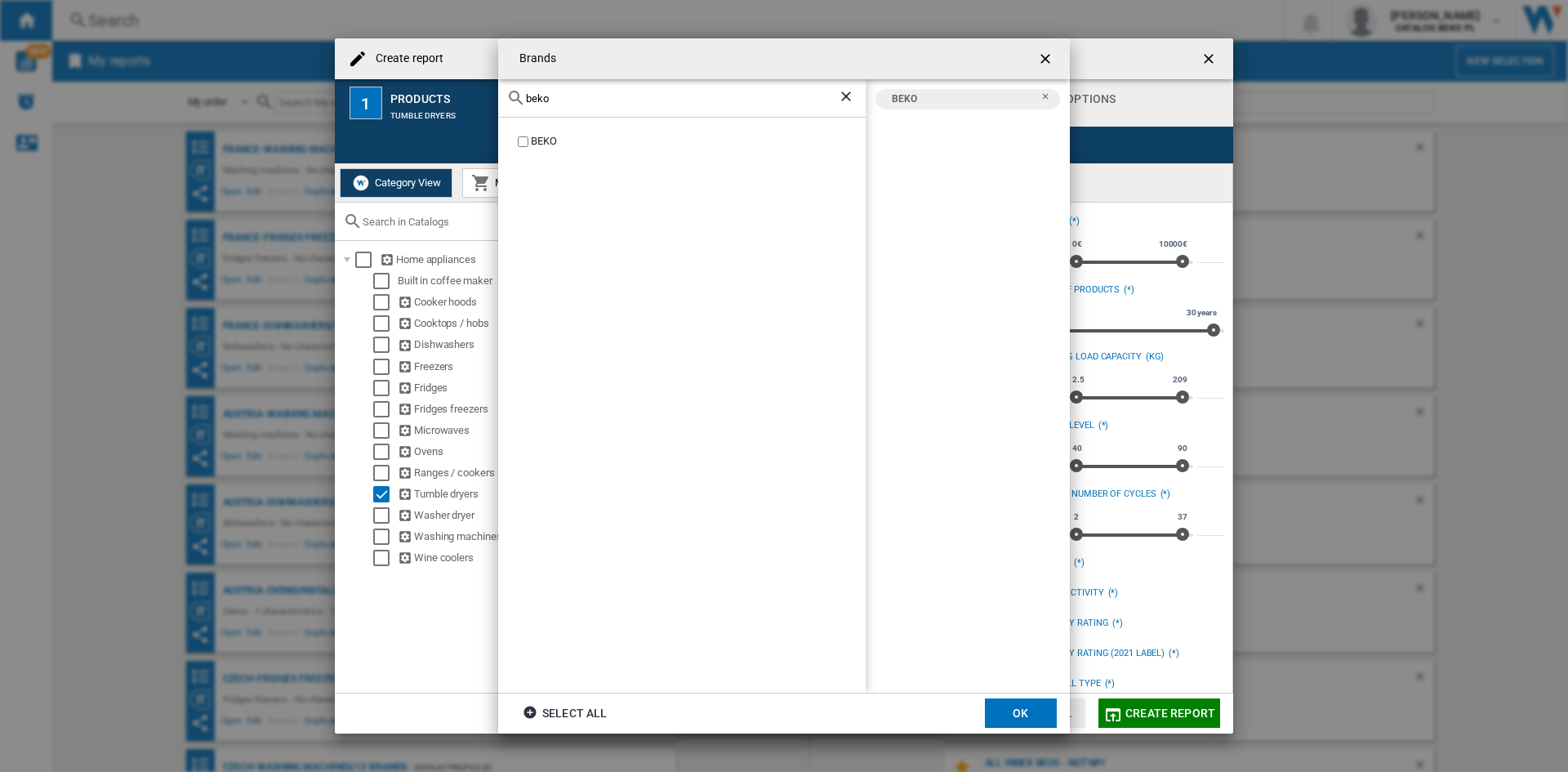
click at [596, 95] on input "beko" at bounding box center [682, 98] width 312 height 12
type input "whir"
click at [559, 147] on div "WHIRLPOOL" at bounding box center [698, 142] width 335 height 15
click at [1039, 724] on button "OK" at bounding box center [1021, 712] width 72 height 29
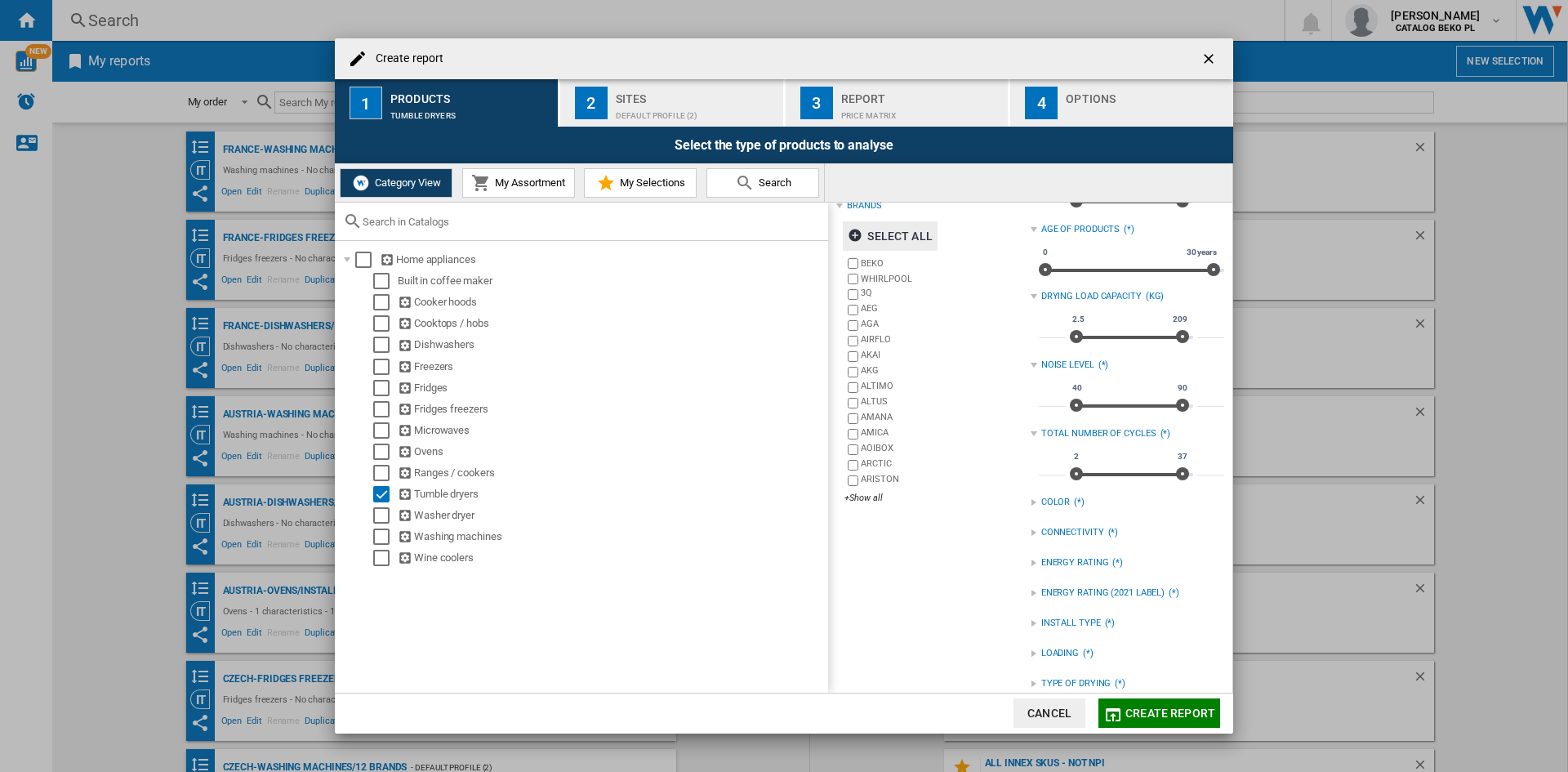
scroll to position [140, 0]
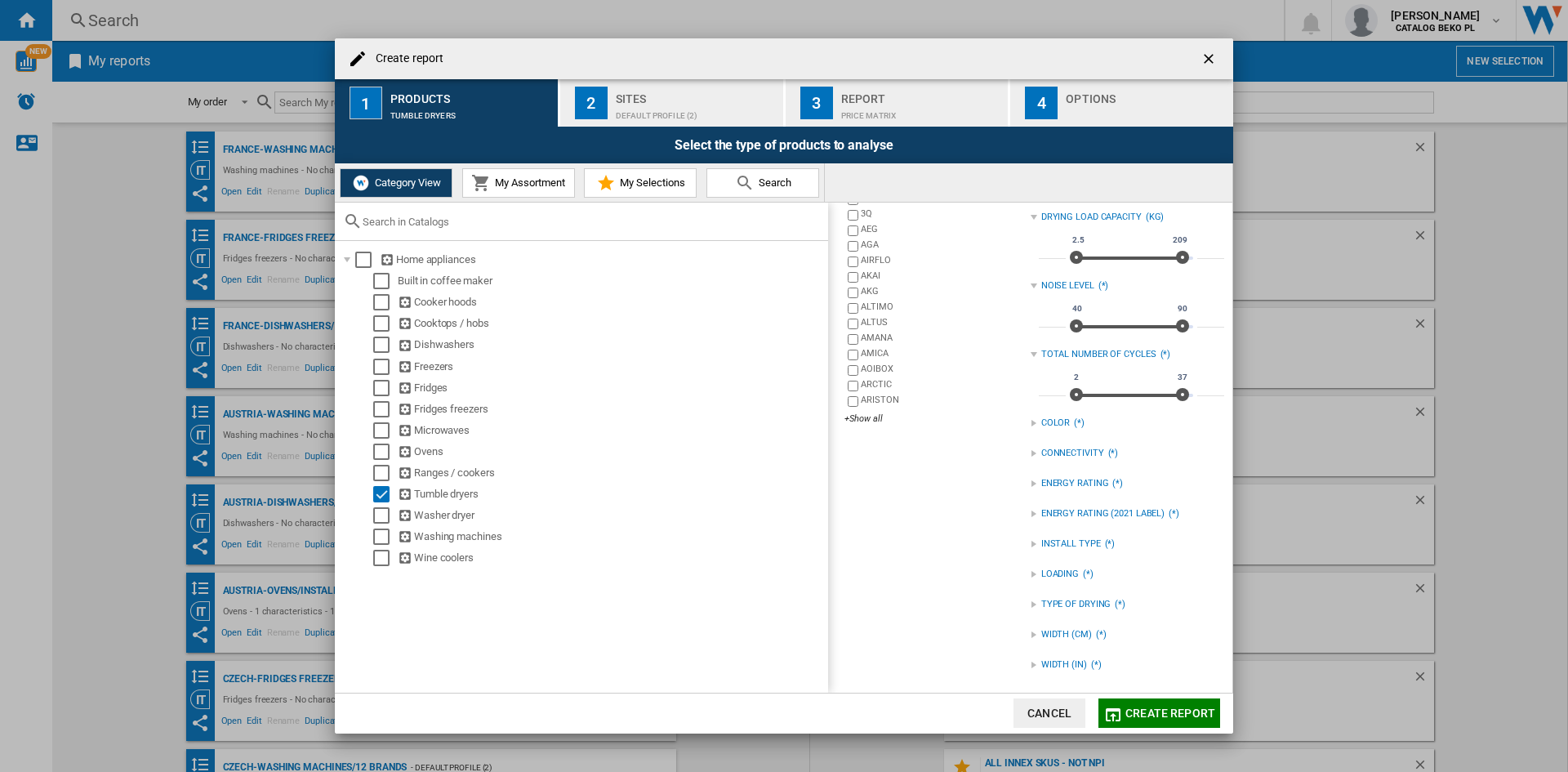
click at [1058, 604] on div "TYPE OF DRYING" at bounding box center [1076, 605] width 70 height 13
click at [1062, 636] on div "HEAT PUMP" at bounding box center [1140, 638] width 169 height 15
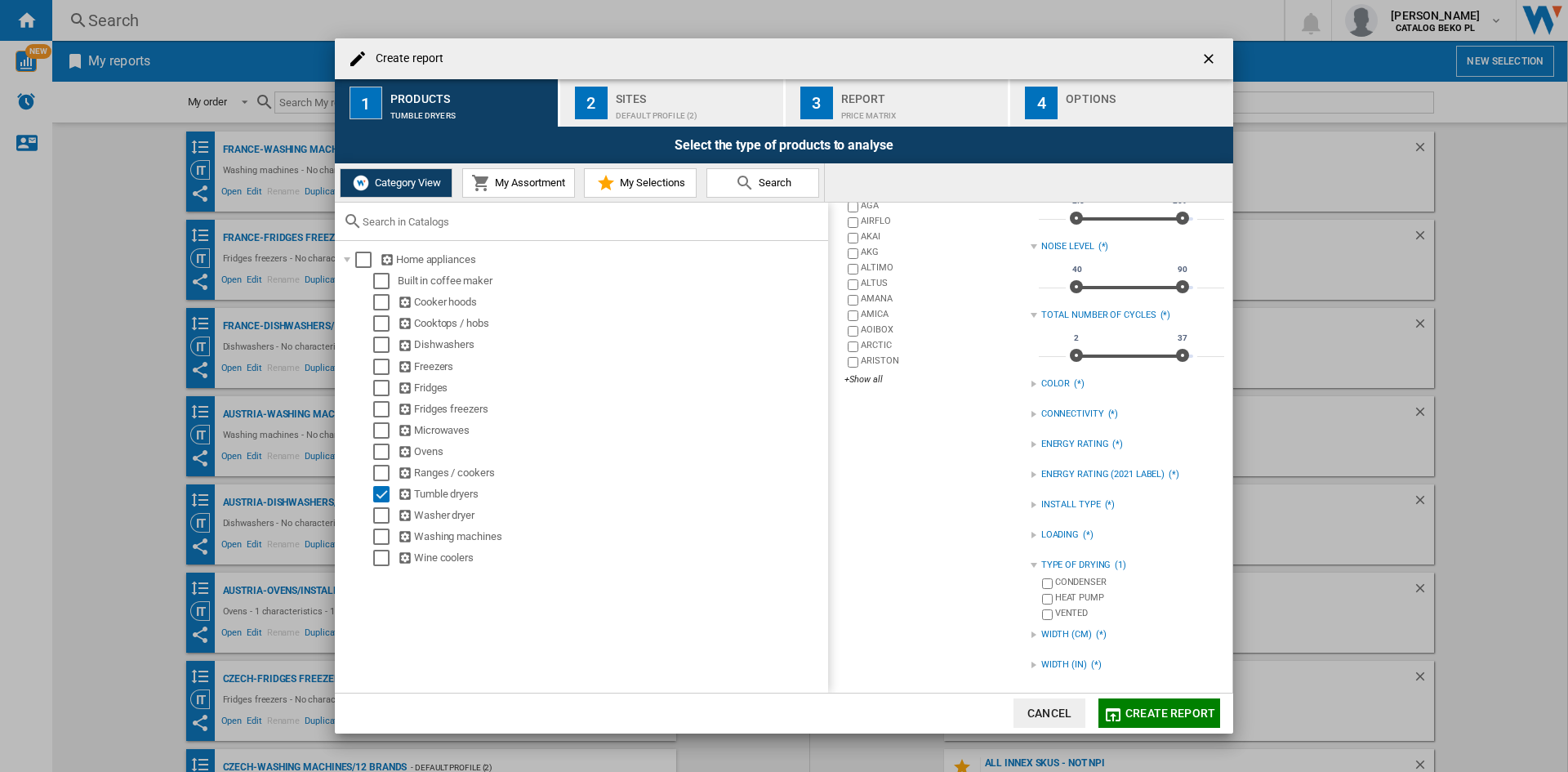
scroll to position [0, 0]
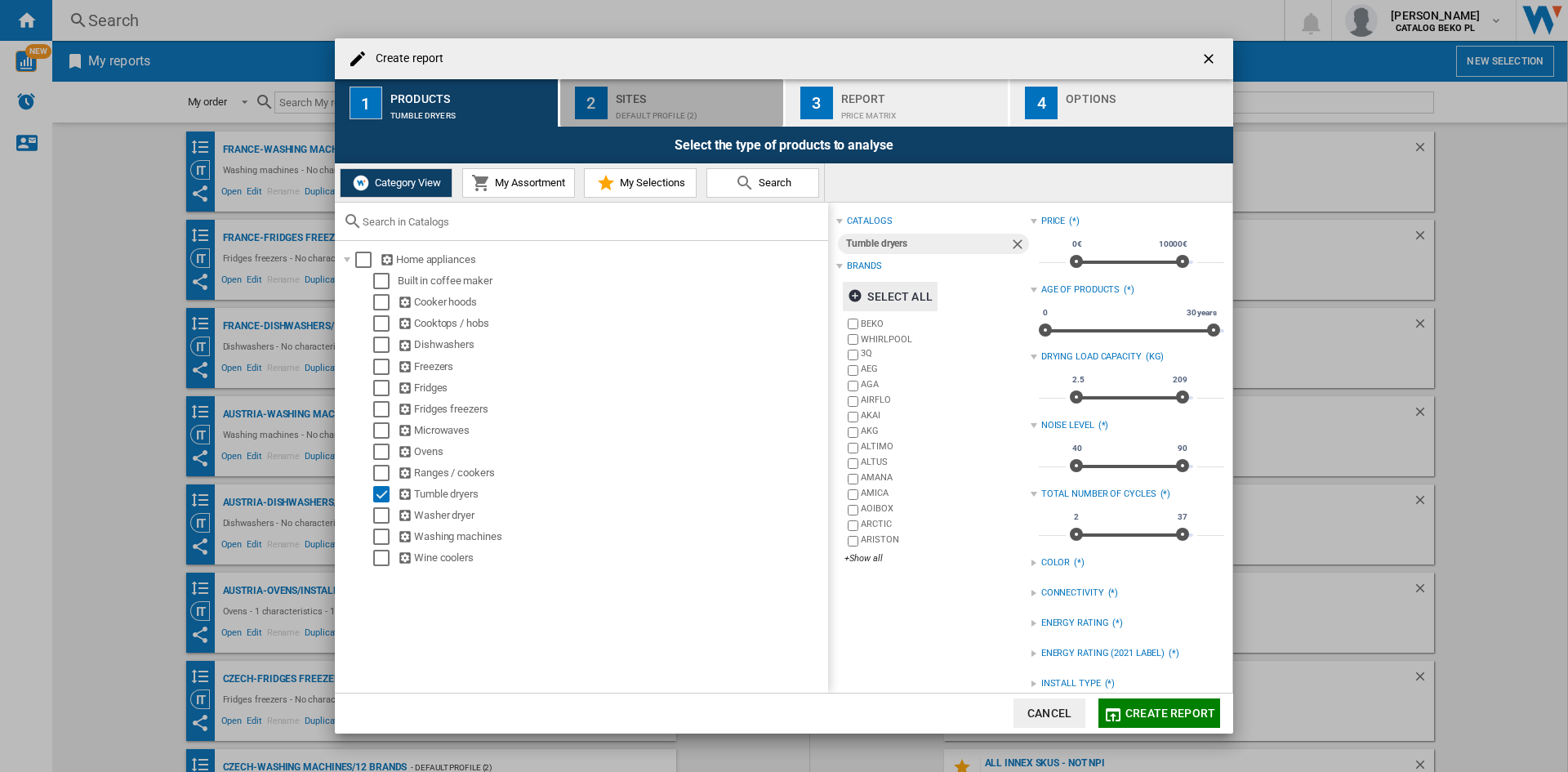
click at [649, 97] on div "Sites" at bounding box center [696, 94] width 161 height 17
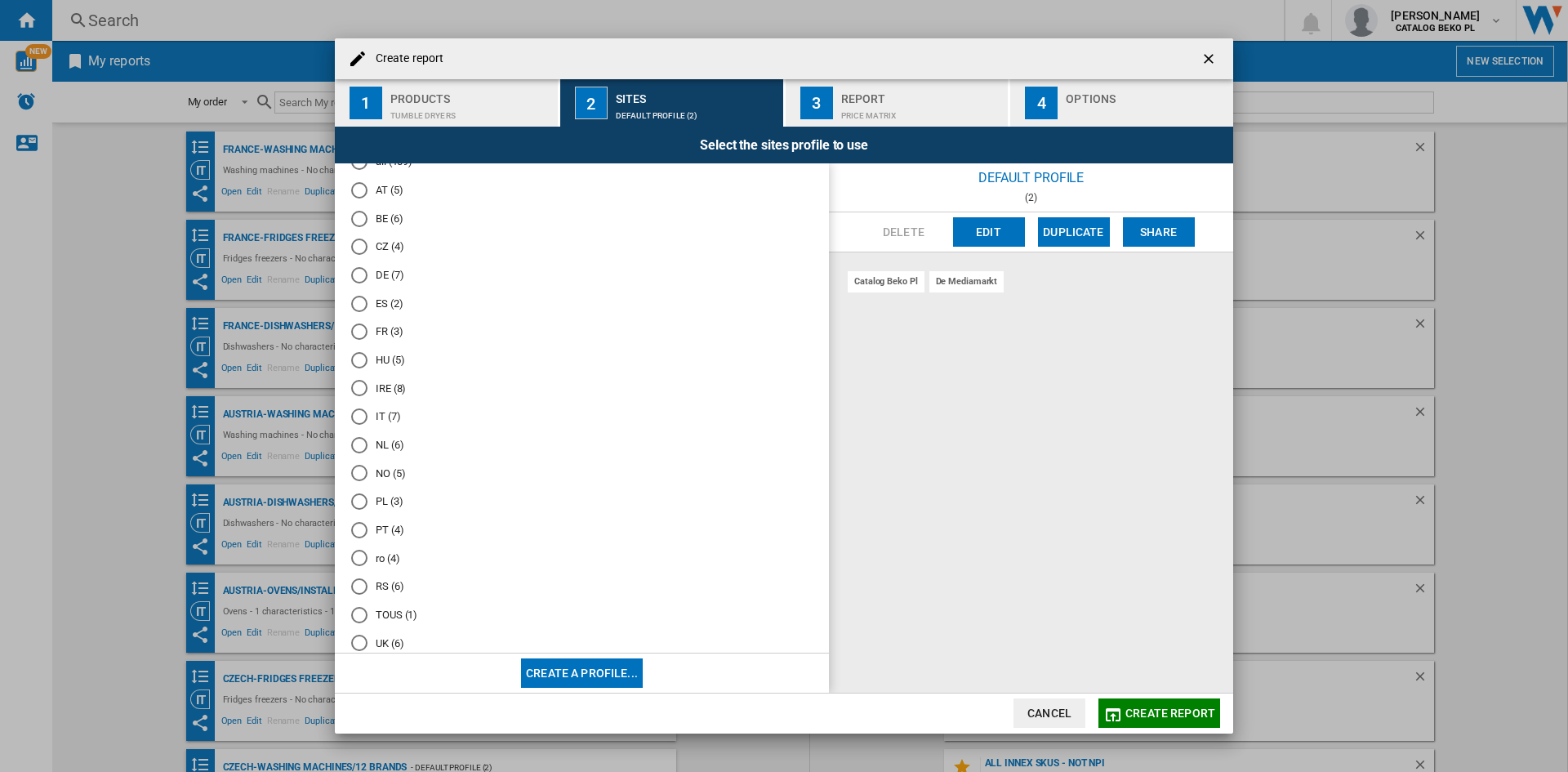
scroll to position [81, 0]
click at [385, 422] on md-radio-button "NL (6)" at bounding box center [581, 417] width 461 height 15
click at [1168, 114] on div "Create report ..." at bounding box center [1146, 111] width 161 height 17
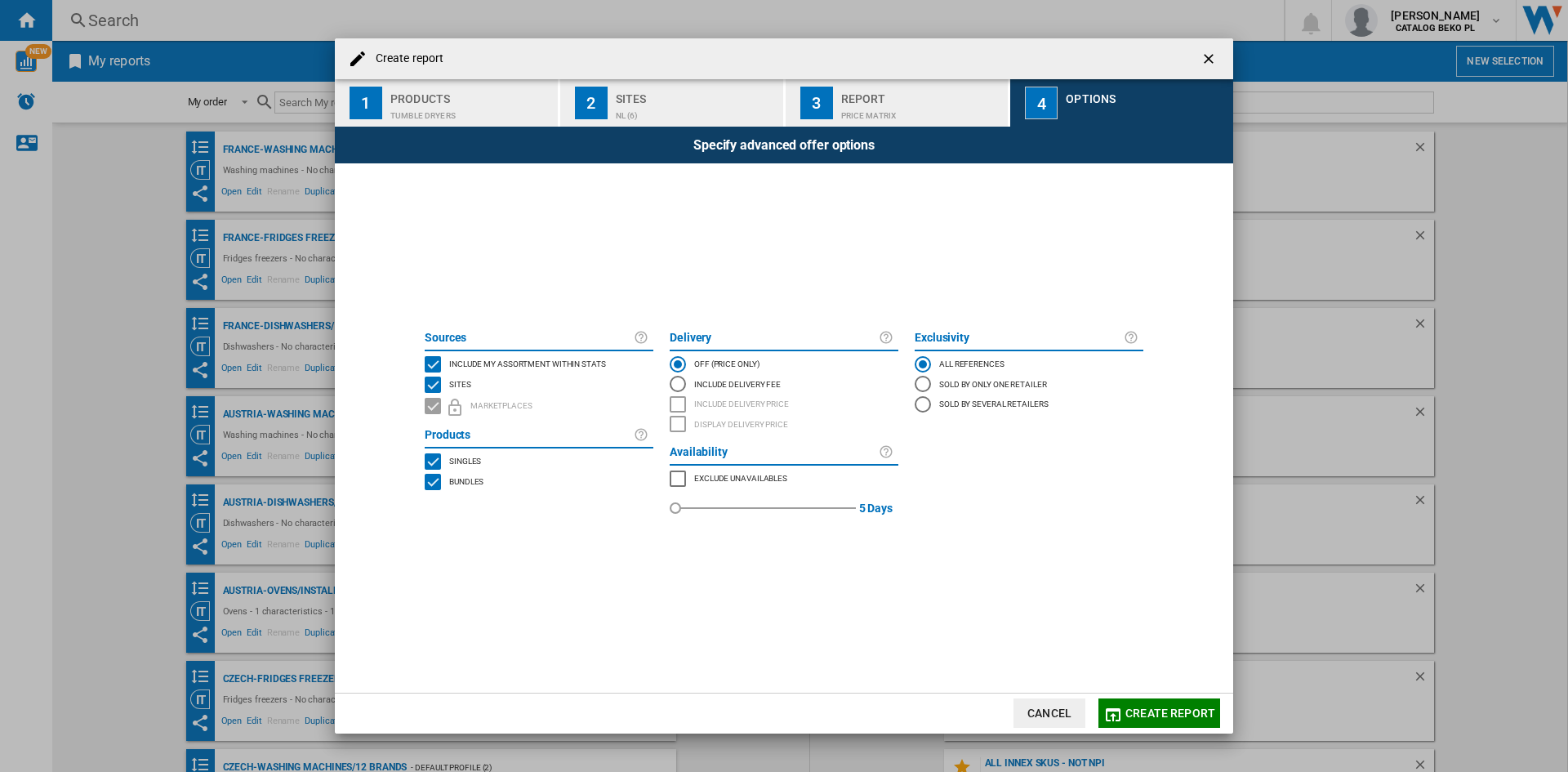
click at [600, 357] on span "Include my assortment within stats" at bounding box center [527, 362] width 157 height 11
click at [1137, 708] on span "Create report" at bounding box center [1171, 713] width 89 height 13
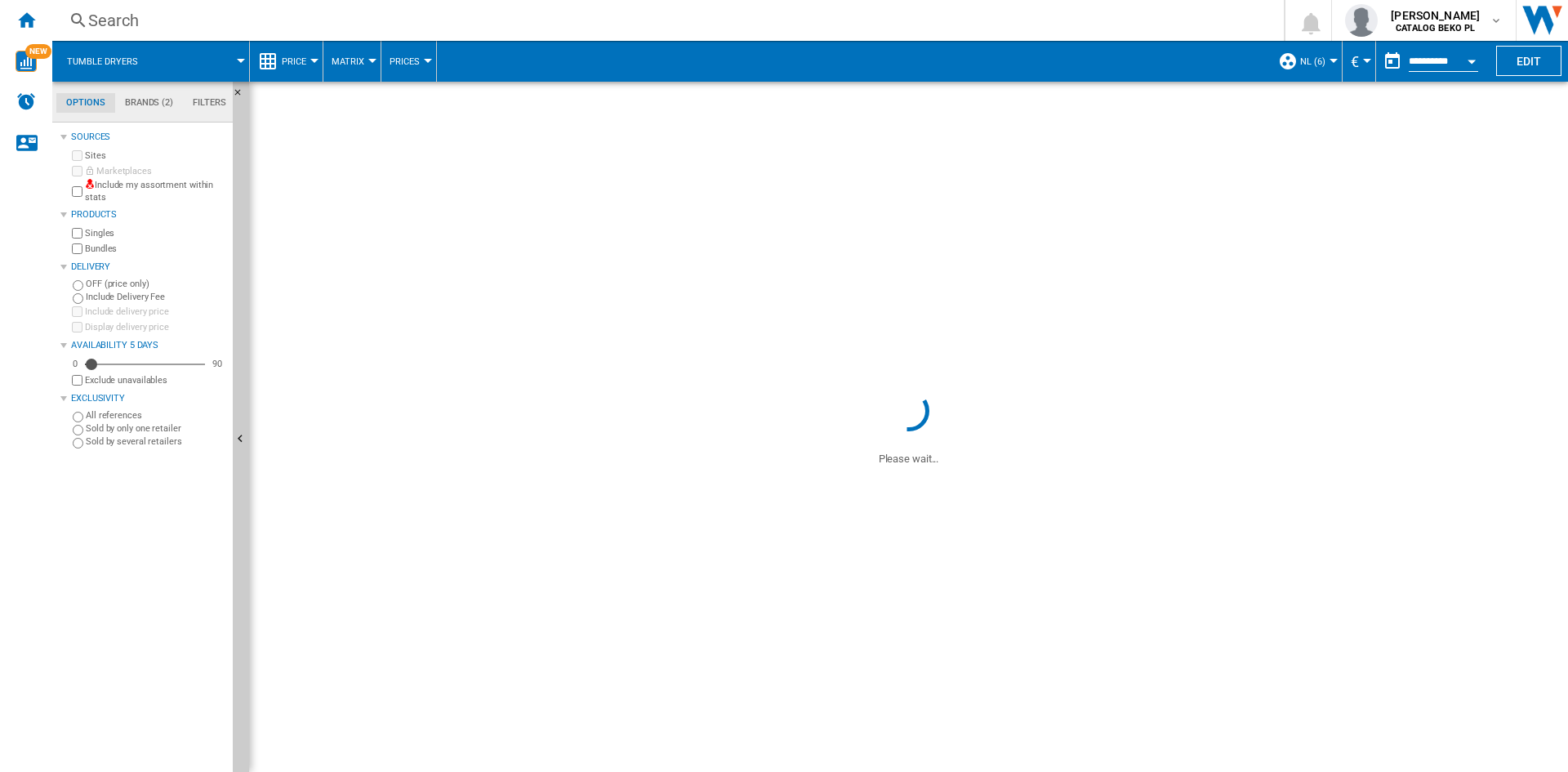
click at [1470, 67] on button "Open calendar" at bounding box center [1471, 58] width 29 height 29
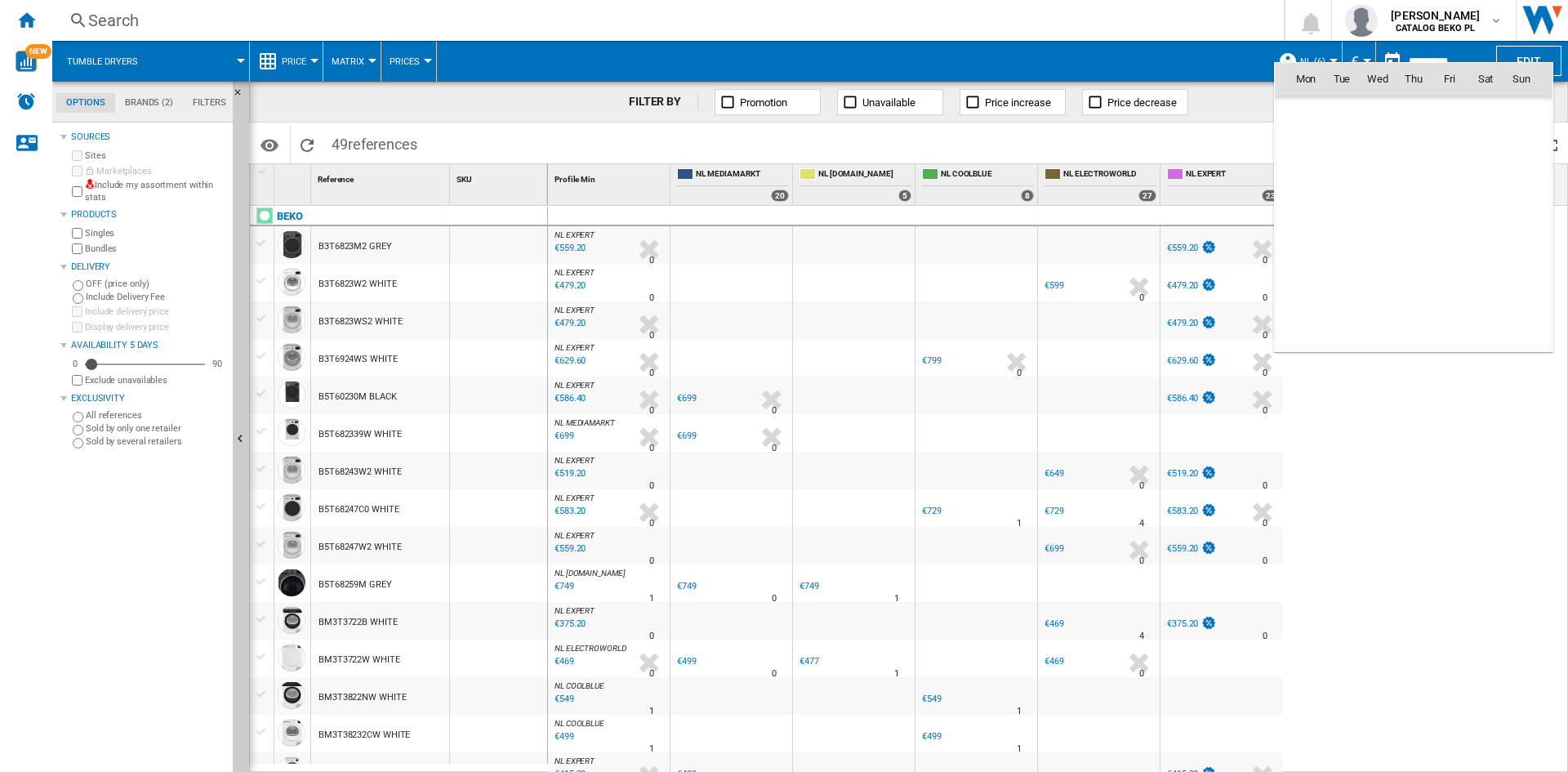
scroll to position [7790, 0]
click at [1376, 153] on span "1" at bounding box center [1378, 150] width 32 height 32
type input "**********"
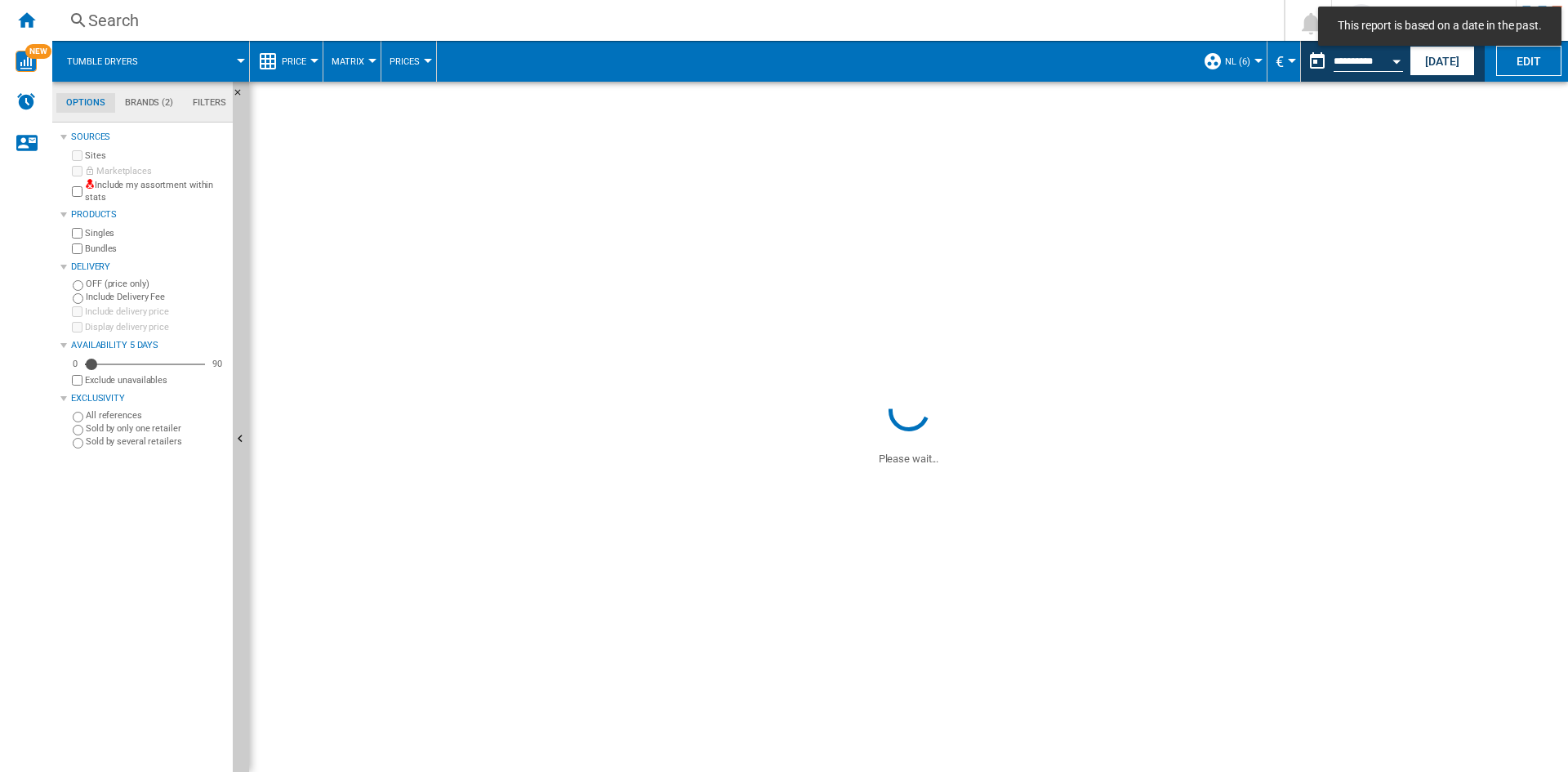
click at [286, 68] on button "Price" at bounding box center [298, 61] width 32 height 41
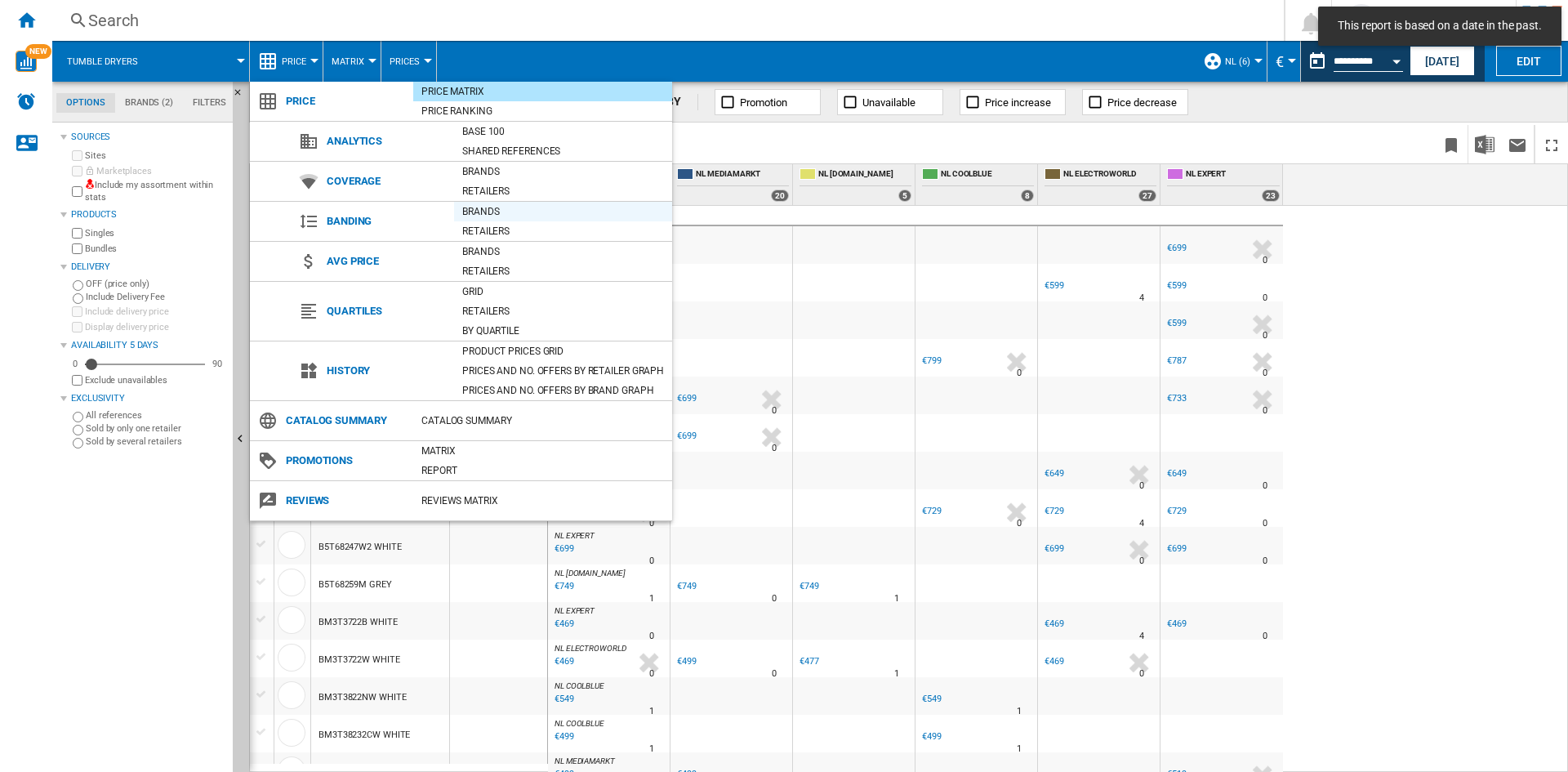
click at [500, 213] on div "Brands" at bounding box center [563, 211] width 218 height 16
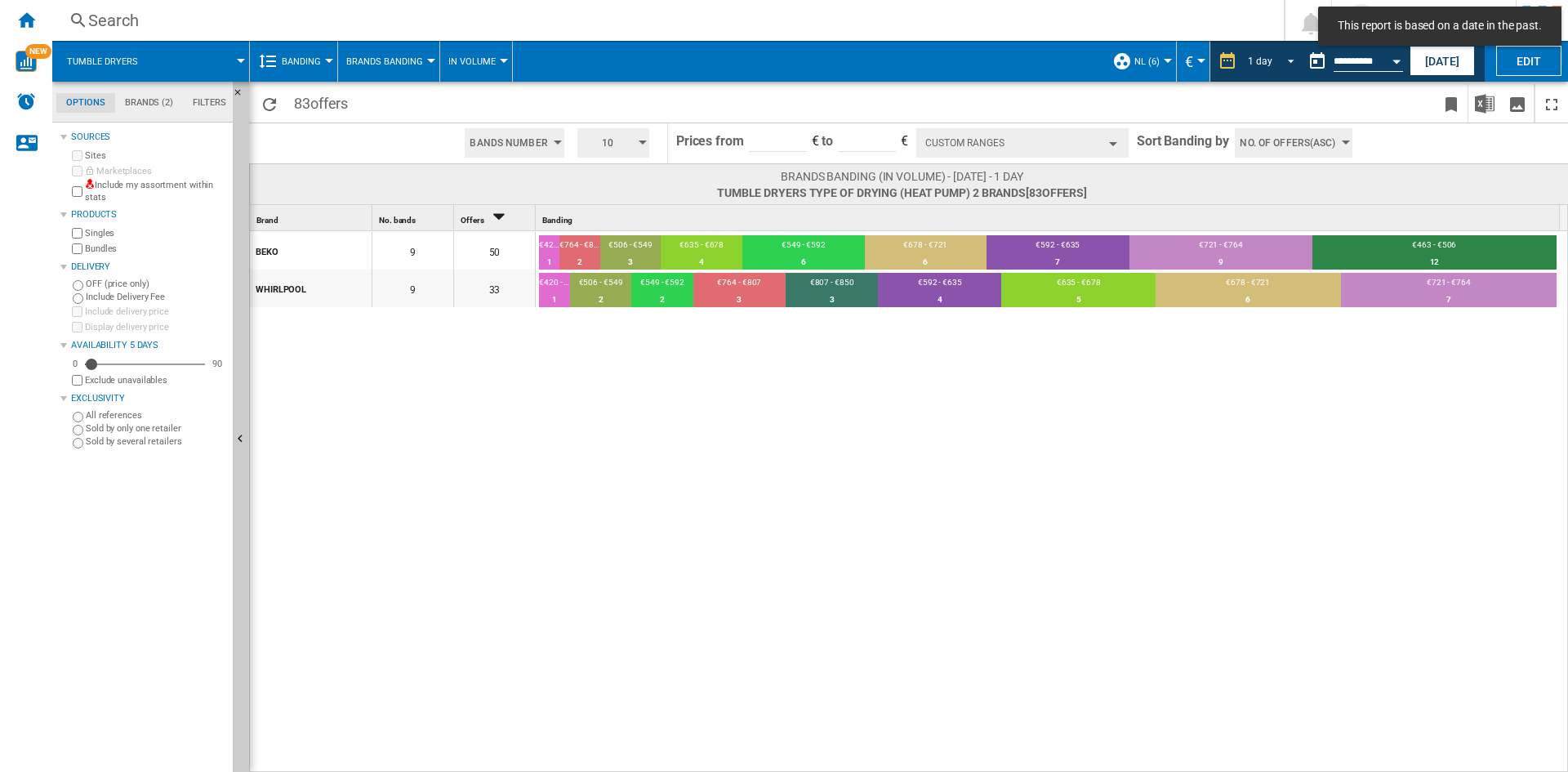
click at [1267, 71] on md-select-value "1 day" at bounding box center [1273, 62] width 55 height 25
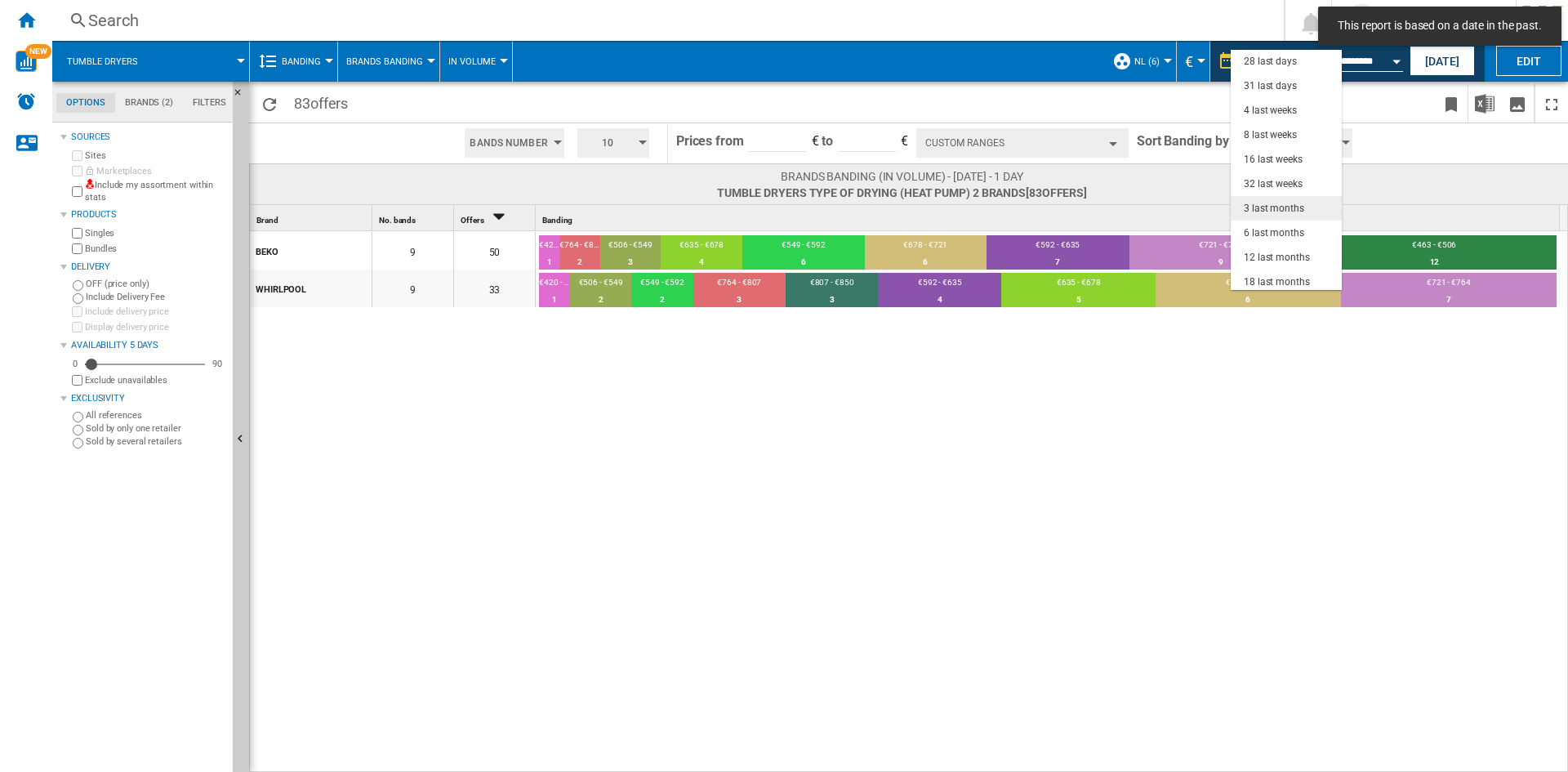
scroll to position [103, 0]
click at [1267, 202] on div "3 last months" at bounding box center [1274, 204] width 61 height 14
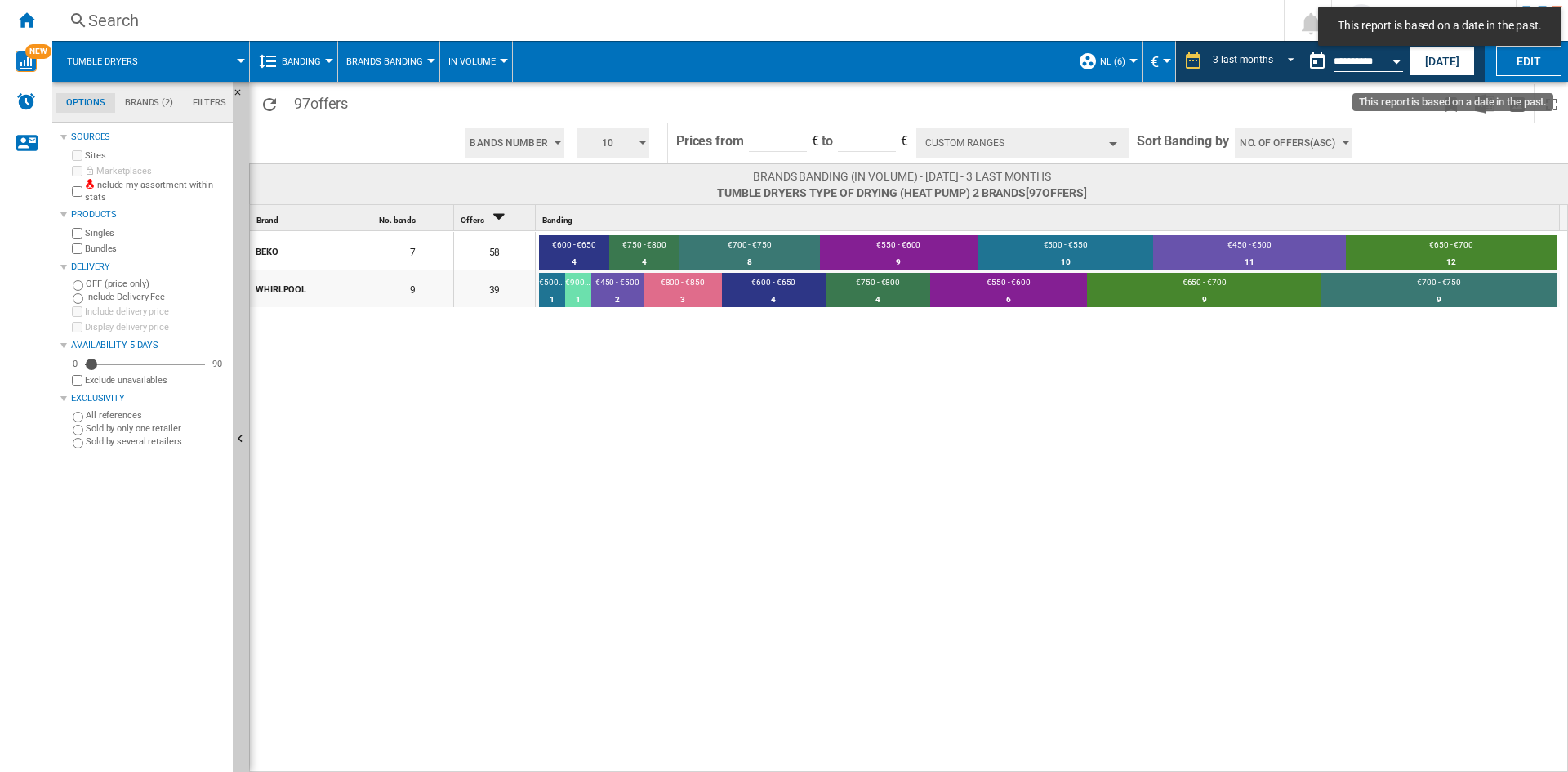
click at [1398, 60] on div "Open calendar" at bounding box center [1396, 62] width 9 height 4
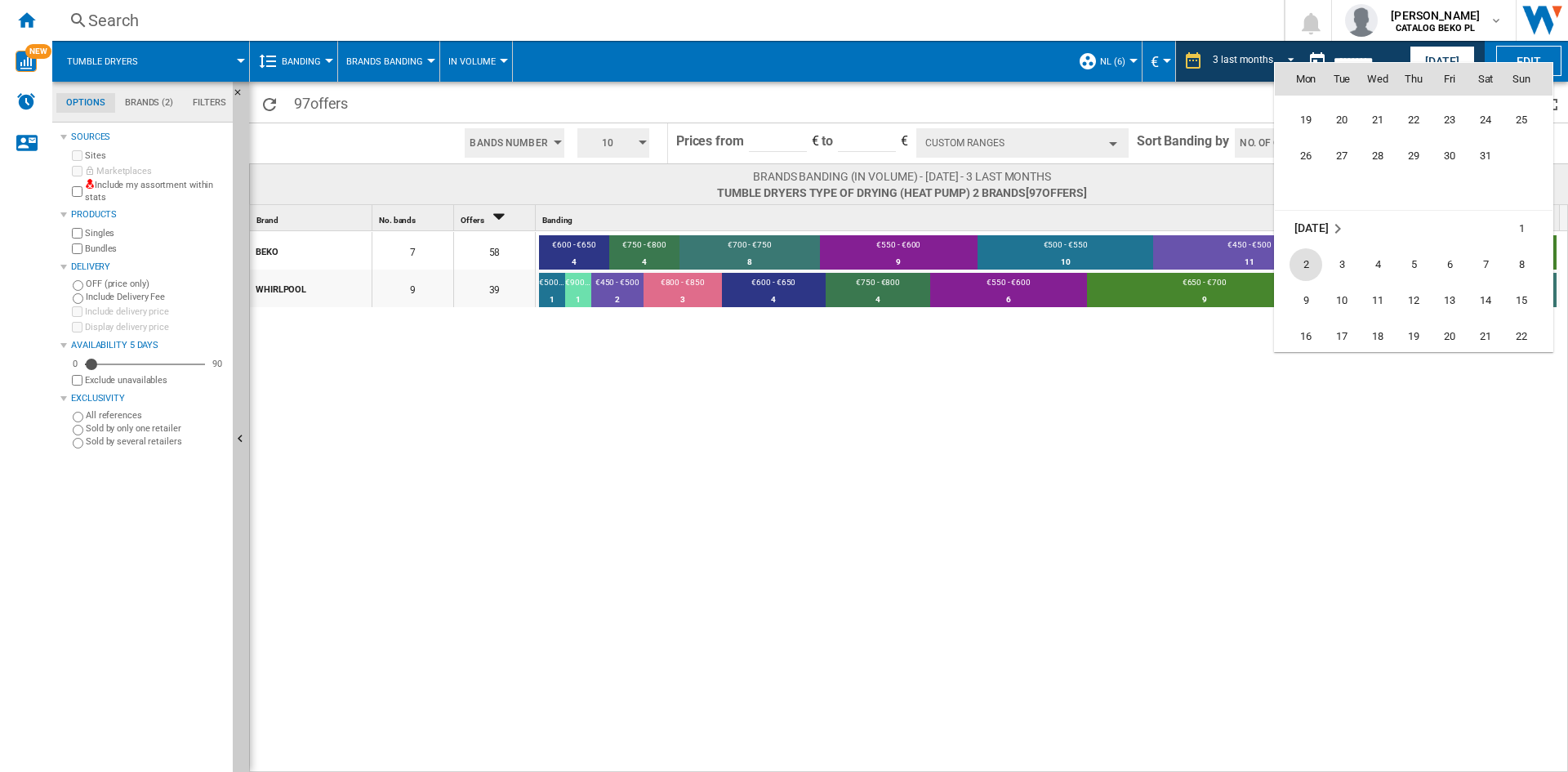
scroll to position [6974, 0]
click at [1308, 233] on span "30" at bounding box center [1306, 244] width 32 height 32
type input "**********"
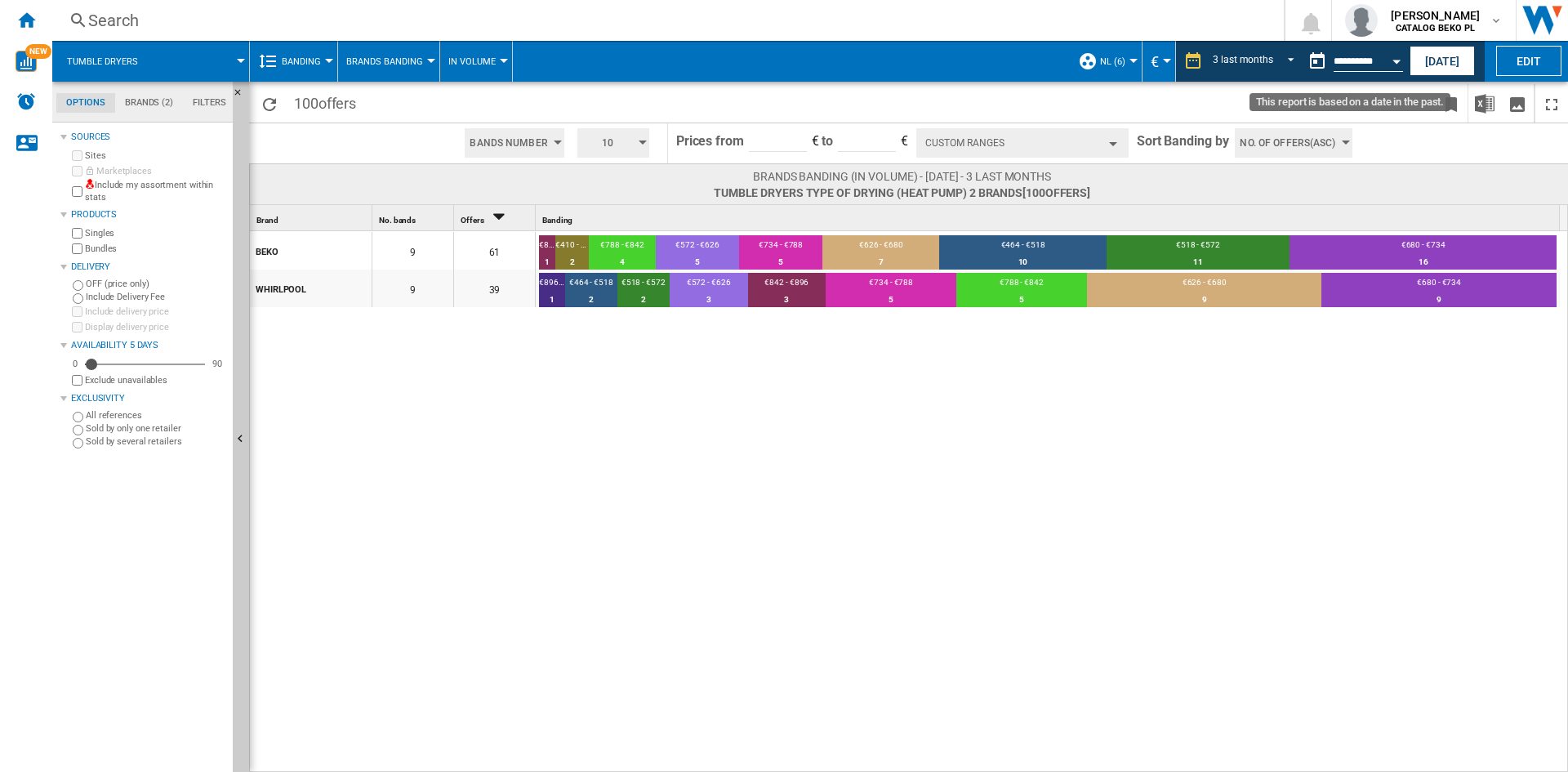
click at [1392, 67] on button "Open calendar" at bounding box center [1396, 58] width 29 height 29
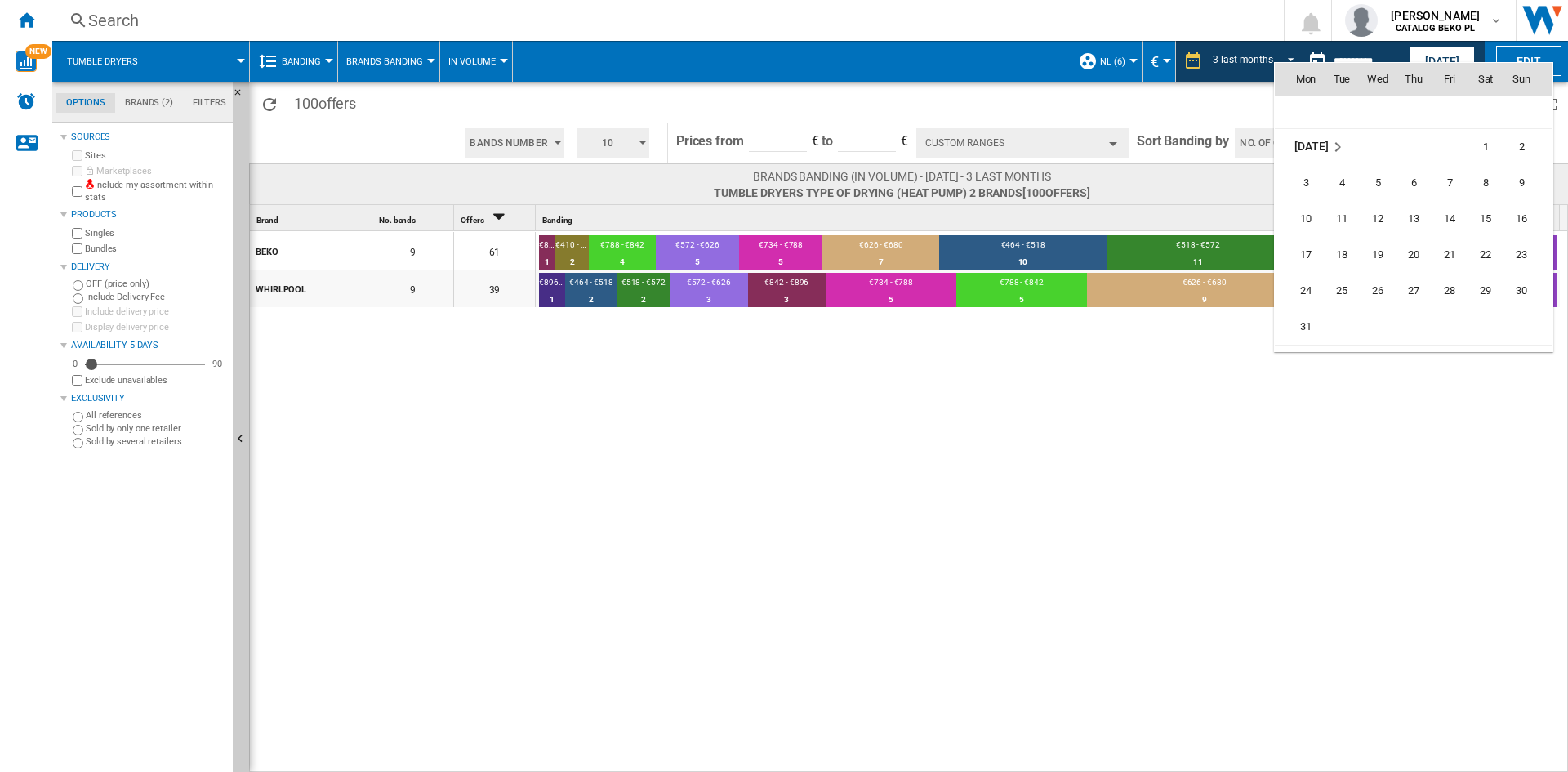
scroll to position [6272, 0]
click at [1307, 303] on span "31" at bounding box center [1306, 298] width 32 height 32
type input "**********"
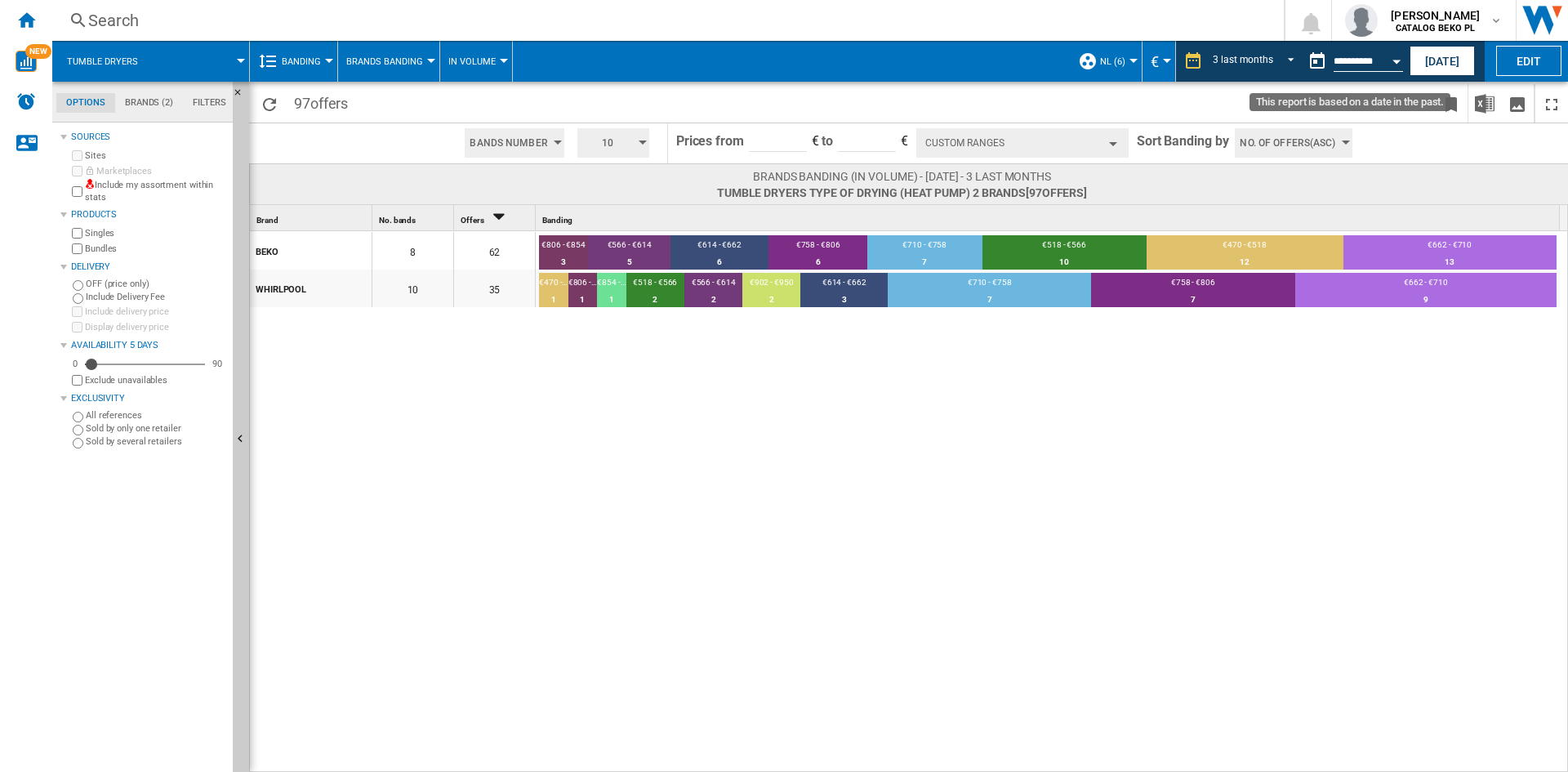
click at [1401, 68] on button "Open calendar" at bounding box center [1396, 58] width 29 height 29
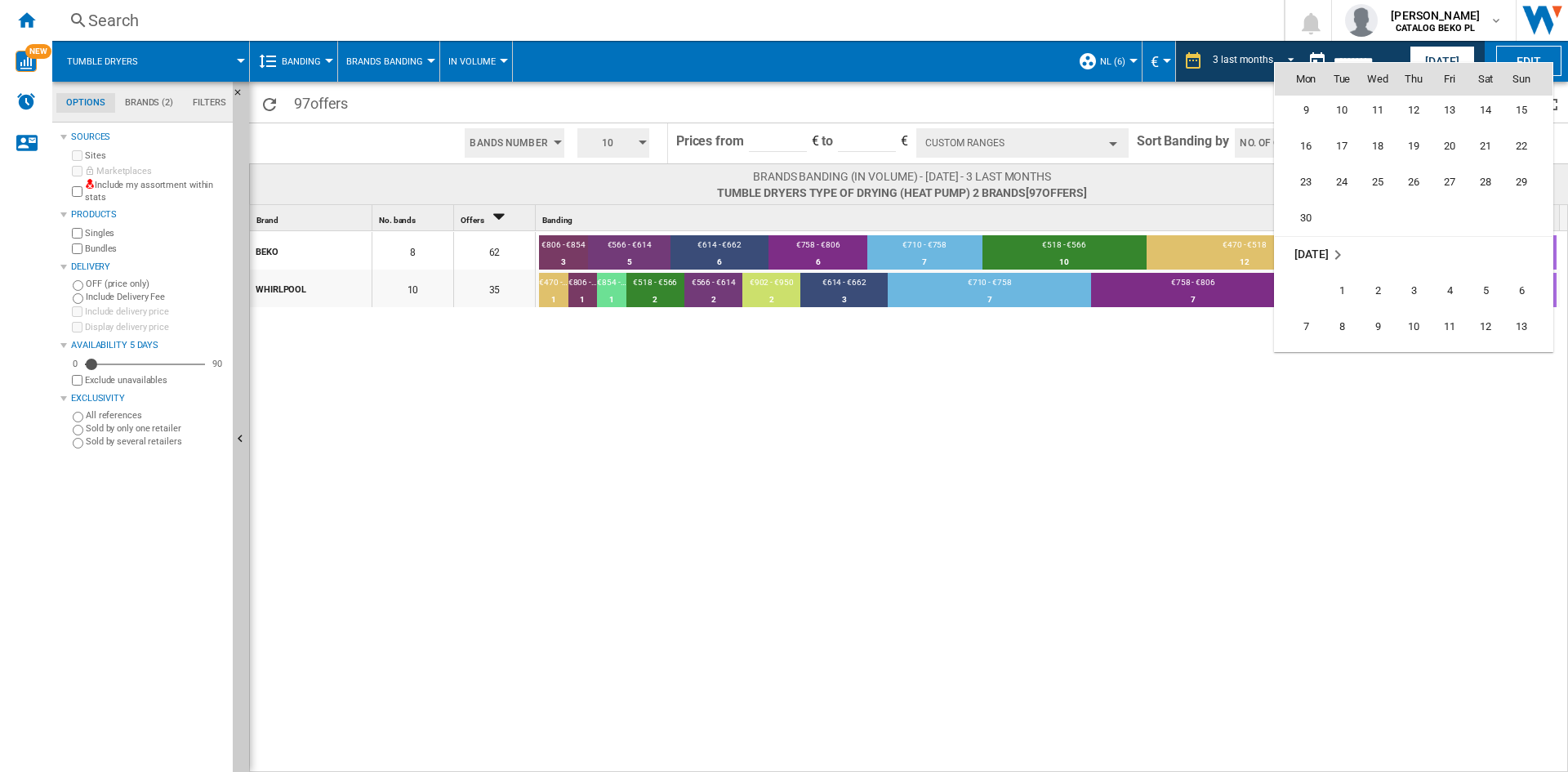
scroll to position [7011, 0]
click at [788, 477] on div at bounding box center [784, 386] width 1568 height 772
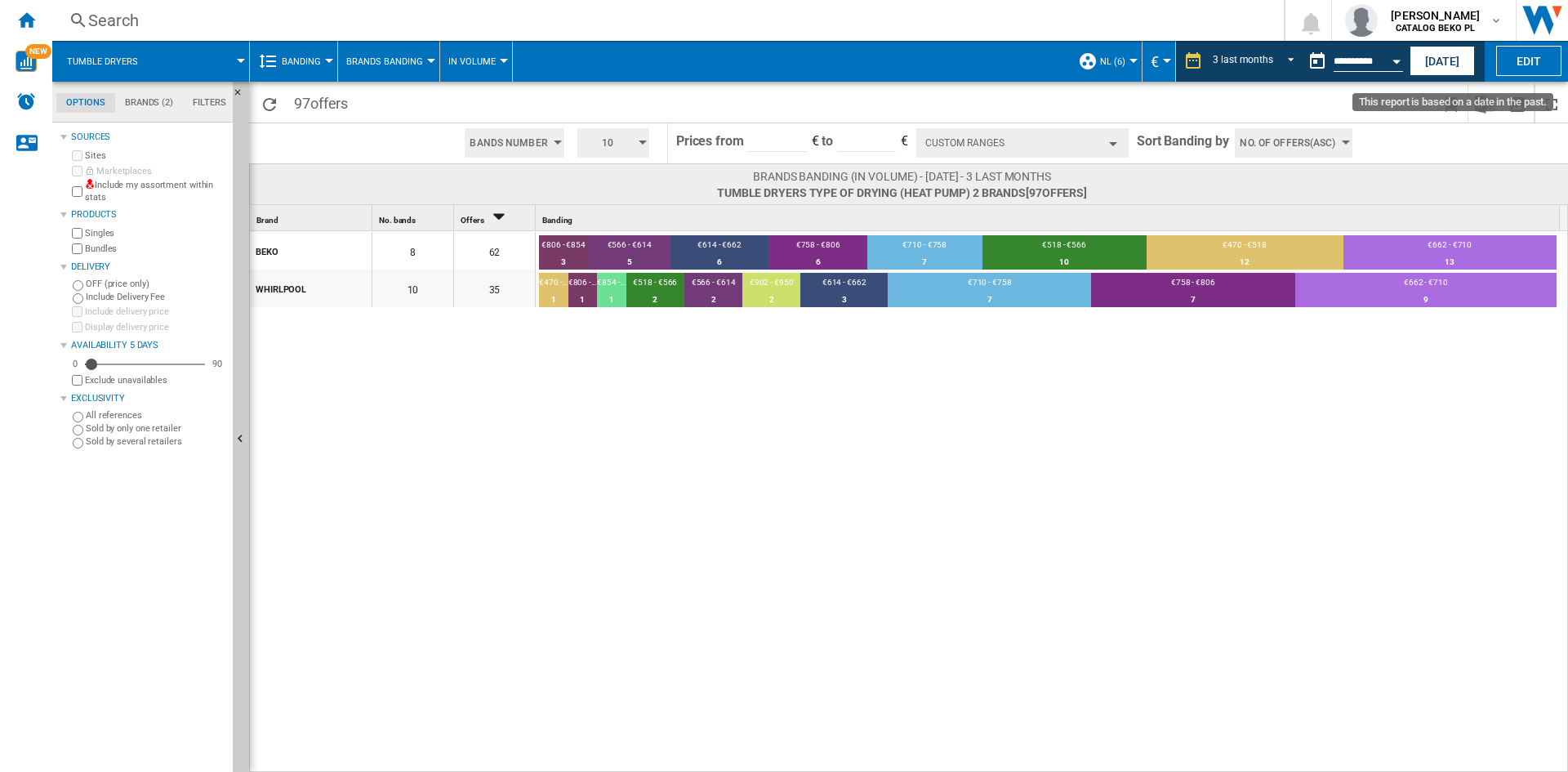
click at [1398, 58] on button "Open calendar" at bounding box center [1396, 58] width 29 height 29
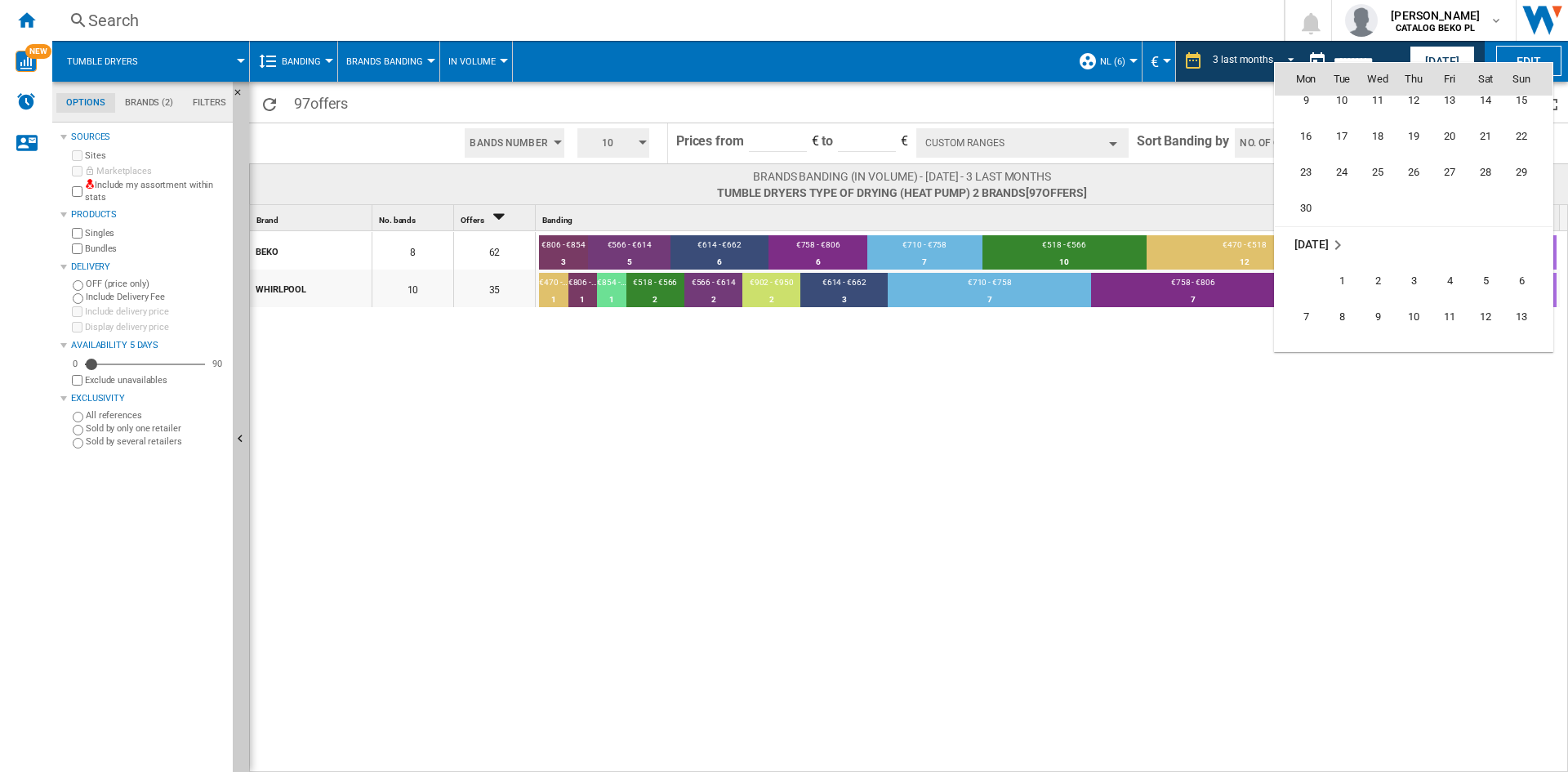
click at [1197, 368] on div at bounding box center [784, 386] width 1568 height 772
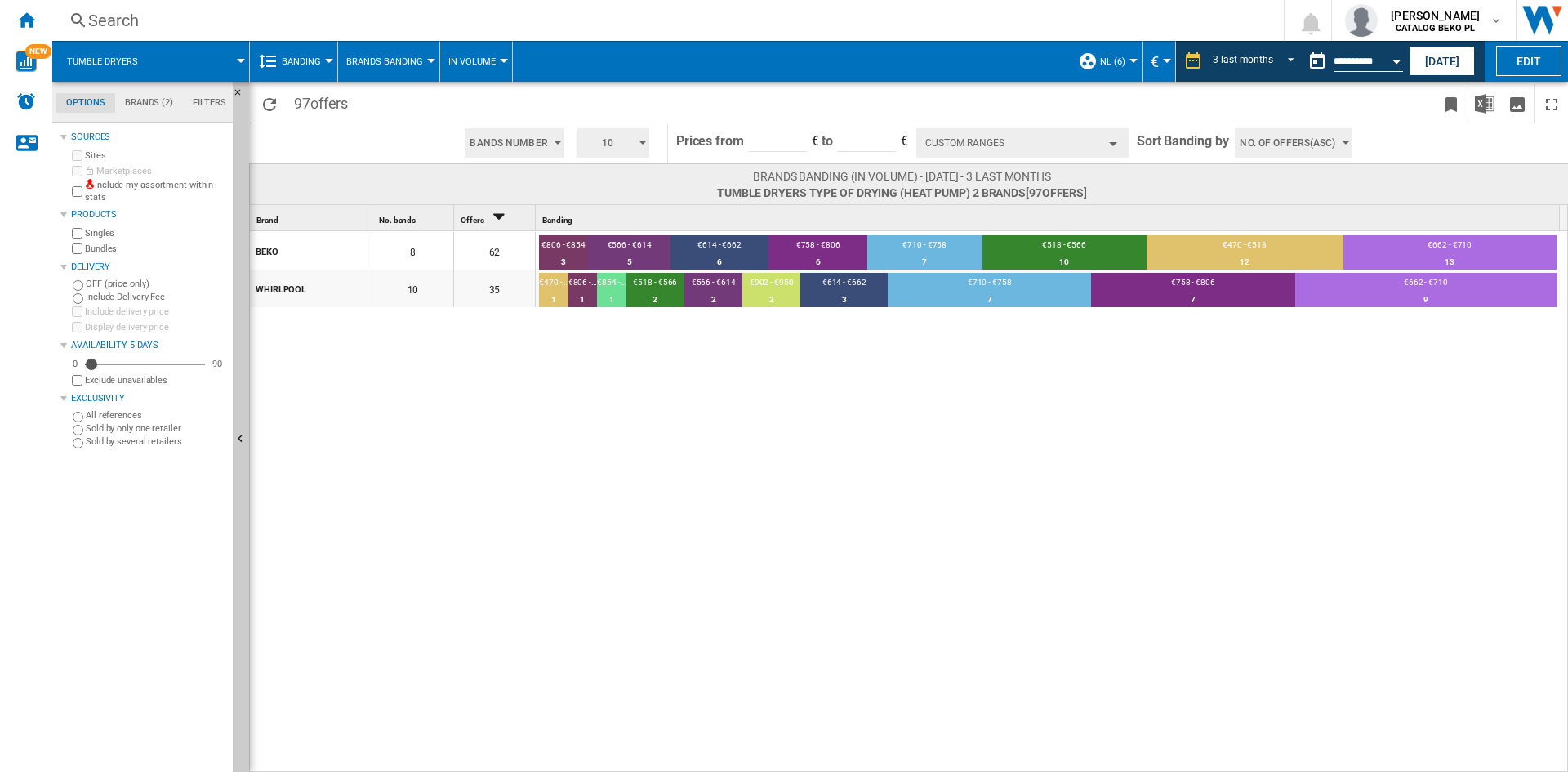
click at [1072, 516] on div "BEKO 8 62 €806 - €854 3 4.84% €566 - €614 5 8.06% €614 - €662 6 9.68% €758 - €8…" at bounding box center [909, 502] width 1319 height 542
click at [204, 93] on md-tab-item "Filters" at bounding box center [209, 103] width 53 height 20
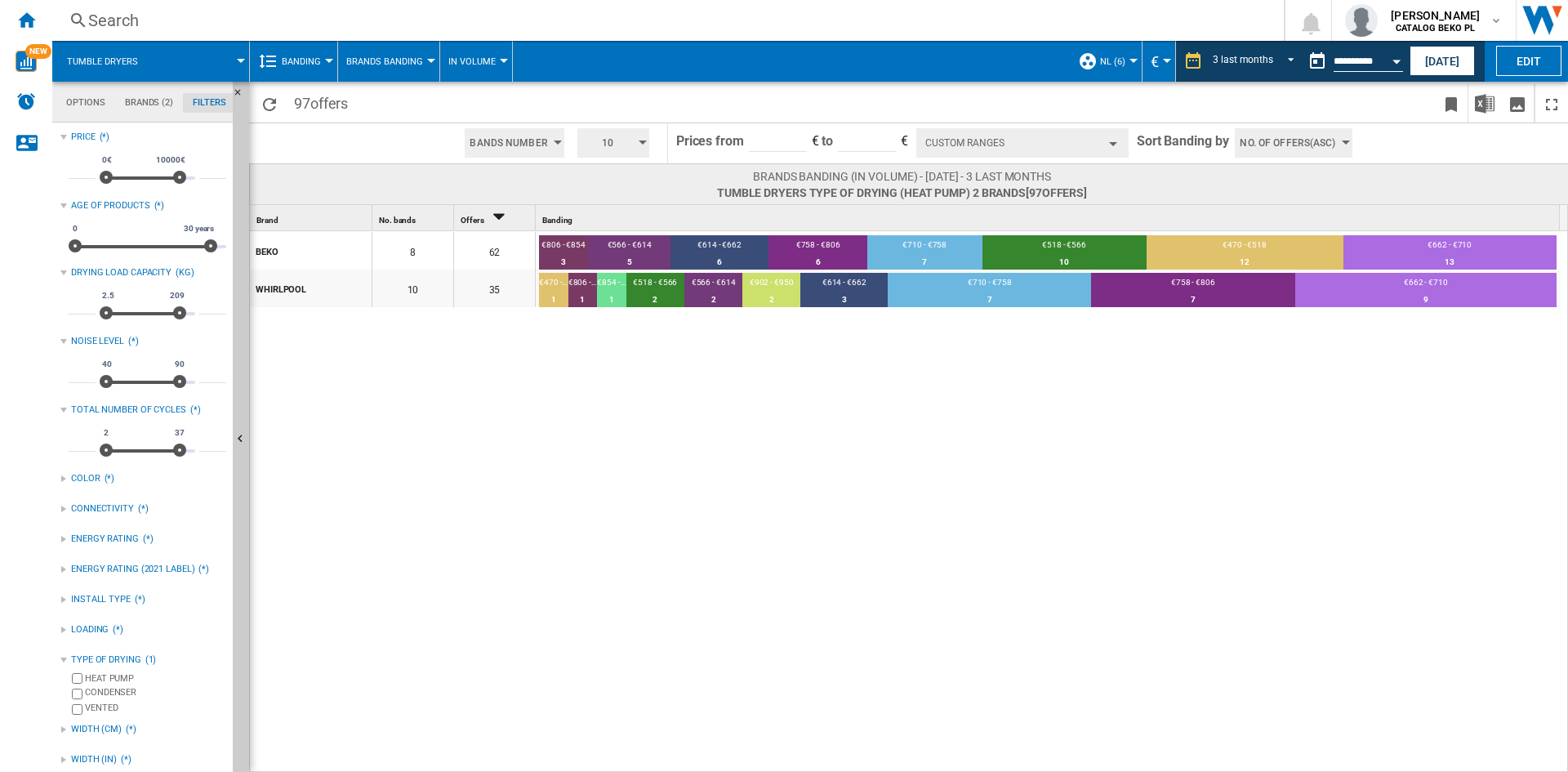
scroll to position [8, 0]
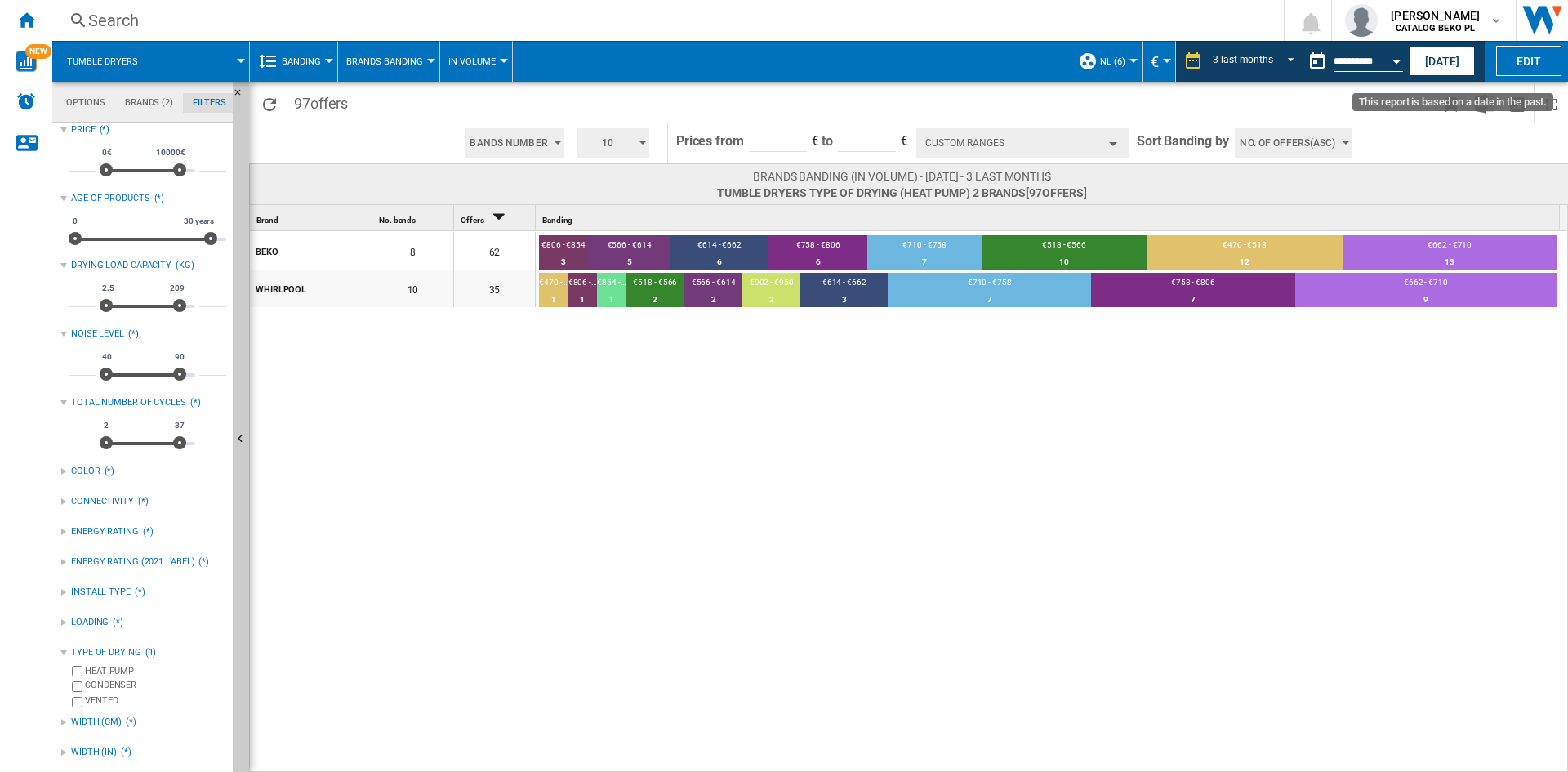
click at [1400, 66] on button "Open calendar" at bounding box center [1396, 58] width 29 height 29
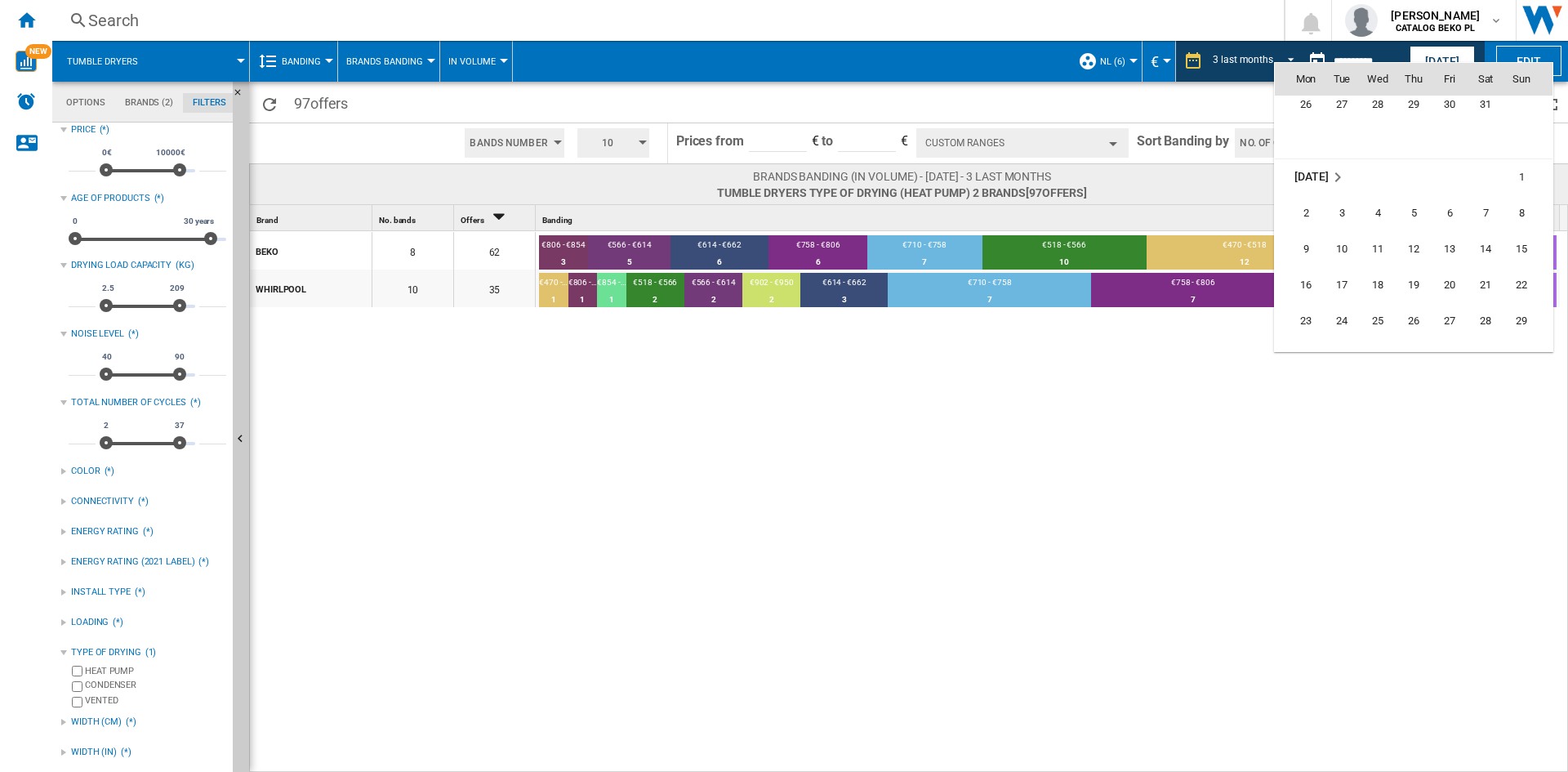
scroll to position [6929, 0]
click at [1311, 277] on span "30" at bounding box center [1306, 290] width 32 height 32
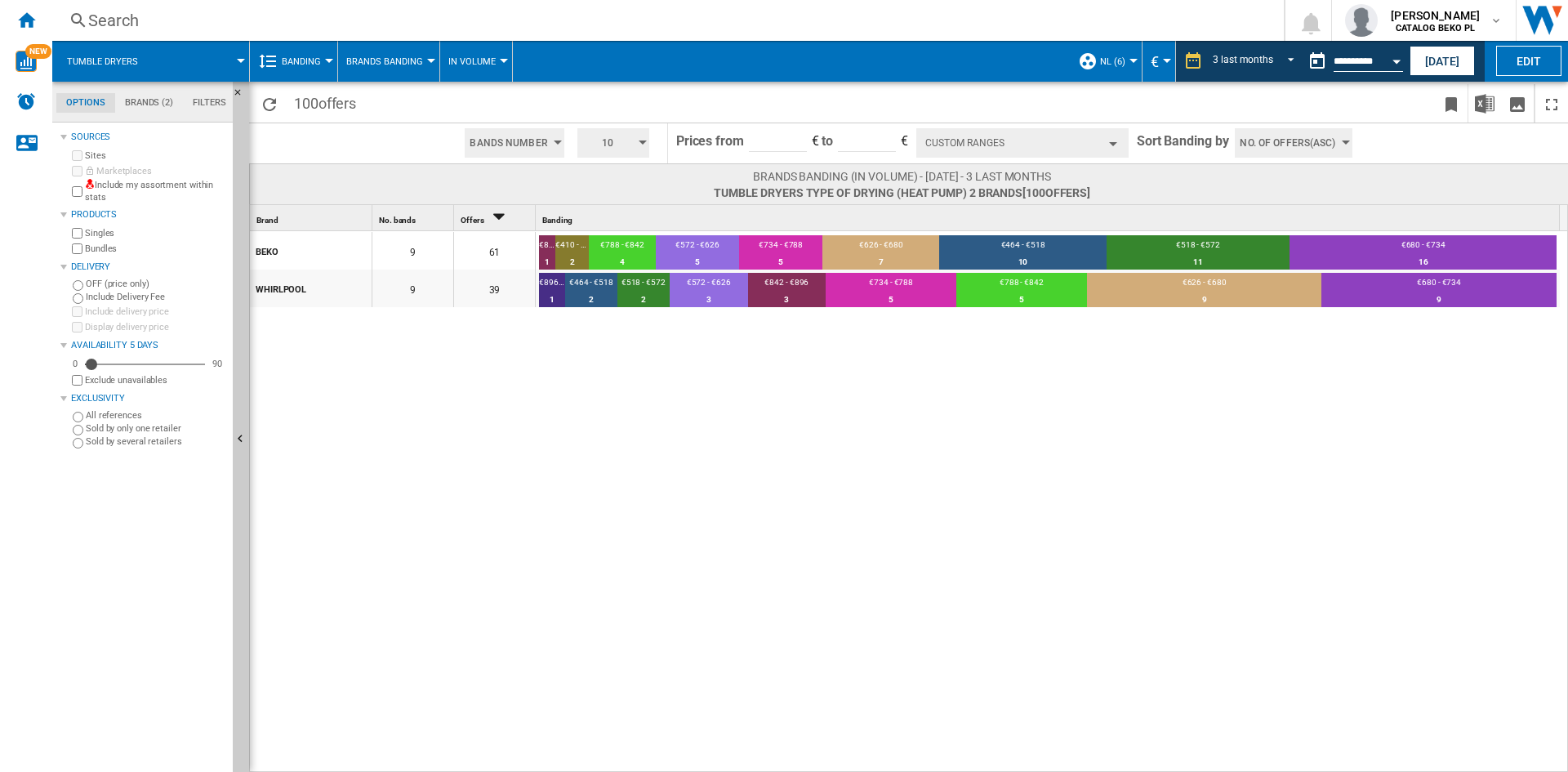
click at [553, 419] on div "BEKO 9 61 €842 - €896 1 1.64% €410 - €464 2 3.28% €788 - €842 4 6.56% €572 - €6…" at bounding box center [909, 502] width 1319 height 542
drag, startPoint x: 553, startPoint y: 419, endPoint x: 443, endPoint y: 415, distance: 110.1
click at [443, 415] on div "BEKO 9 61 €842 - €896 1 1.64% €410 - €464 2 3.28% €788 - €842 4 6.56% €572 - €6…" at bounding box center [909, 502] width 1319 height 542
drag, startPoint x: 840, startPoint y: 390, endPoint x: 657, endPoint y: 397, distance: 183.1
click at [657, 397] on div "BEKO 9 61 €842 - €896 1 1.64% €410 - €464 2 3.28% €788 - €842 4 6.56% €572 - €6…" at bounding box center [909, 502] width 1319 height 542
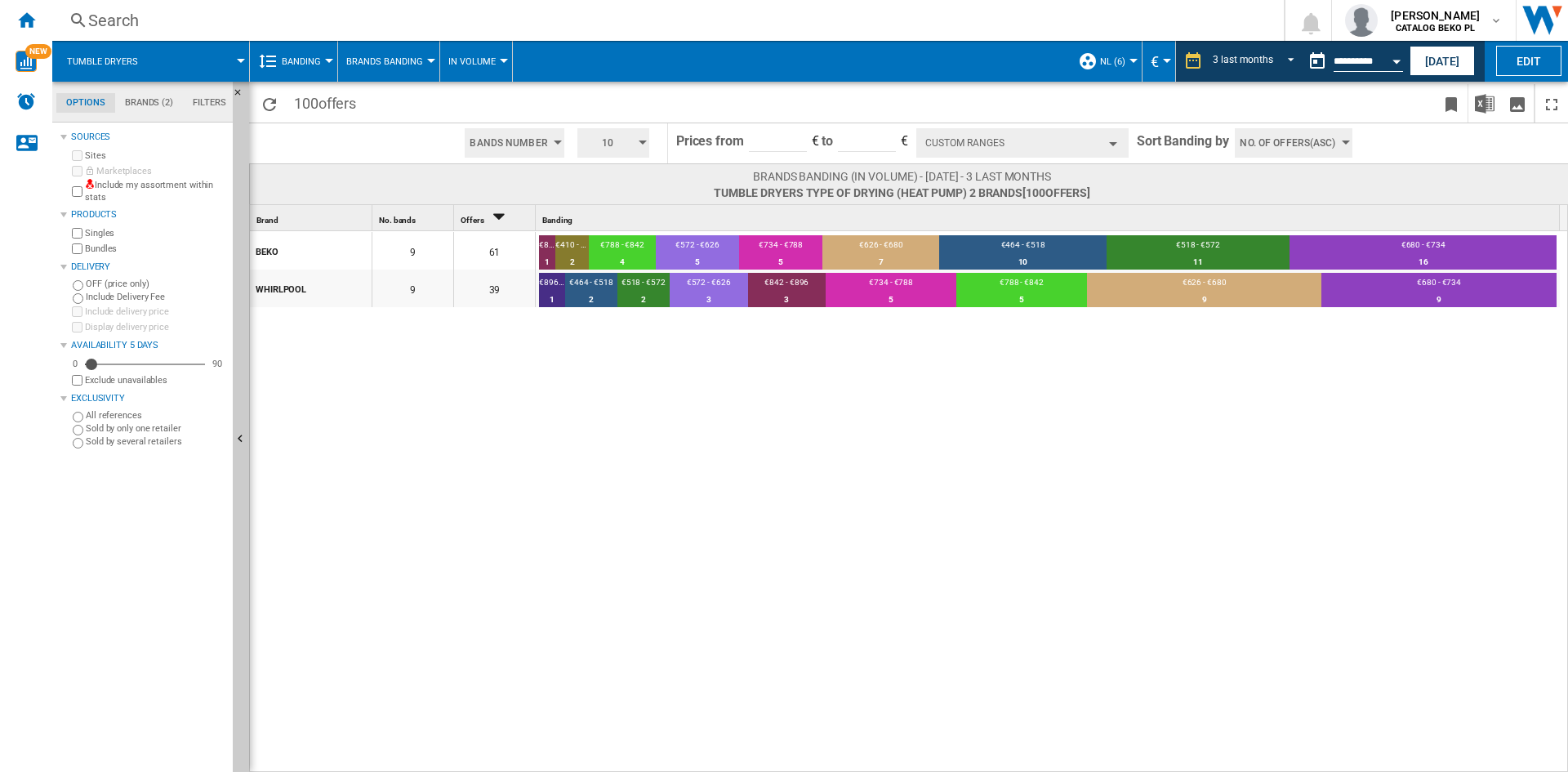
drag, startPoint x: 981, startPoint y: 377, endPoint x: 746, endPoint y: 383, distance: 235.1
click at [746, 383] on div "BEKO 9 61 €842 - €896 1 1.64% €410 - €464 2 3.28% €788 - €842 4 6.56% €572 - €6…" at bounding box center [909, 502] width 1319 height 542
drag, startPoint x: 1019, startPoint y: 367, endPoint x: 719, endPoint y: 385, distance: 300.5
click at [719, 385] on div "BEKO 9 61 €842 - €896 1 1.64% €410 - €464 2 3.28% €788 - €842 4 6.56% €572 - €6…" at bounding box center [909, 502] width 1319 height 542
drag, startPoint x: 1064, startPoint y: 372, endPoint x: 723, endPoint y: 377, distance: 341.0
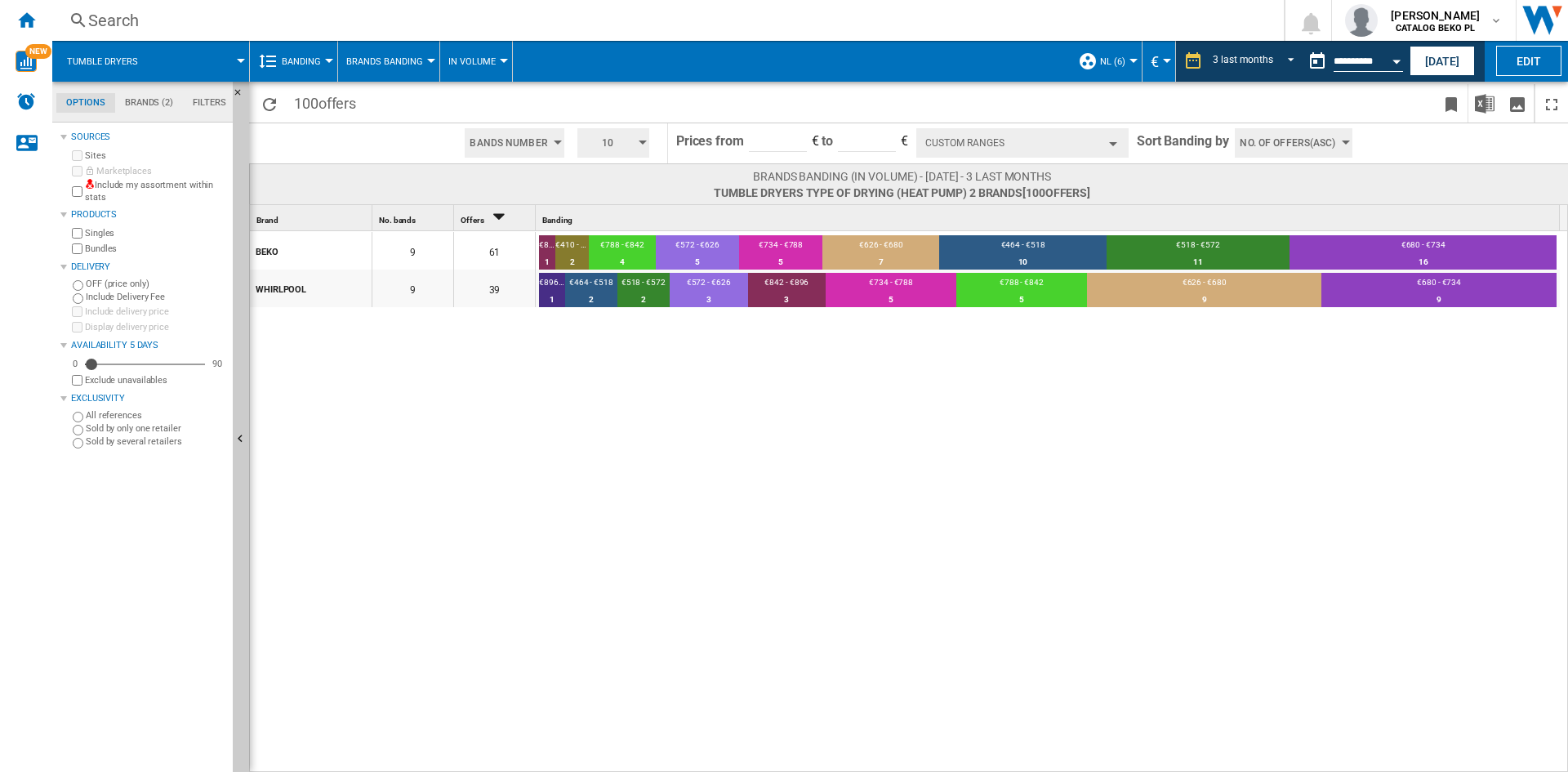
click at [723, 377] on div "BEKO 9 61 €842 - €896 1 1.64% €410 - €464 2 3.28% €788 - €842 4 6.56% €572 - €6…" at bounding box center [909, 502] width 1319 height 542
drag, startPoint x: 1061, startPoint y: 377, endPoint x: 784, endPoint y: 372, distance: 277.0
click at [764, 378] on div "BEKO 9 61 €842 - €896 1 1.64% €410 - €464 2 3.28% €788 - €842 4 6.56% €572 - €6…" at bounding box center [909, 502] width 1319 height 542
drag, startPoint x: 1035, startPoint y: 361, endPoint x: 732, endPoint y: 371, distance: 303.2
click at [701, 375] on div "BEKO 9 61 €842 - €896 1 1.64% €410 - €464 2 3.28% €788 - €842 4 6.56% €572 - €6…" at bounding box center [909, 502] width 1319 height 542
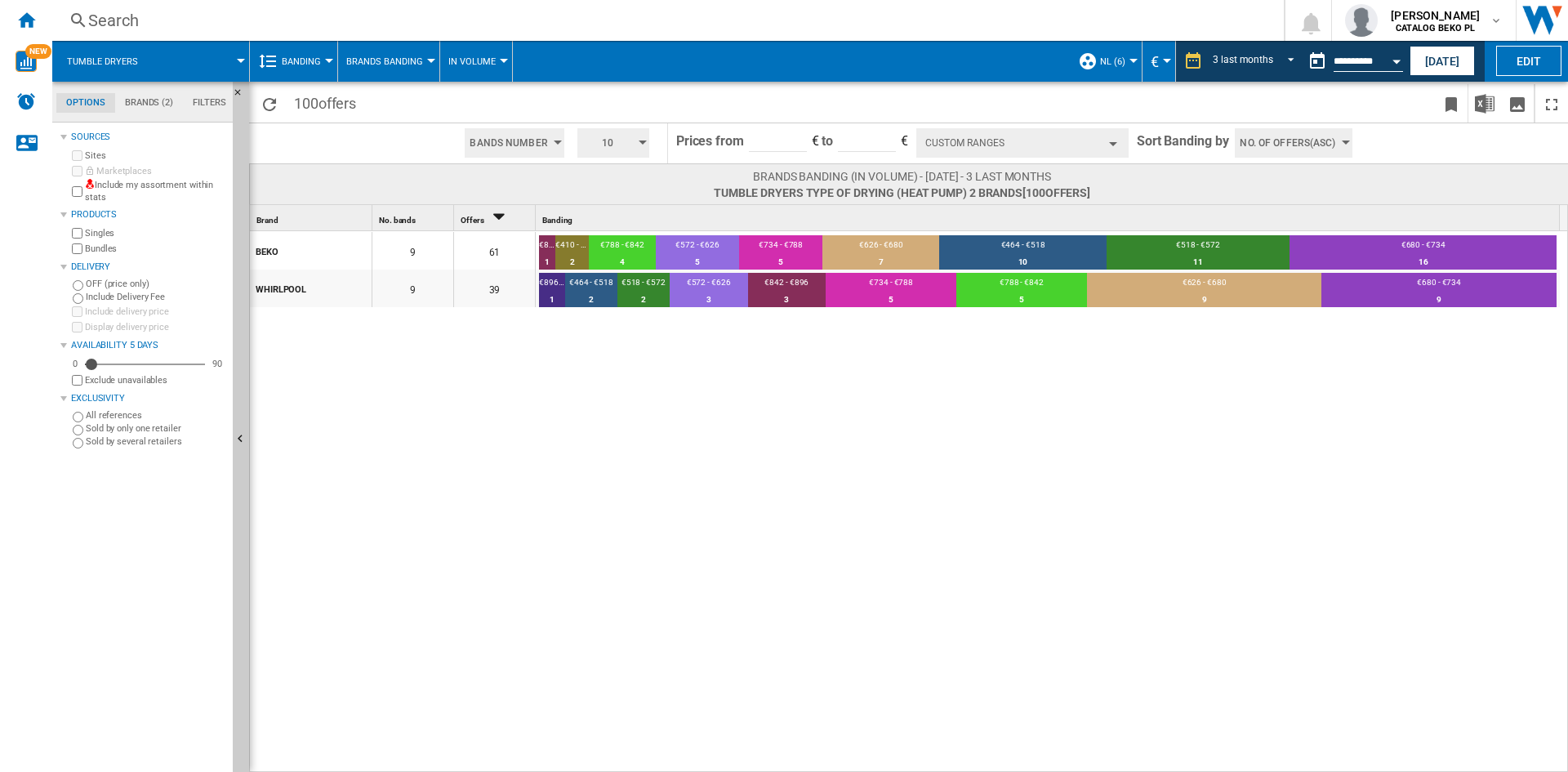
drag, startPoint x: 958, startPoint y: 339, endPoint x: 744, endPoint y: 378, distance: 217.5
click at [744, 378] on div "BEKO 9 61 €842 - €896 1 1.64% €410 - €464 2 3.28% €788 - €842 4 6.56% €572 - €6…" at bounding box center [909, 502] width 1319 height 542
drag, startPoint x: 1036, startPoint y: 374, endPoint x: 698, endPoint y: 383, distance: 338.1
click at [698, 383] on div "BEKO 9 61 €842 - €896 1 1.64% €410 - €464 2 3.28% €788 - €842 4 6.56% €572 - €6…" at bounding box center [909, 502] width 1319 height 542
drag, startPoint x: 947, startPoint y: 384, endPoint x: 647, endPoint y: 402, distance: 300.5
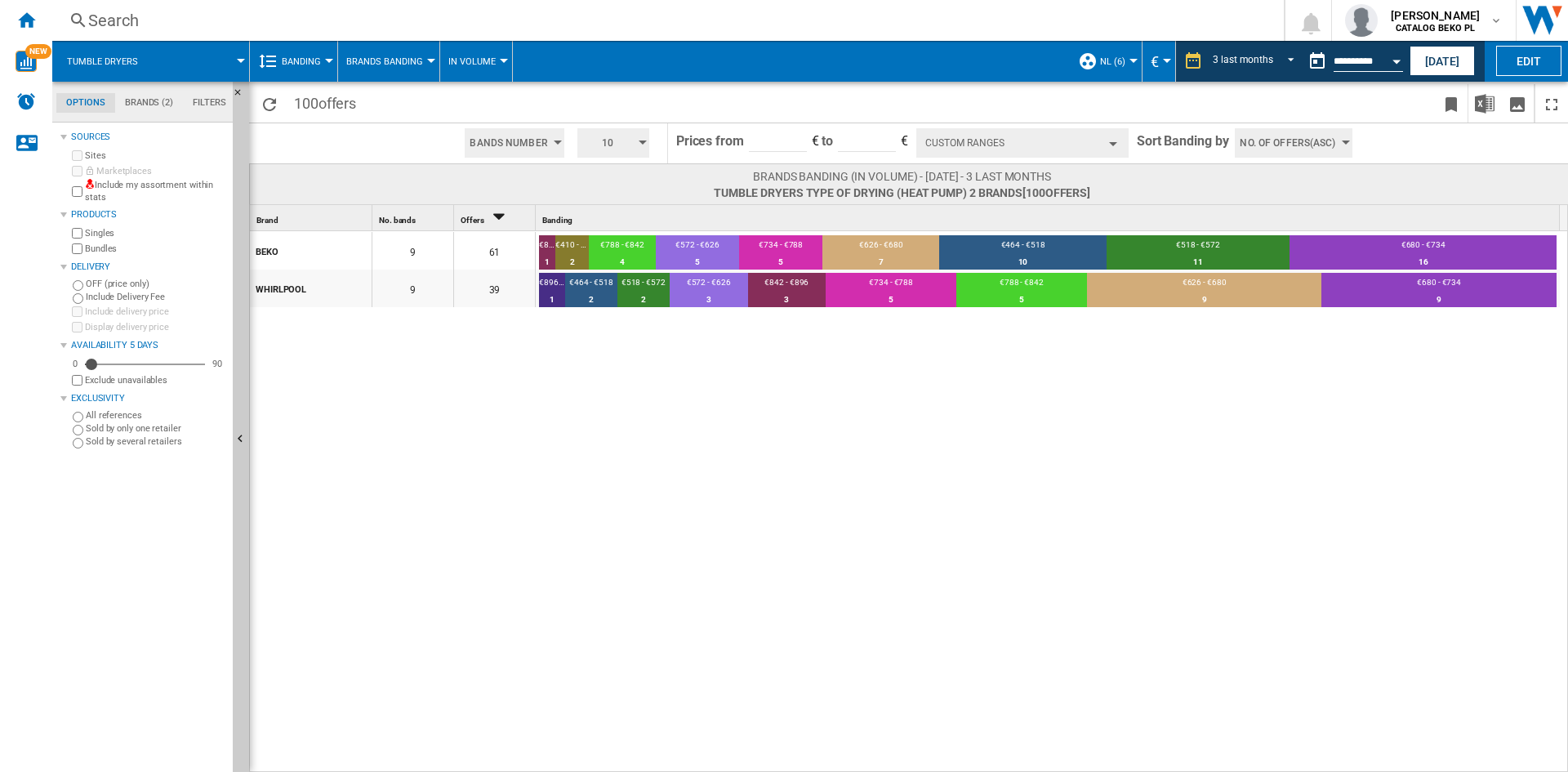
click at [618, 402] on div "BEKO 9 61 €842 - €896 1 1.64% €410 - €464 2 3.28% €788 - €842 4 6.56% €572 - €6…" at bounding box center [909, 502] width 1319 height 542
drag, startPoint x: 1092, startPoint y: 386, endPoint x: 798, endPoint y: 382, distance: 294.0
click at [763, 387] on div "BEKO 9 61 €842 - €896 1 1.64% €410 - €464 2 3.28% €788 - €842 4 6.56% €572 - €6…" at bounding box center [909, 502] width 1319 height 542
drag, startPoint x: 1050, startPoint y: 380, endPoint x: 587, endPoint y: 391, distance: 463.1
click at [587, 391] on div "BEKO 9 61 €842 - €896 1 1.64% €410 - €464 2 3.28% €788 - €842 4 6.56% €572 - €6…" at bounding box center [909, 502] width 1319 height 542
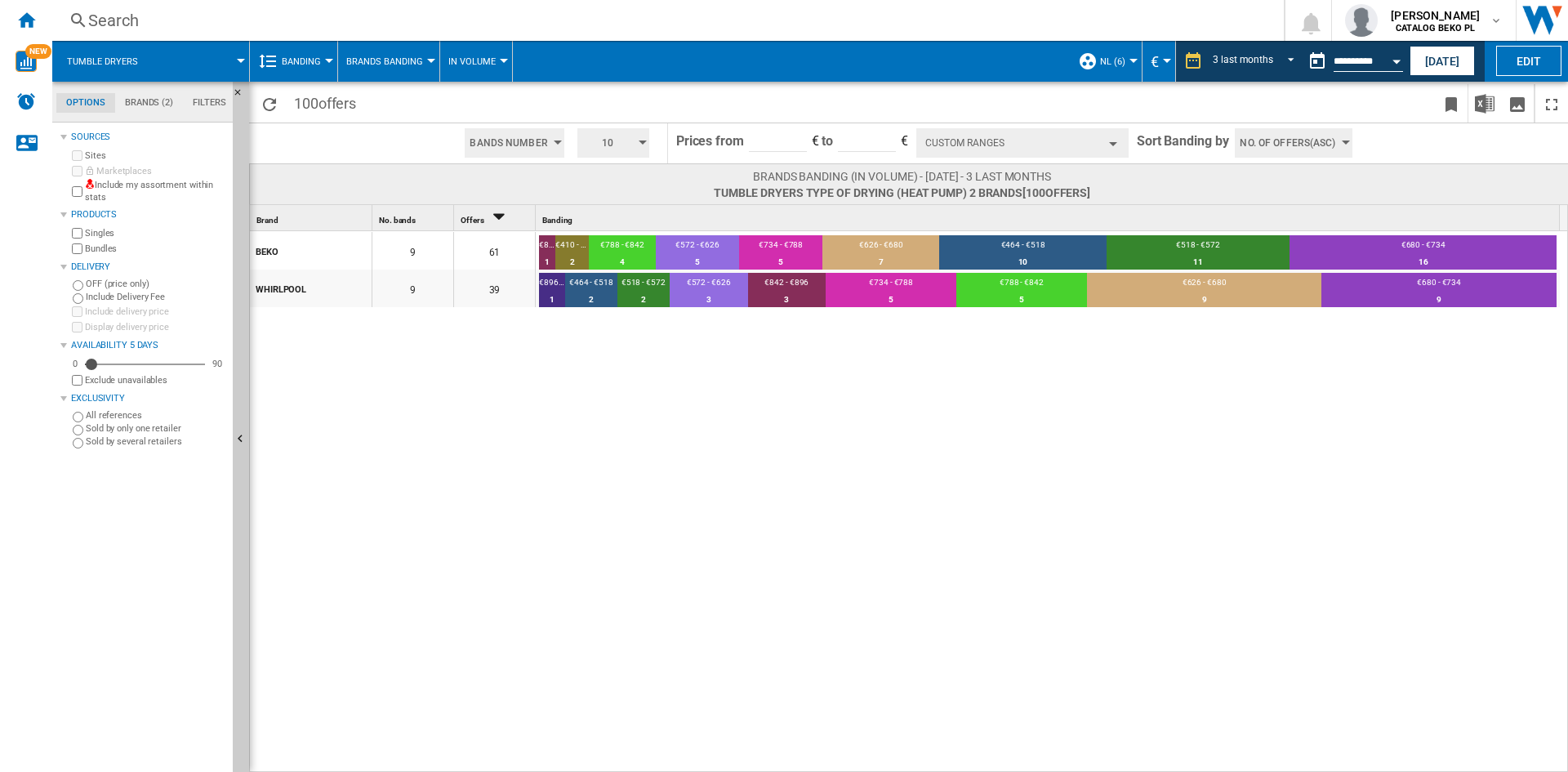
drag, startPoint x: 1086, startPoint y: 391, endPoint x: 756, endPoint y: 408, distance: 330.4
click at [667, 412] on div "BEKO 9 61 €842 - €896 1 1.64% €410 - €464 2 3.28% €788 - €842 4 6.56% €572 - €6…" at bounding box center [909, 502] width 1319 height 542
drag, startPoint x: 961, startPoint y: 401, endPoint x: 583, endPoint y: 404, distance: 378.0
click at [583, 404] on div "BEKO 9 61 €842 - €896 1 1.64% €410 - €464 2 3.28% €788 - €842 4 6.56% €572 - €6…" at bounding box center [909, 502] width 1319 height 542
drag, startPoint x: 1109, startPoint y: 407, endPoint x: 807, endPoint y: 421, distance: 302.3
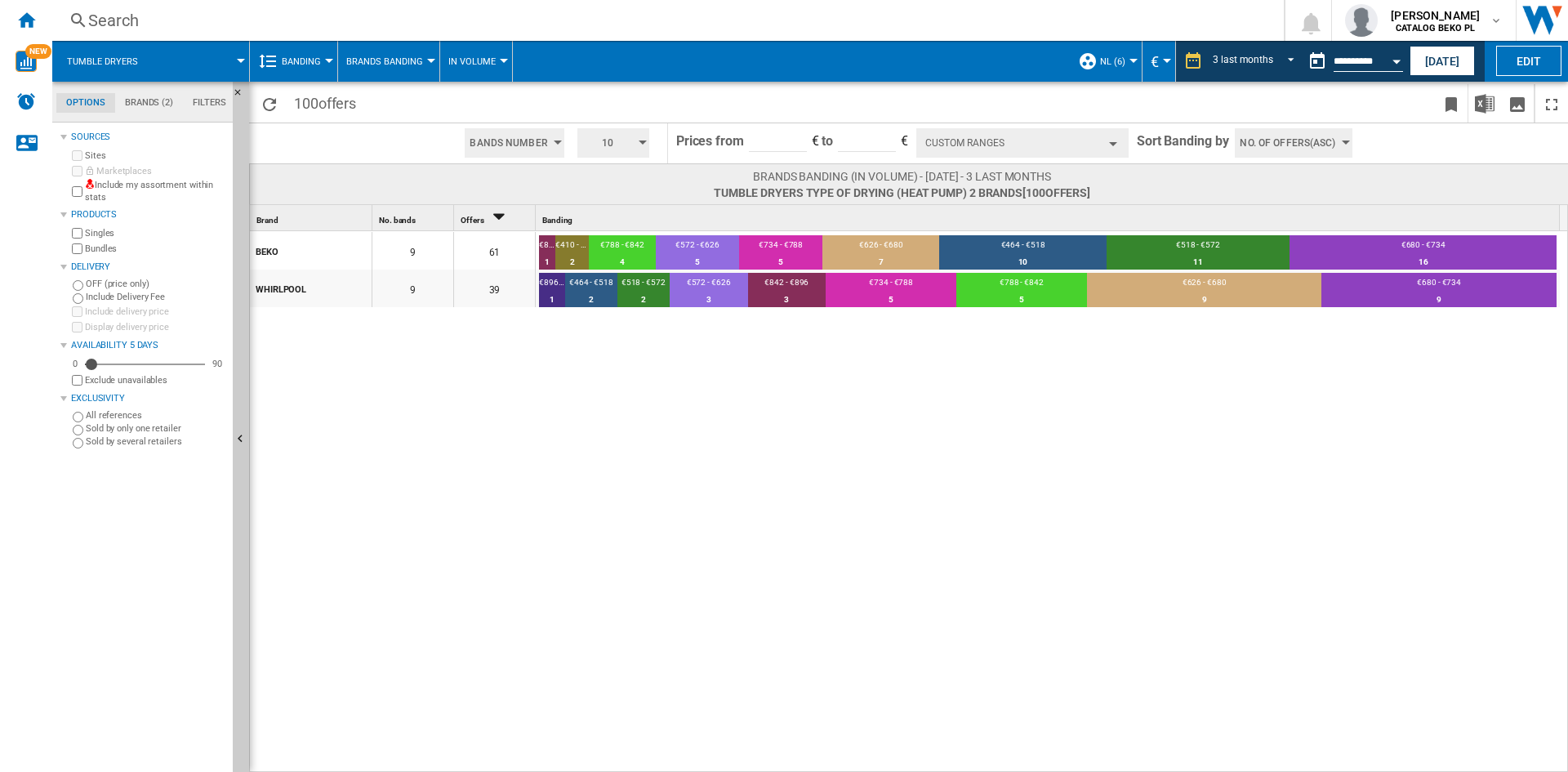
click at [773, 432] on div "BEKO 9 61 €842 - €896 1 1.64% €410 - €464 2 3.28% €788 - €842 4 6.56% €572 - €6…" at bounding box center [909, 502] width 1319 height 542
drag, startPoint x: 1099, startPoint y: 372, endPoint x: 665, endPoint y: 396, distance: 434.7
click at [641, 396] on div "BEKO 9 61 €842 - €896 1 1.64% €410 - €464 2 3.28% €788 - €842 4 6.56% €572 - €6…" at bounding box center [909, 502] width 1319 height 542
drag, startPoint x: 1055, startPoint y: 376, endPoint x: 551, endPoint y: 361, distance: 504.2
click at [551, 361] on div "BEKO 9 61 €842 - €896 1 1.64% €410 - €464 2 3.28% €788 - €842 4 6.56% €572 - €6…" at bounding box center [909, 502] width 1319 height 542
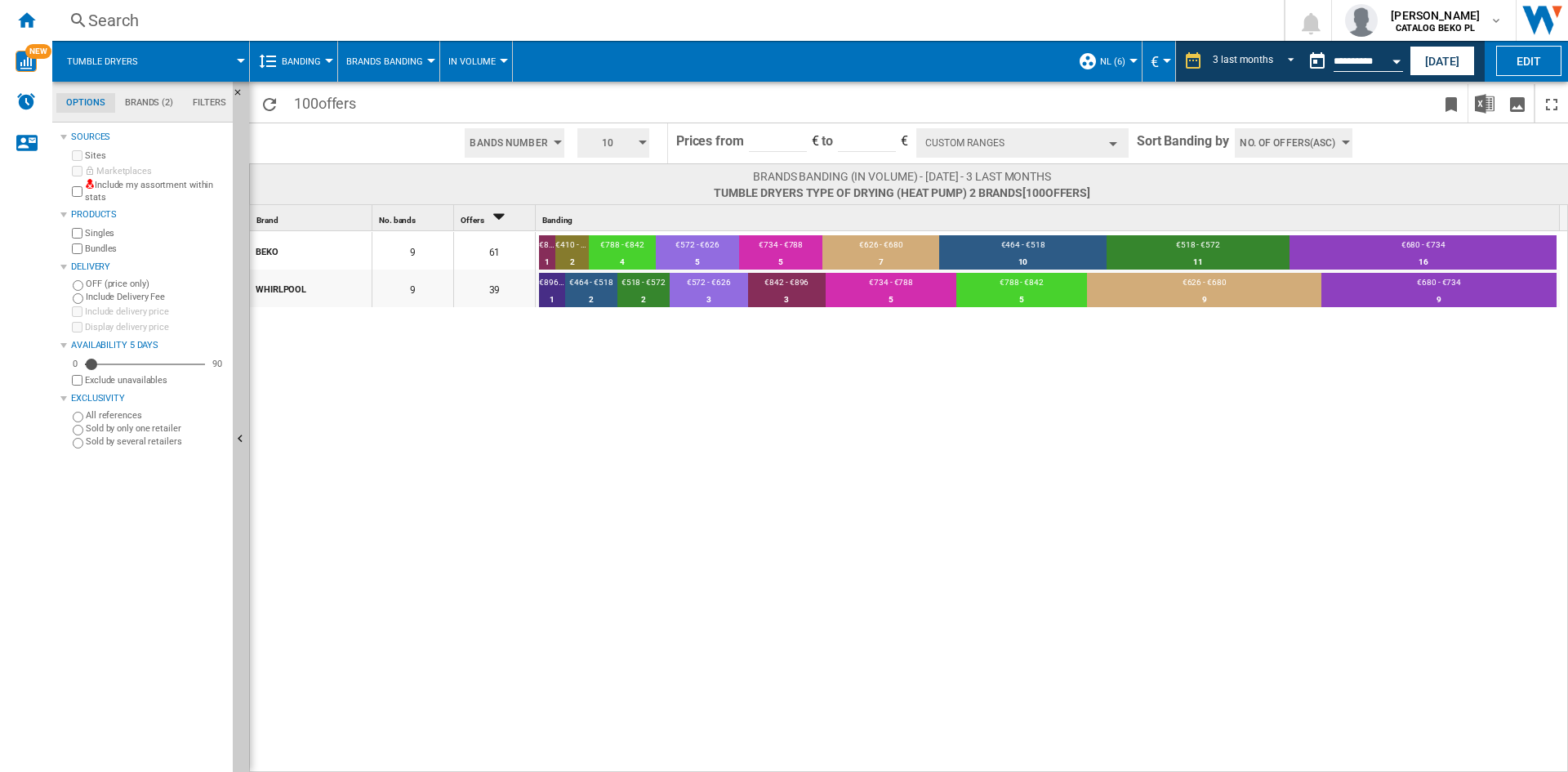
drag, startPoint x: 1060, startPoint y: 357, endPoint x: 777, endPoint y: 341, distance: 283.5
click at [602, 359] on div "BEKO 9 61 €842 - €896 1 1.64% €410 - €464 2 3.28% €788 - €842 4 6.56% €572 - €6…" at bounding box center [909, 502] width 1319 height 542
drag, startPoint x: 1117, startPoint y: 341, endPoint x: 532, endPoint y: 354, distance: 585.1
click at [532, 354] on div "BEKO 9 61 €842 - €896 1 1.64% €410 - €464 2 3.28% €788 - €842 4 6.56% €572 - €6…" at bounding box center [909, 502] width 1319 height 542
drag, startPoint x: 1116, startPoint y: 346, endPoint x: 648, endPoint y: 376, distance: 469.0
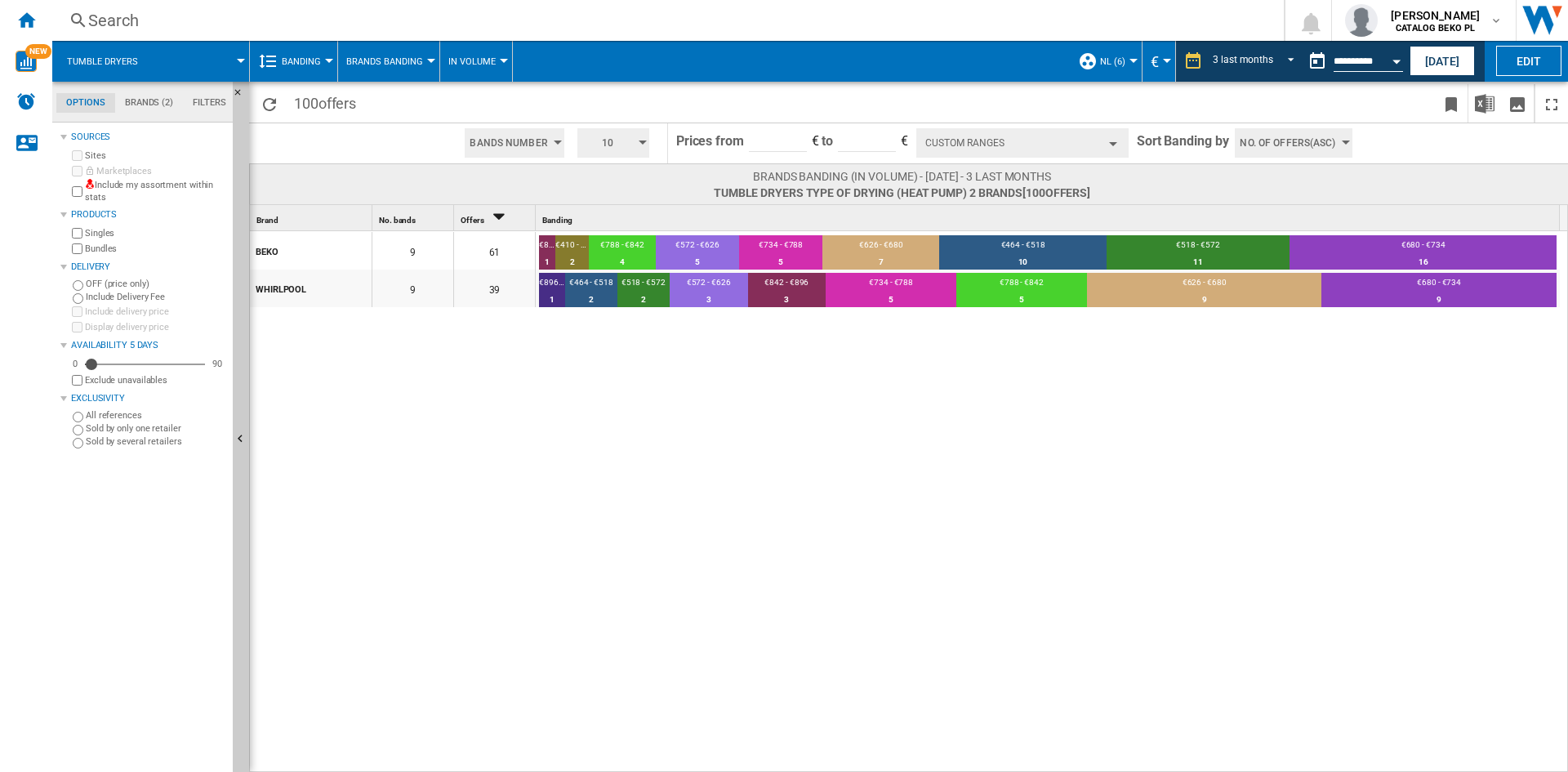
click at [556, 382] on div "BEKO 9 61 €842 - €896 1 1.64% €410 - €464 2 3.28% €788 - €842 4 6.56% €572 - €6…" at bounding box center [909, 502] width 1319 height 542
drag, startPoint x: 1073, startPoint y: 357, endPoint x: 584, endPoint y: 352, distance: 489.0
click at [584, 352] on div "BEKO 9 61 €842 - €896 1 1.64% €410 - €464 2 3.28% €788 - €842 4 6.56% €572 - €6…" at bounding box center [909, 502] width 1319 height 542
drag, startPoint x: 1078, startPoint y: 344, endPoint x: 679, endPoint y: 356, distance: 399.2
click at [629, 361] on div "BEKO 9 61 €842 - €896 1 1.64% €410 - €464 2 3.28% €788 - €842 4 6.56% €572 - €6…" at bounding box center [909, 502] width 1319 height 542
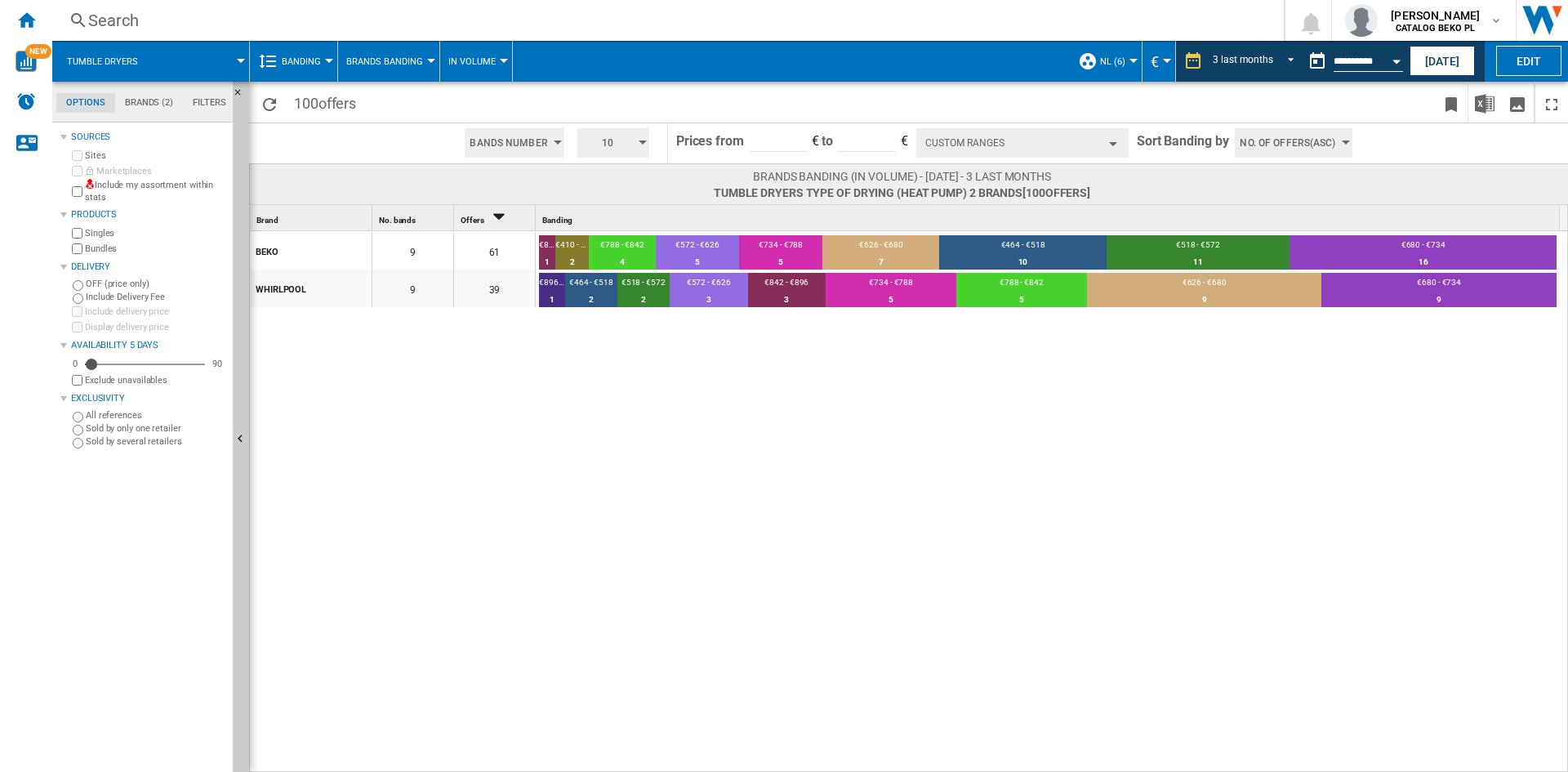
drag, startPoint x: 1068, startPoint y: 348, endPoint x: 493, endPoint y: 384, distance: 576.1
click at [493, 384] on div "BEKO 9 61 €842 - €896 1 1.64% €410 - €464 2 3.28% €788 - €842 4 6.56% €572 - €6…" at bounding box center [909, 502] width 1319 height 542
drag, startPoint x: 1108, startPoint y: 375, endPoint x: 467, endPoint y: 382, distance: 641.0
click at [467, 382] on div "BEKO 9 61 €842 - €896 1 1.64% €410 - €464 2 3.28% €788 - €842 4 6.56% €572 - €6…" at bounding box center [909, 502] width 1319 height 542
drag, startPoint x: 1061, startPoint y: 373, endPoint x: 744, endPoint y: 380, distance: 317.1
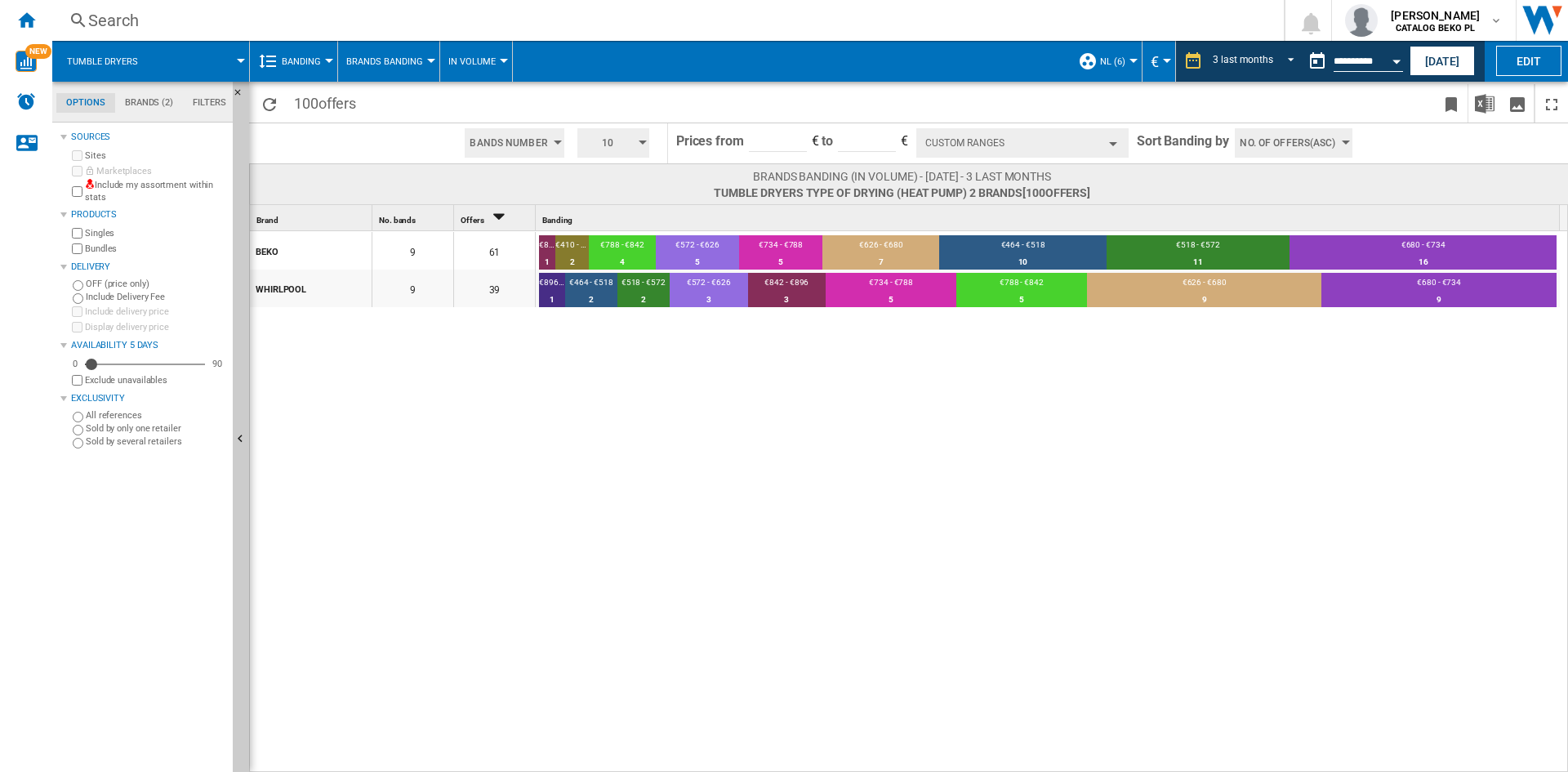
click at [744, 380] on div "BEKO 9 61 €842 - €896 1 1.64% €410 - €464 2 3.28% €788 - €842 4 6.56% €572 - €6…" at bounding box center [909, 502] width 1319 height 542
click at [1157, 469] on div "BEKO 9 61 €842 - €896 1 1.64% €410 - €464 2 3.28% €788 - €842 4 6.56% €572 - €6…" at bounding box center [909, 502] width 1319 height 542
click at [686, 454] on div "BEKO 9 61 €842 - €896 1 1.64% €410 - €464 2 3.28% €788 - €842 4 6.56% €572 - €6…" at bounding box center [909, 502] width 1319 height 542
click at [518, 399] on div "BEKO 9 61 €842 - €896 1 1.64% €410 - €464 2 3.28% €788 - €842 4 6.56% €572 - €6…" at bounding box center [909, 502] width 1319 height 542
click at [1393, 67] on button "Open calendar" at bounding box center [1396, 58] width 29 height 29
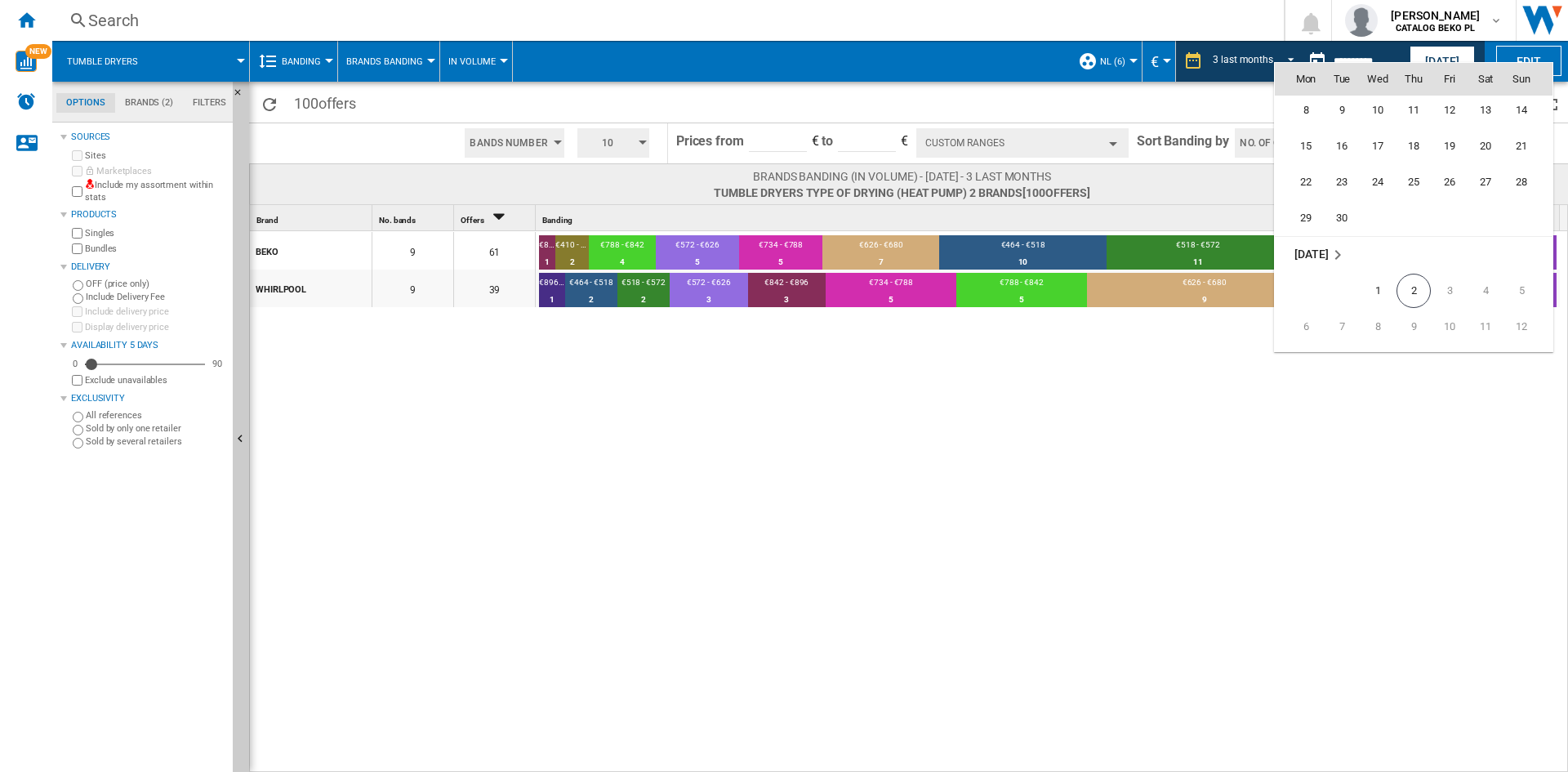
scroll to position [7660, 0]
click at [1375, 280] on span "1" at bounding box center [1378, 280] width 32 height 32
type input "**********"
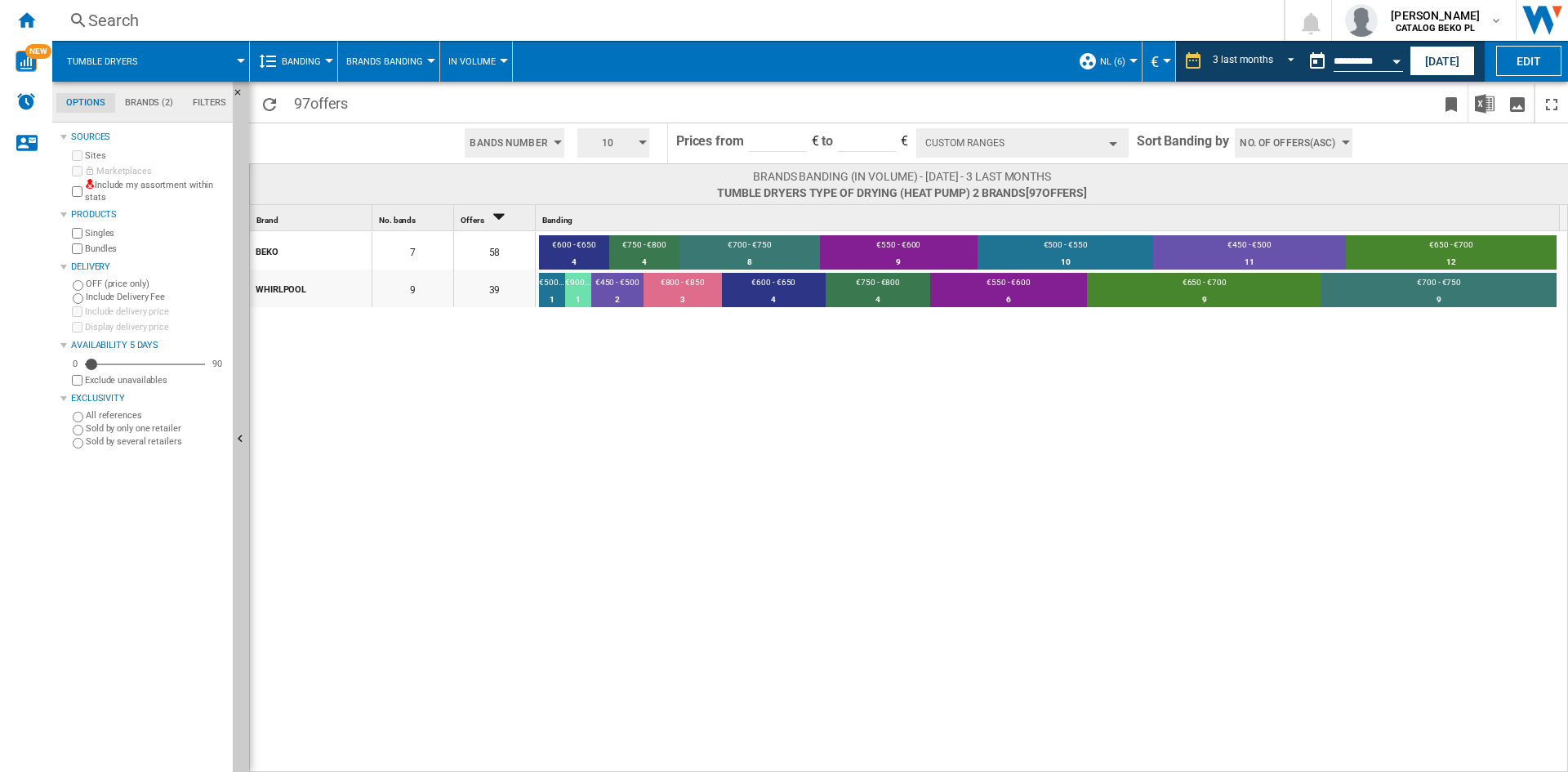
click at [606, 409] on div "BEKO 7 58 €600 - €650 4 6.9% €750 - €800 4 6.9% €700 - €750 8 13.79% €550 - €60…" at bounding box center [909, 502] width 1319 height 542
click at [1143, 409] on div "BEKO 7 58 €600 - €650 4 6.9% €750 - €800 4 6.9% €700 - €750 8 13.79% €550 - €60…" at bounding box center [909, 502] width 1319 height 542
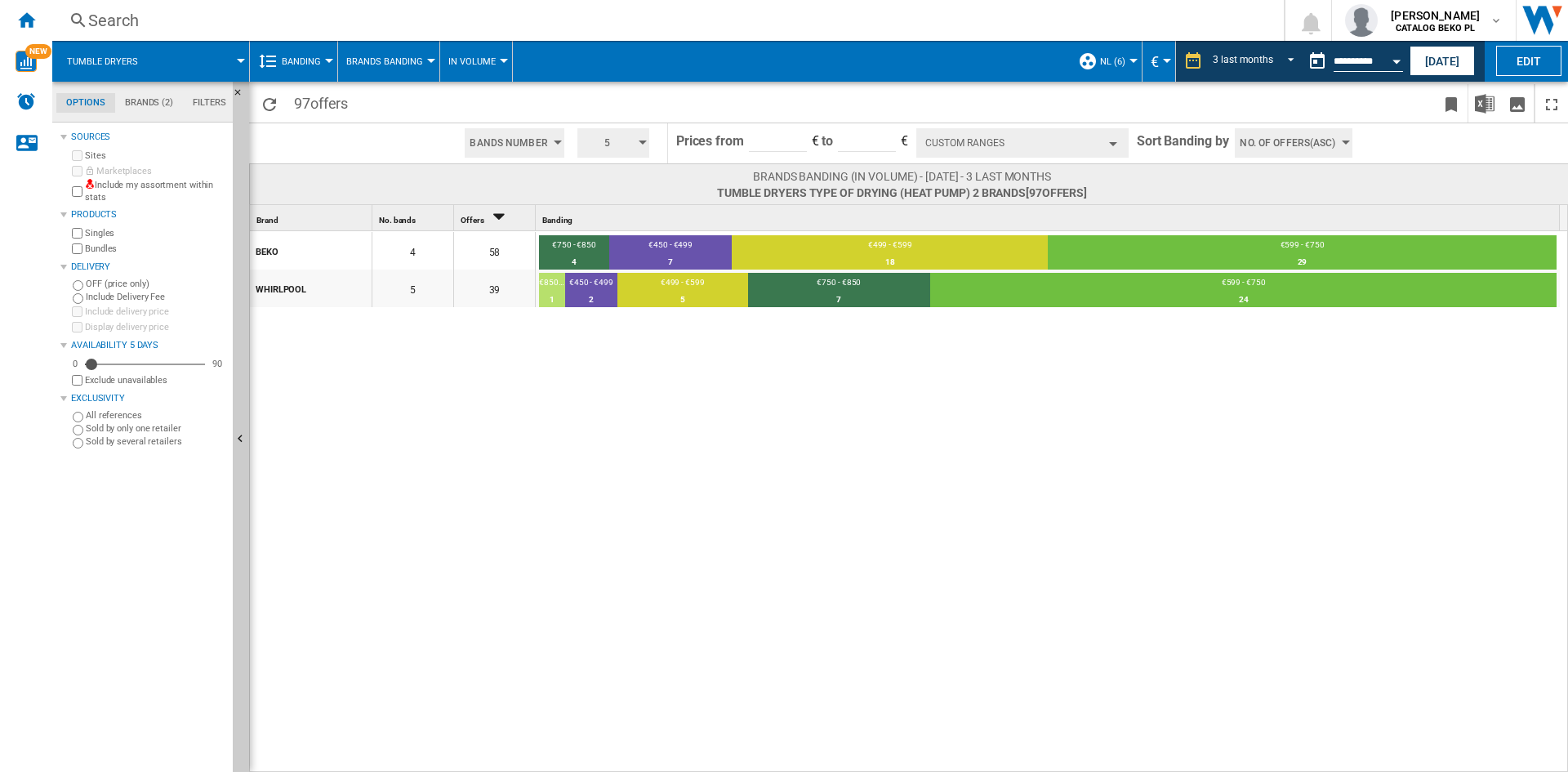
click at [958, 449] on div "BEKO 4 58 €750 - €850 4 6.9% €450 - €499 7 12.07% €499 - €599 18 31.03% €599 - …" at bounding box center [909, 502] width 1319 height 542
click at [923, 389] on div "BEKO 4 58 €750 - €850 4 6.9% €450 - €499 7 12.07% €499 - €599 18 31.03% €599 - …" at bounding box center [909, 502] width 1319 height 542
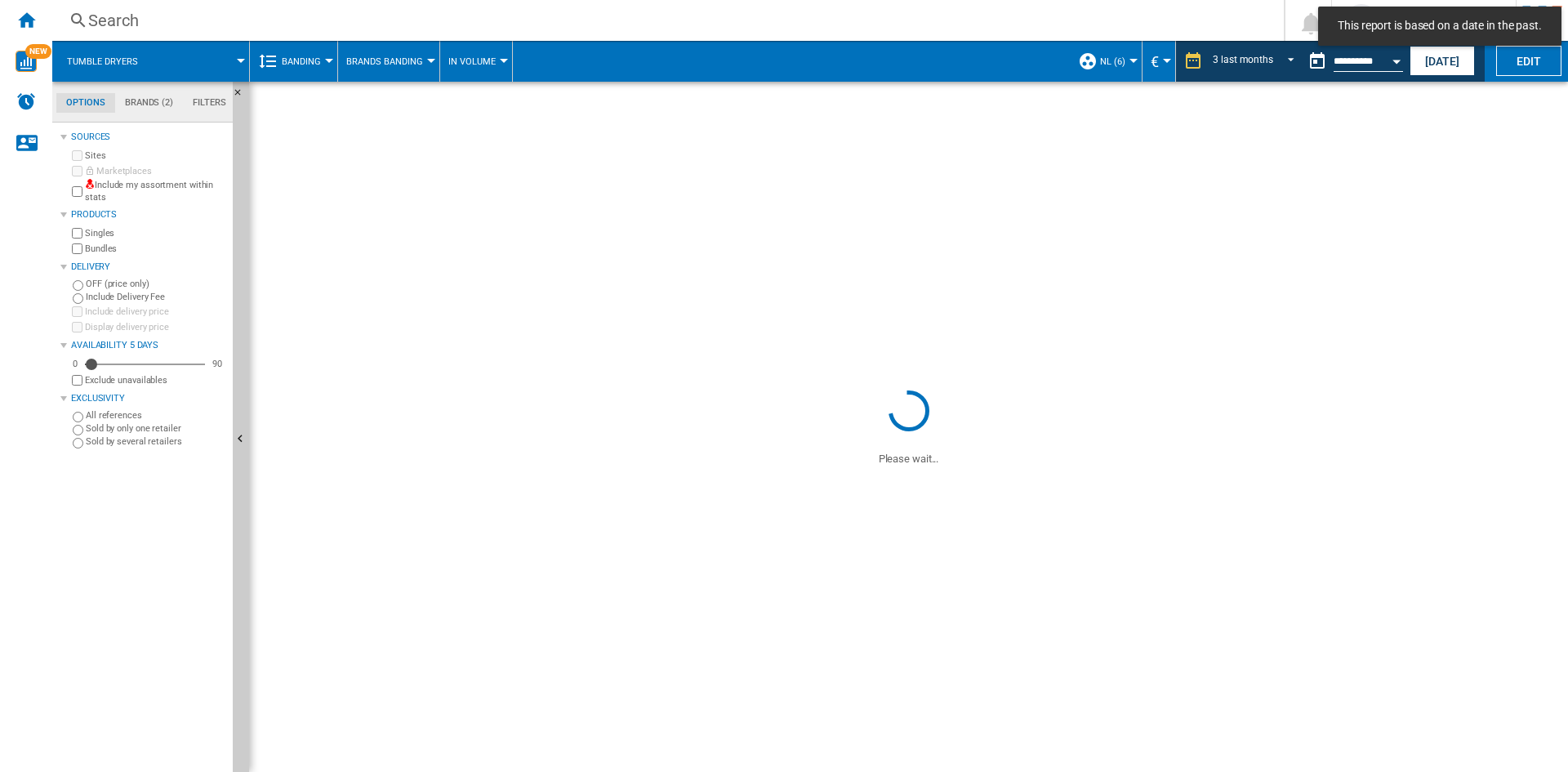
click at [598, 552] on span at bounding box center [908, 619] width 1319 height 304
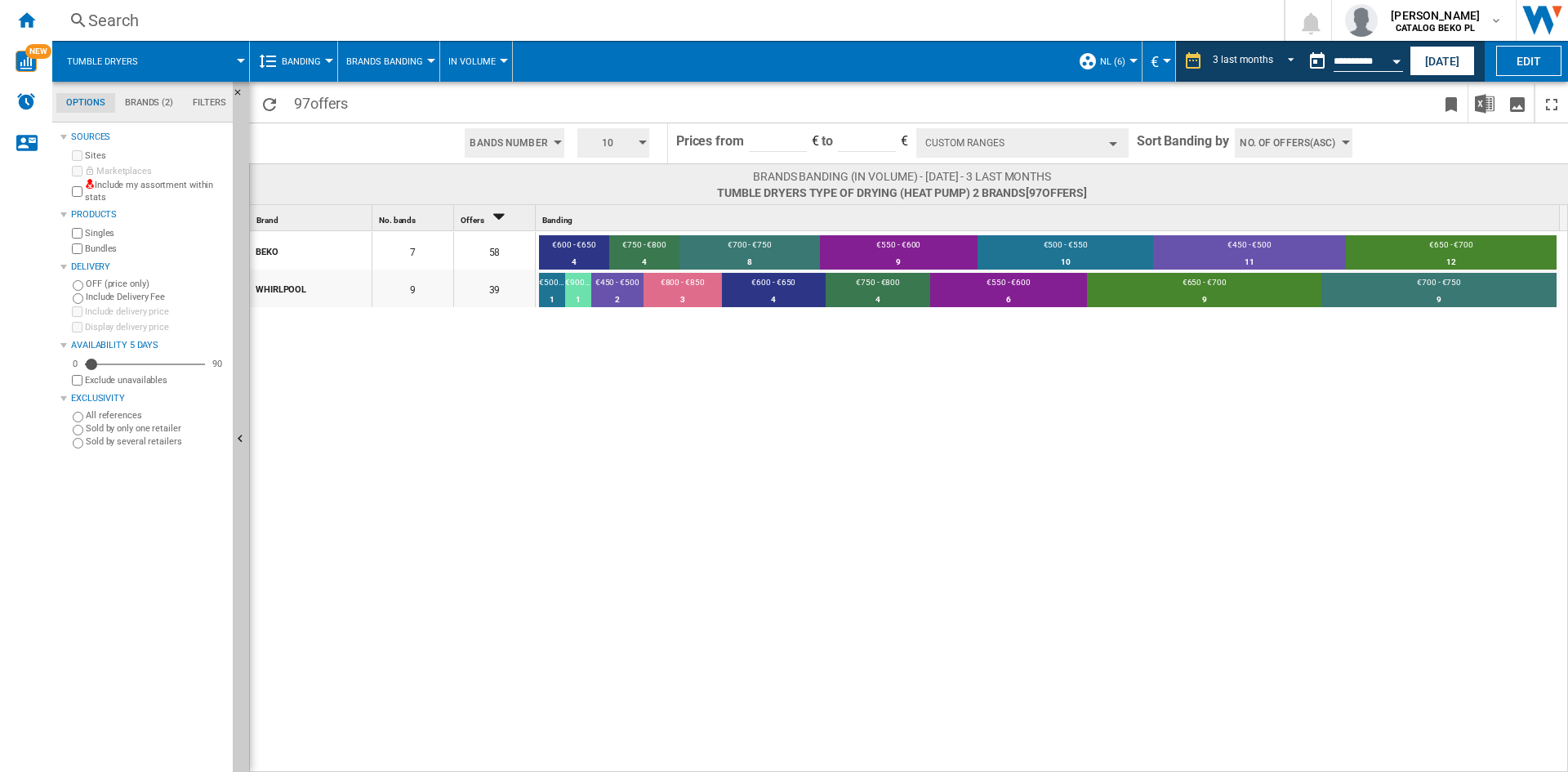
click at [972, 466] on div "BEKO 7 58 €600 - €650 4 6.9% €750 - €800 4 6.9% €700 - €750 8 13.79% €550 - €60…" at bounding box center [909, 502] width 1319 height 542
click at [1098, 553] on div "BEKO 7 58 €600 - €650 4 6.9% €750 - €800 4 6.9% €700 - €750 8 13.79% €550 - €60…" at bounding box center [909, 502] width 1319 height 542
drag, startPoint x: 877, startPoint y: 370, endPoint x: 842, endPoint y: 341, distance: 45.5
click at [877, 370] on div "BEKO 7 58 €600 - €650 4 6.9% €750 - €800 4 6.9% €700 - €750 8 13.79% €550 - €60…" at bounding box center [909, 502] width 1319 height 542
click at [1004, 473] on div "BEKO 7 58 €600 - €650 4 6.9% €750 - €800 4 6.9% €700 - €750 8 13.79% €550 - €60…" at bounding box center [909, 522] width 1319 height 583
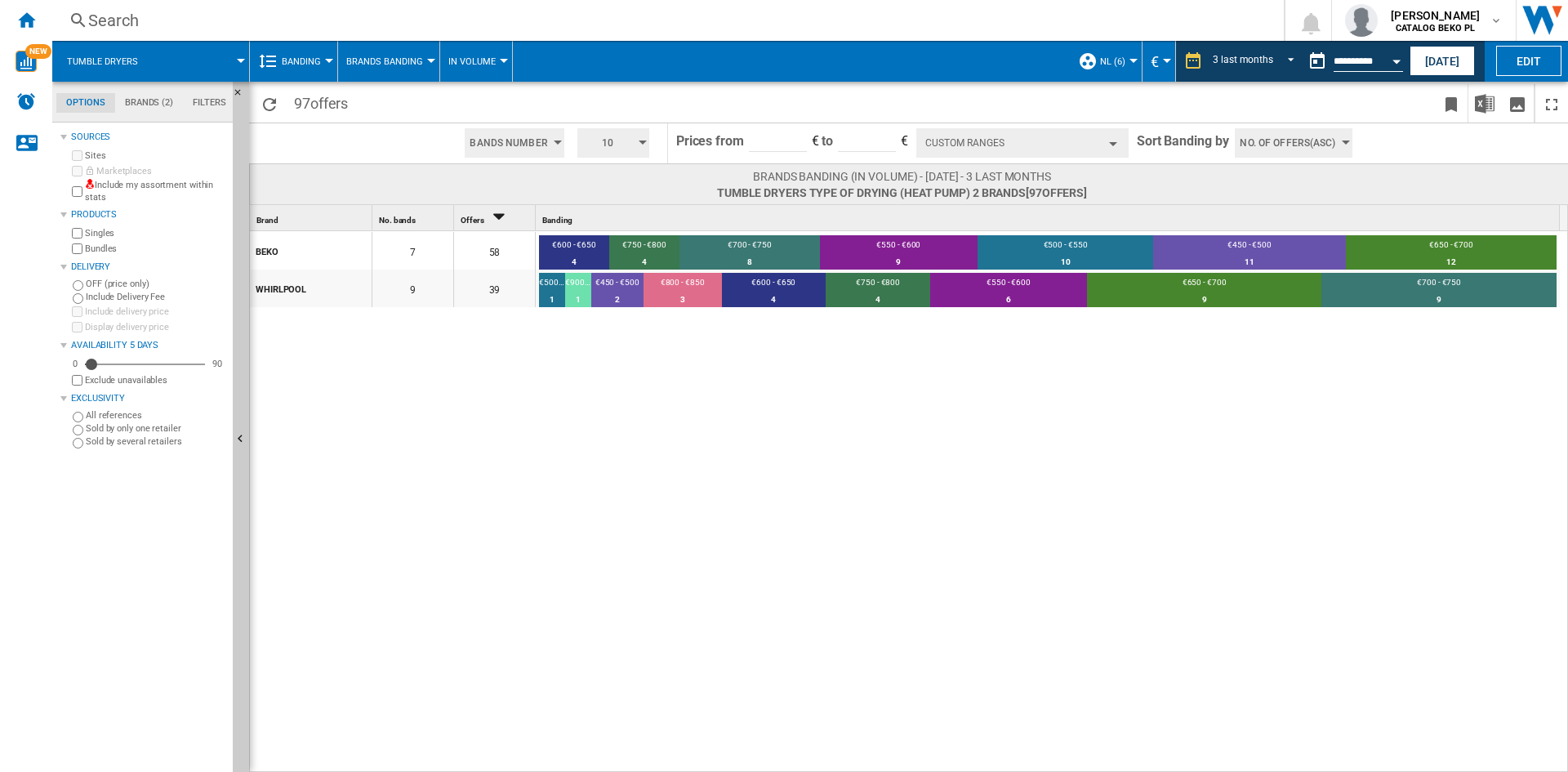
click at [1004, 473] on div "BEKO 7 58 €600 - €650 4 6.9% €750 - €800 4 6.9% €700 - €750 8 13.79% €550 - €60…" at bounding box center [909, 522] width 1319 height 583
click at [906, 479] on div "BEKO 7 58 €600 - €650 4 6.9% €750 - €800 4 6.9% €700 - €750 8 13.79% €550 - €60…" at bounding box center [909, 522] width 1319 height 583
click at [896, 471] on div "BEKO 7 58 €600 - €650 4 6.9% €750 - €800 4 6.9% €700 - €750 8 13.79% €550 - €60…" at bounding box center [909, 522] width 1319 height 583
click at [1059, 454] on div "BEKO 7 58 €600 - €650 4 6.9% €750 - €800 4 6.9% €700 - €750 8 13.79% €550 - €60…" at bounding box center [909, 502] width 1319 height 542
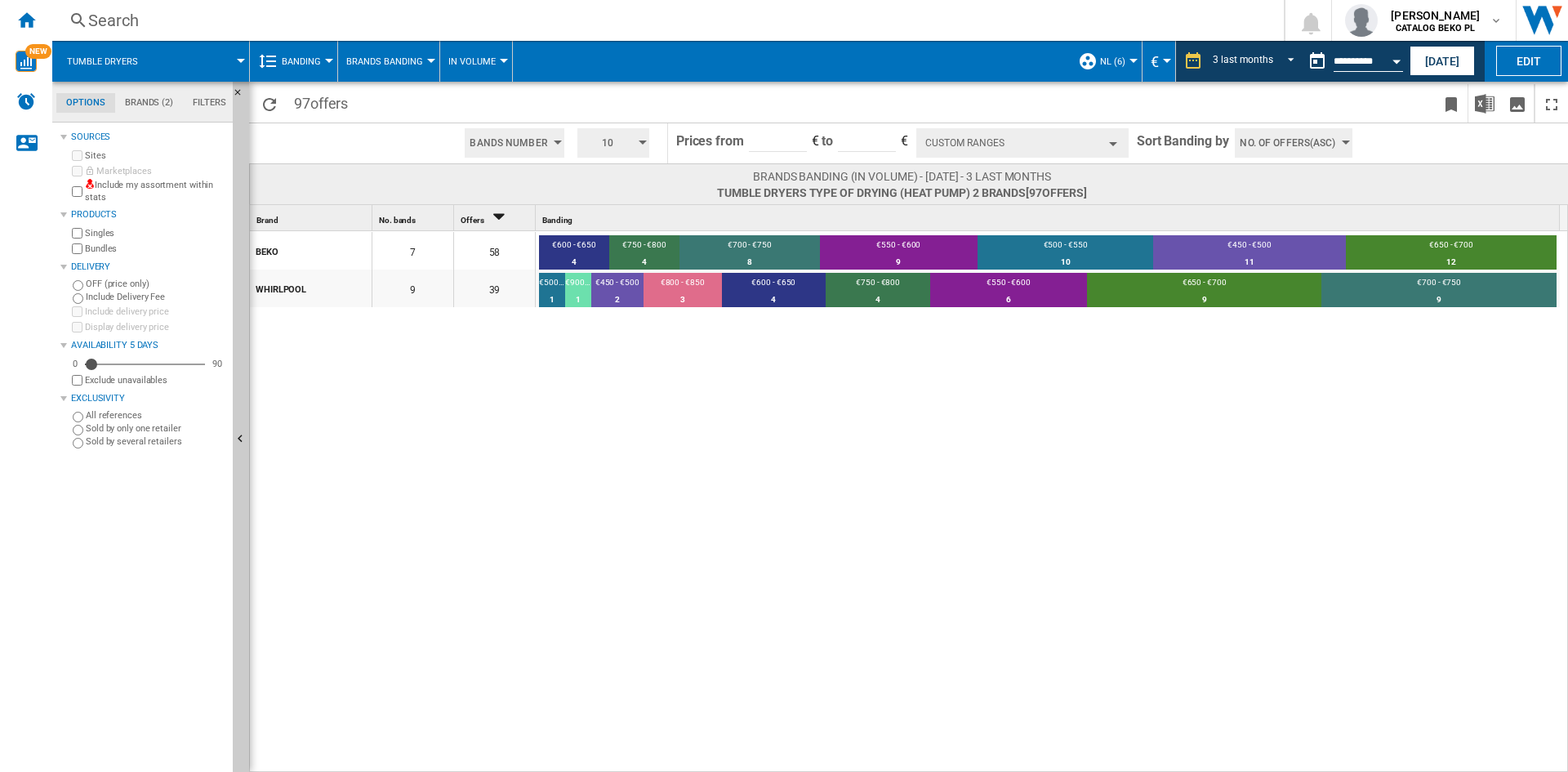
click at [842, 458] on div "BEKO 7 58 €600 - €650 4 6.9% €750 - €800 4 6.9% €700 - €750 8 13.79% €550 - €60…" at bounding box center [909, 502] width 1319 height 542
